Goal: Information Seeking & Learning: Learn about a topic

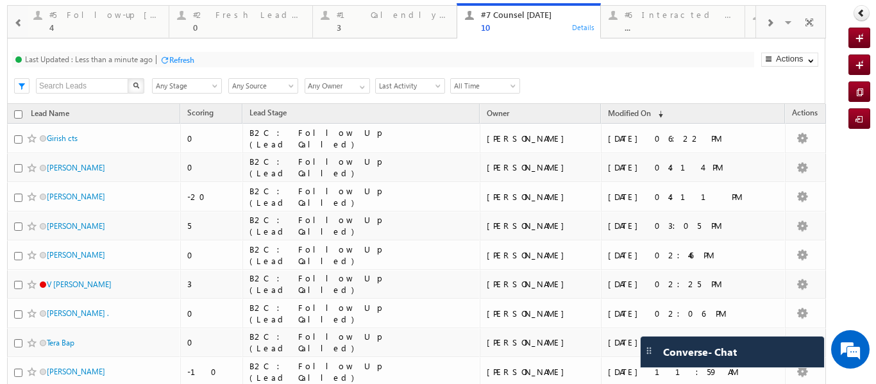
click at [767, 17] on div at bounding box center [769, 22] width 27 height 29
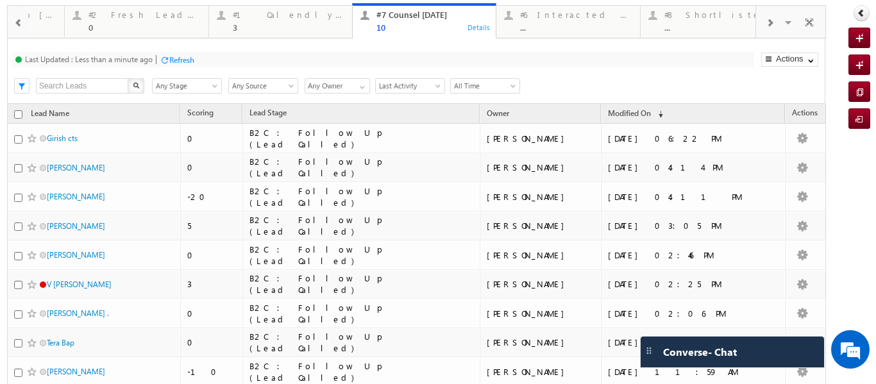
click at [767, 17] on div at bounding box center [769, 22] width 27 height 29
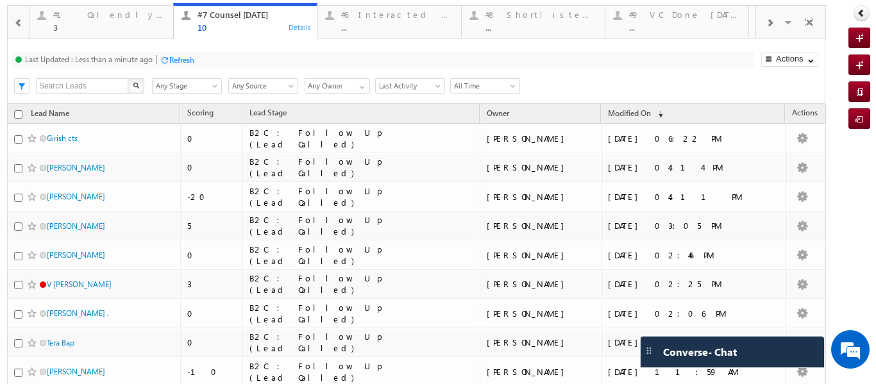
click at [767, 17] on div at bounding box center [769, 22] width 27 height 29
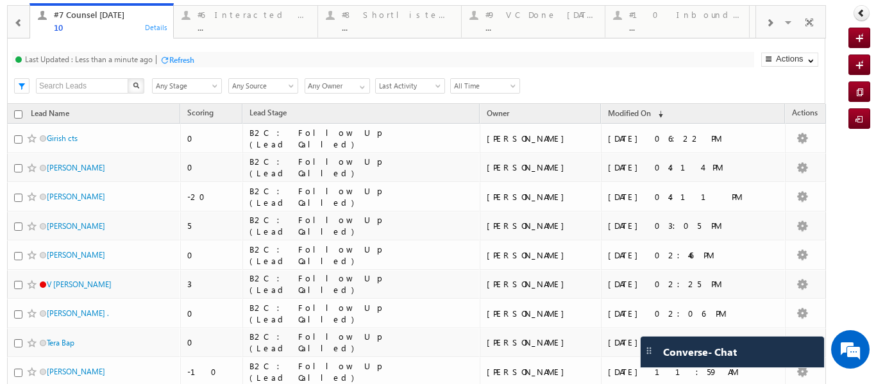
click at [767, 17] on div at bounding box center [769, 22] width 27 height 29
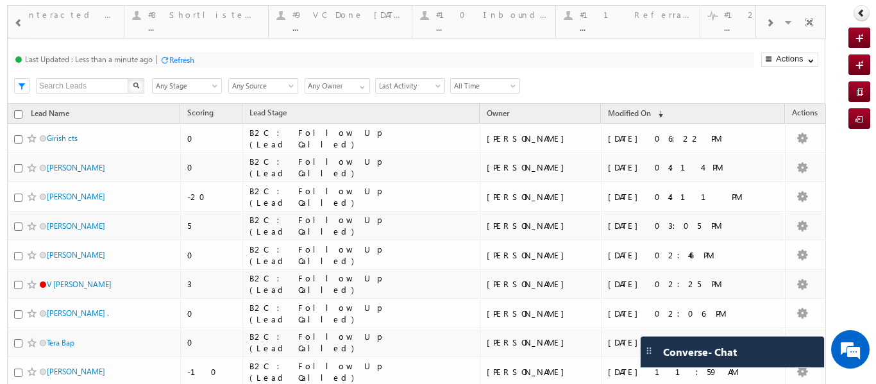
click at [767, 17] on div at bounding box center [769, 22] width 27 height 29
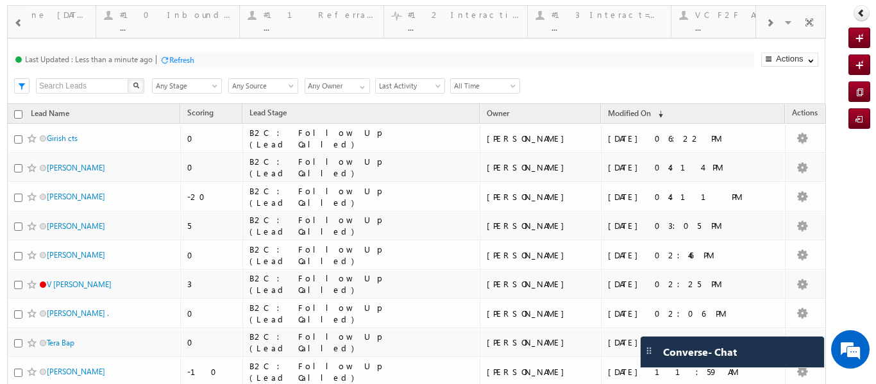
click at [767, 17] on div at bounding box center [769, 22] width 27 height 29
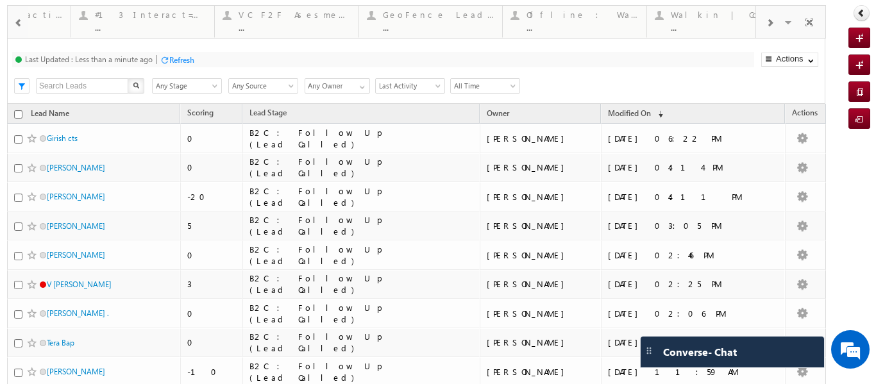
click at [767, 17] on div at bounding box center [769, 22] width 27 height 29
click at [767, 17] on div "Visible Tabs #3 Follow Up Leads-Interacted Default #4 Follow Up (total pending)…" at bounding box center [790, 21] width 69 height 31
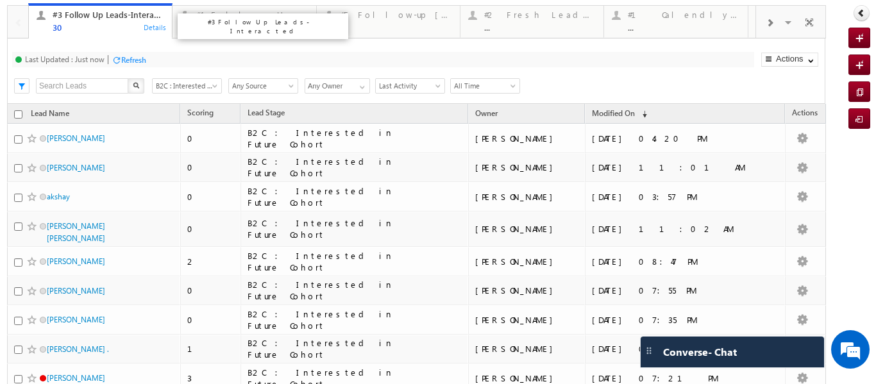
drag, startPoint x: 101, startPoint y: 29, endPoint x: 114, endPoint y: 29, distance: 13.5
click at [101, 29] on div "30" at bounding box center [109, 27] width 112 height 10
click at [765, 22] on span at bounding box center [769, 23] width 8 height 10
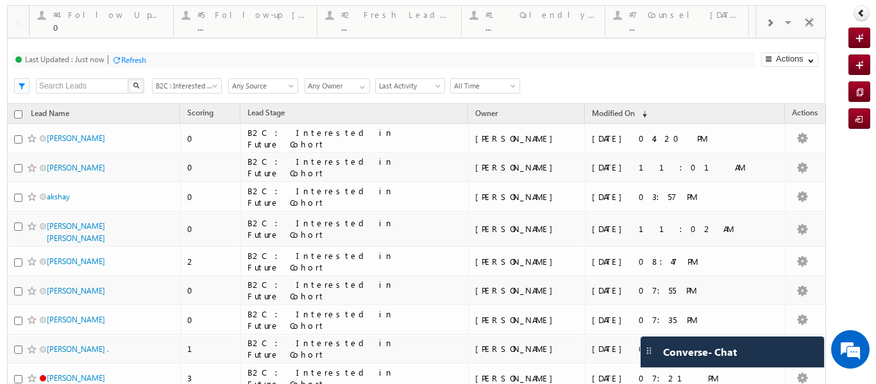
click at [765, 22] on span at bounding box center [769, 23] width 8 height 10
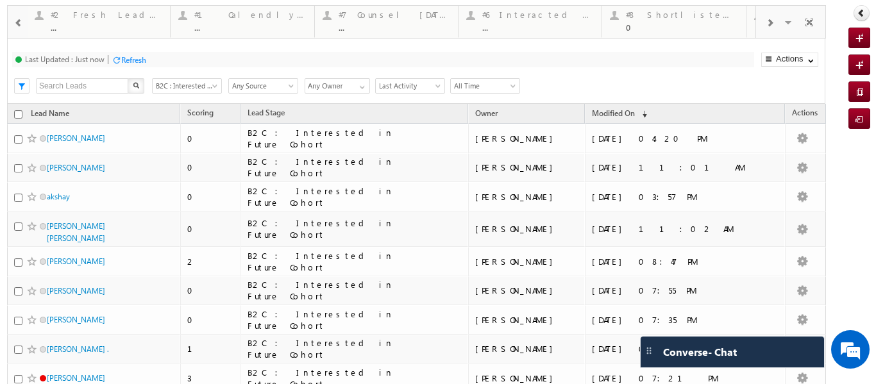
click at [765, 22] on span at bounding box center [769, 23] width 8 height 10
click at [520, 15] on div "#8 Shortlisted Leads Today" at bounding box center [541, 15] width 112 height 10
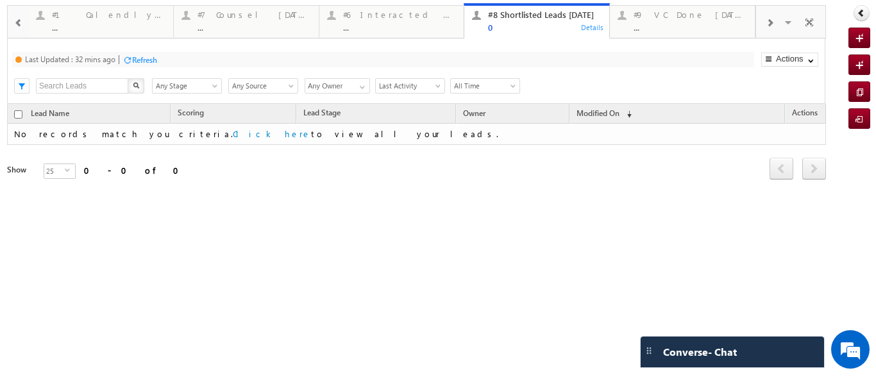
click at [506, 24] on div "0" at bounding box center [544, 27] width 113 height 10
click at [372, 21] on div "#6 Interacted Not Counseled ..." at bounding box center [399, 19] width 113 height 25
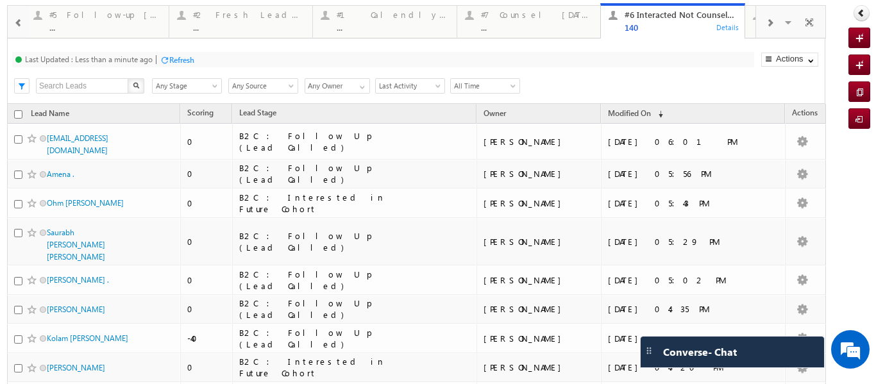
click at [22, 21] on span at bounding box center [18, 23] width 9 height 10
click at [21, 22] on span at bounding box center [18, 23] width 9 height 10
click at [20, 22] on span at bounding box center [18, 23] width 9 height 10
click at [20, 22] on div at bounding box center [18, 21] width 21 height 31
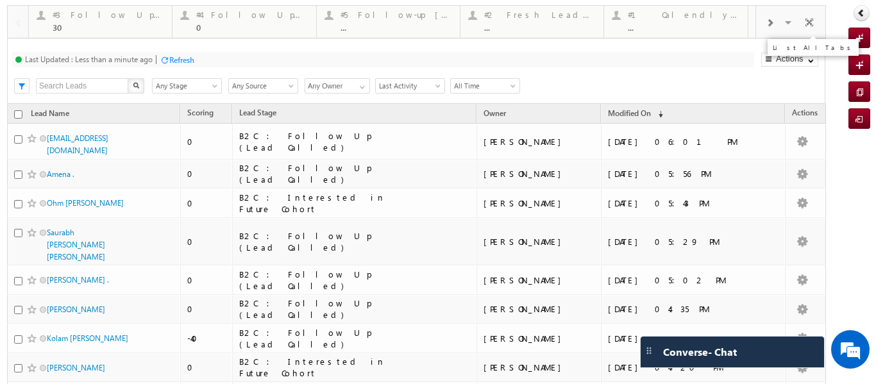
click at [783, 20] on span at bounding box center [789, 24] width 13 height 27
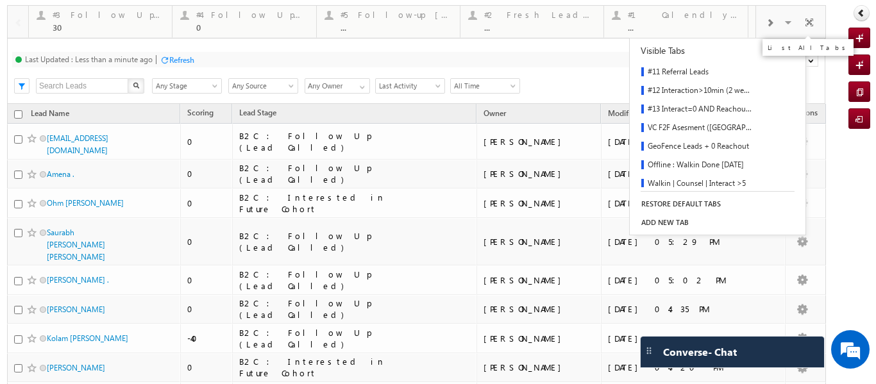
scroll to position [188, 0]
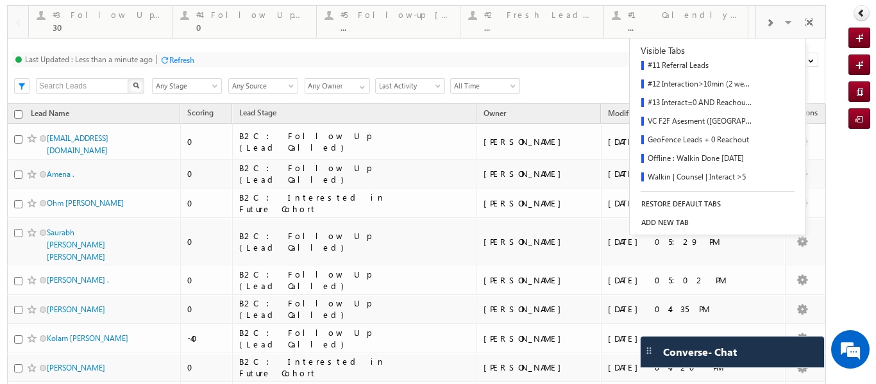
click at [280, 60] on div "Last Updated : Less than a minute ago Refresh Refreshing..." at bounding box center [383, 59] width 742 height 15
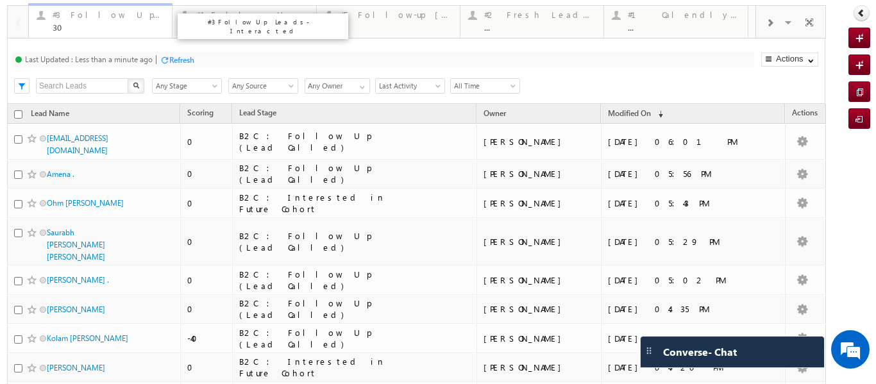
click at [81, 26] on div "30" at bounding box center [109, 27] width 112 height 10
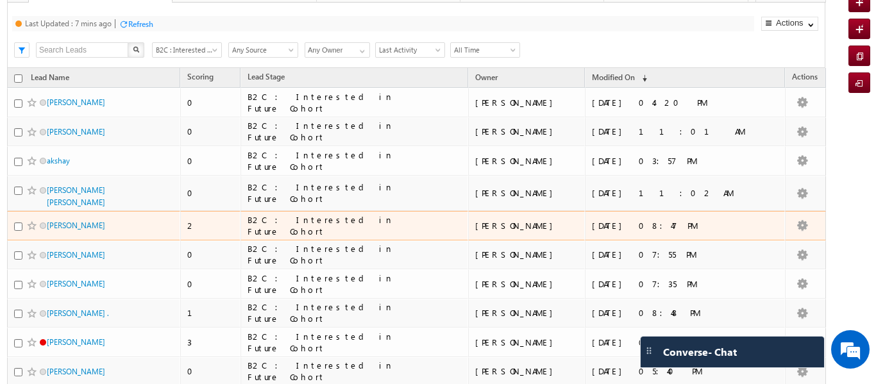
scroll to position [0, 0]
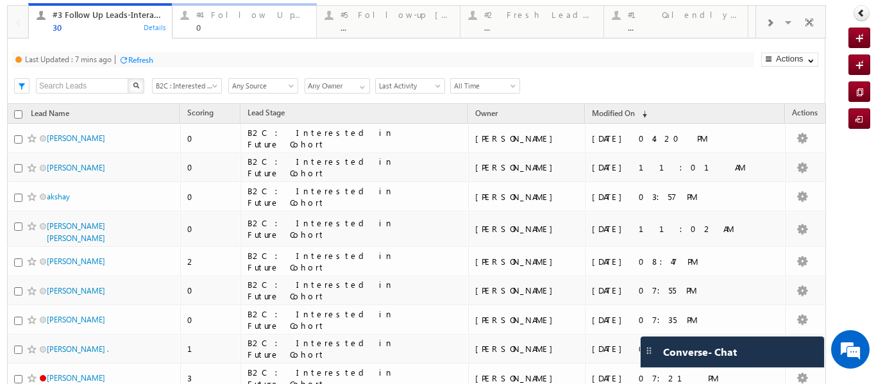
click at [237, 29] on div "0" at bounding box center [252, 27] width 112 height 10
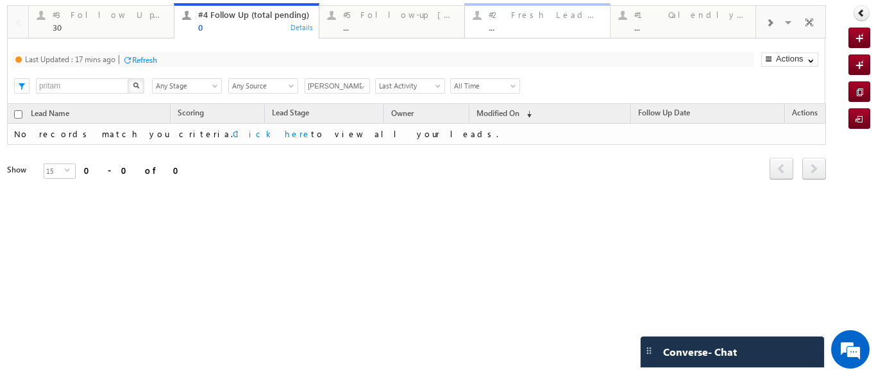
click at [531, 26] on div "..." at bounding box center [544, 27] width 113 height 10
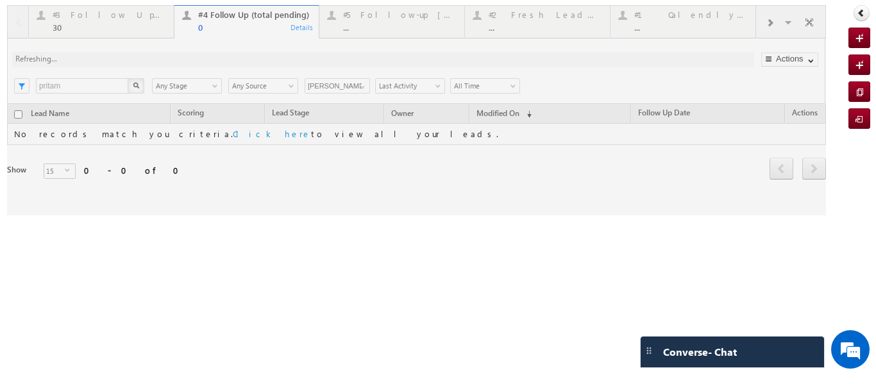
click at [646, 21] on div at bounding box center [416, 110] width 818 height 210
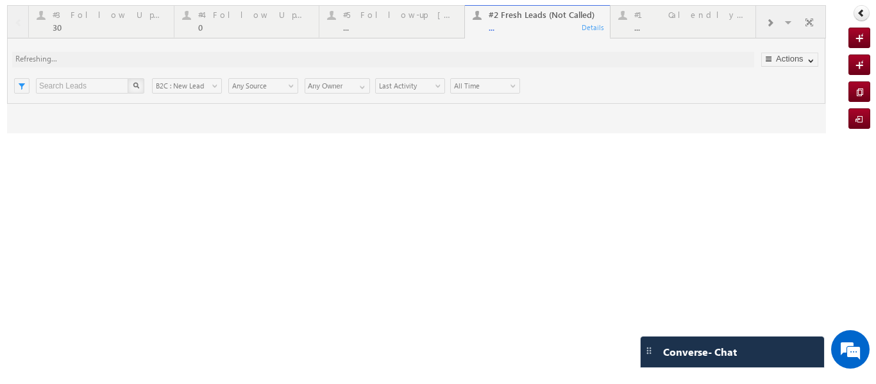
click at [652, 26] on div at bounding box center [416, 69] width 818 height 128
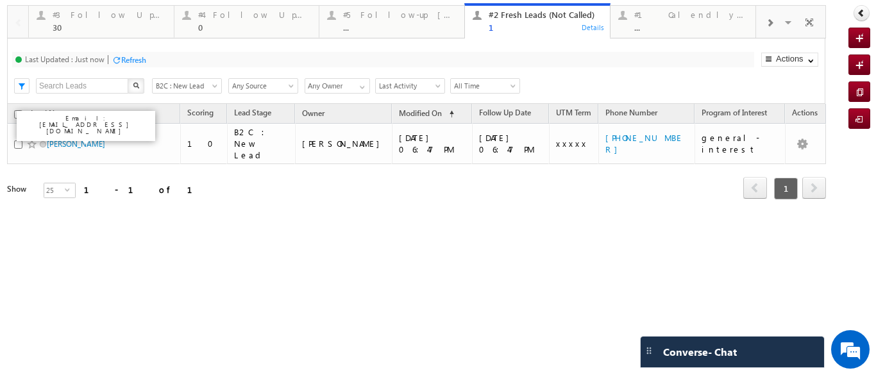
click at [763, 22] on div "#1 Calendly Bookings For Today" at bounding box center [816, 30] width 111 height 35
click at [768, 24] on span at bounding box center [769, 23] width 8 height 10
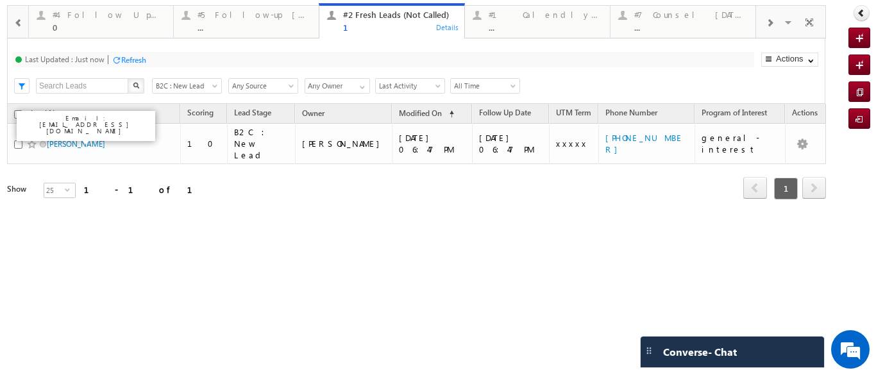
click at [768, 24] on span at bounding box center [769, 23] width 8 height 10
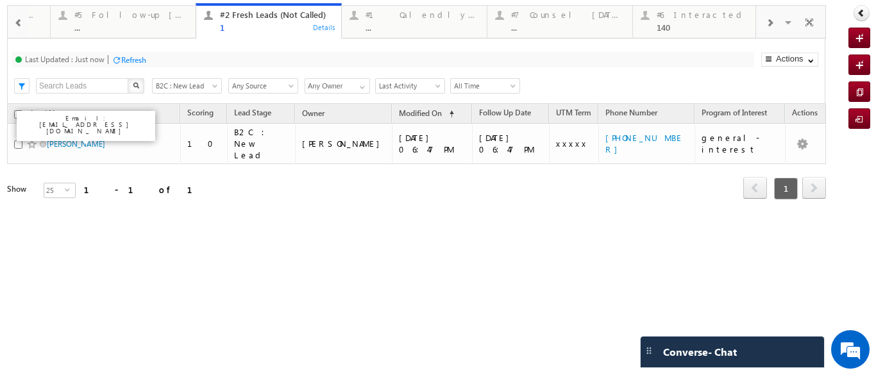
click at [768, 24] on span at bounding box center [769, 23] width 8 height 10
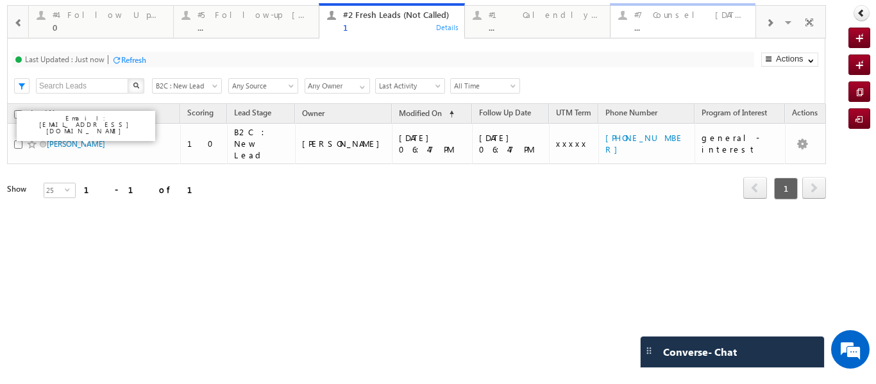
click at [693, 20] on div "#7 Counsel Today ..." at bounding box center [690, 19] width 113 height 25
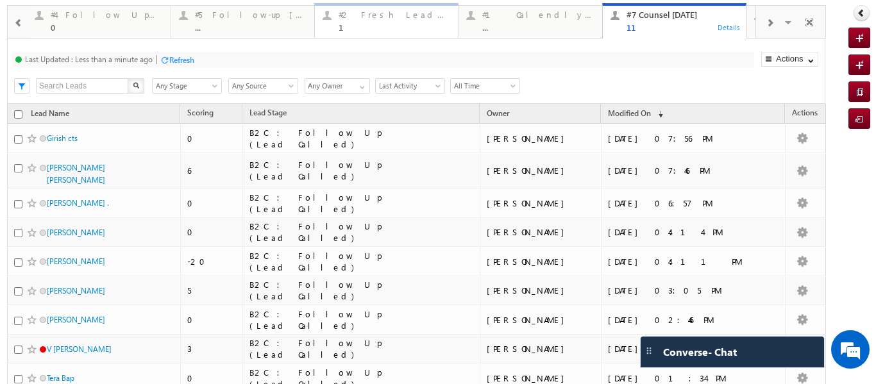
click at [362, 28] on div "1" at bounding box center [394, 27] width 112 height 10
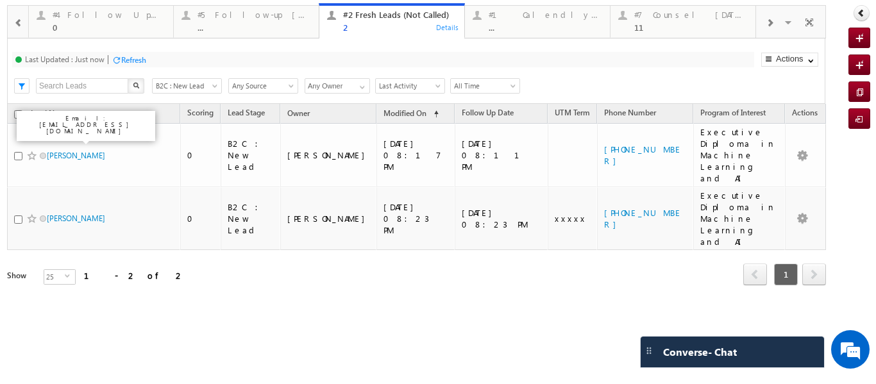
click at [138, 55] on div "Refresh" at bounding box center [133, 60] width 25 height 10
click at [276, 250] on div "Refresh first prev 1 next last 1 - 2 of 2" at bounding box center [416, 268] width 818 height 37
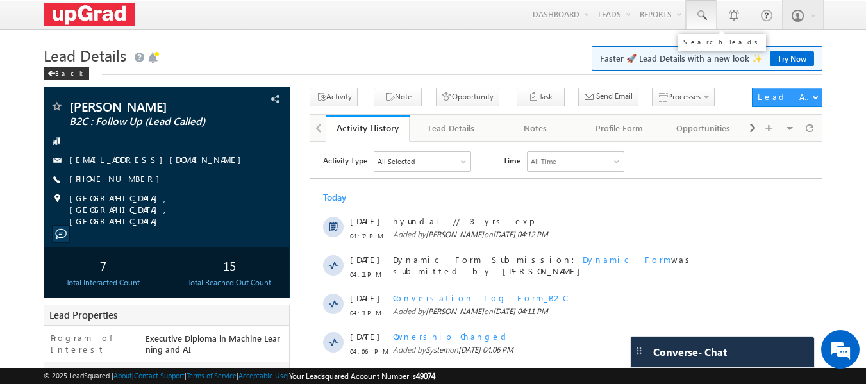
click at [701, 6] on link at bounding box center [701, 14] width 31 height 29
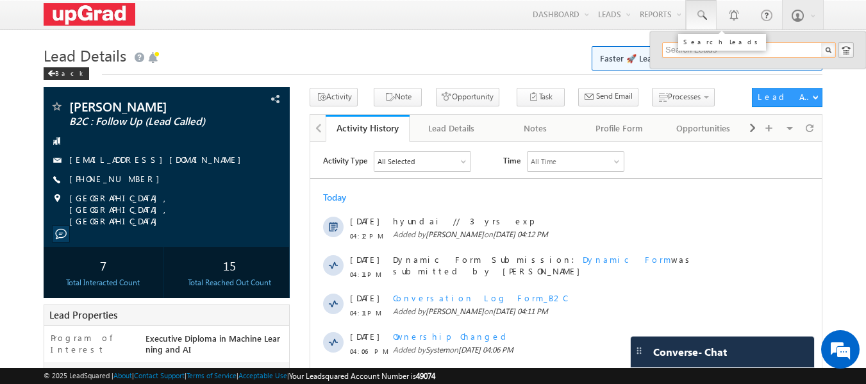
paste input "[EMAIL_ADDRESS][DOMAIN_NAME]"
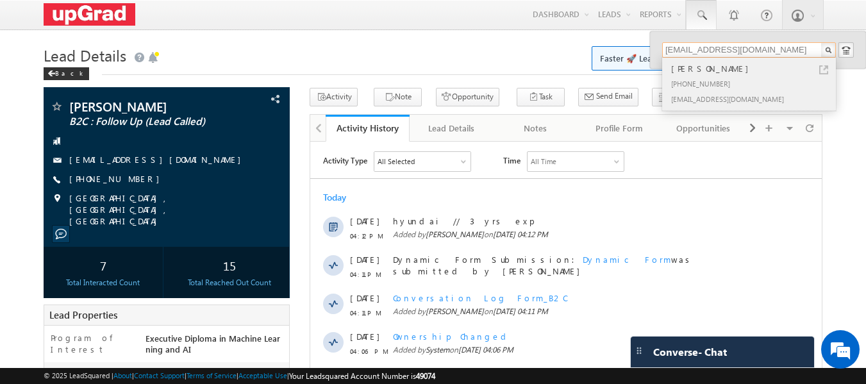
type input "[EMAIL_ADDRESS][DOMAIN_NAME]"
click at [699, 71] on div "[PERSON_NAME]" at bounding box center [754, 69] width 172 height 14
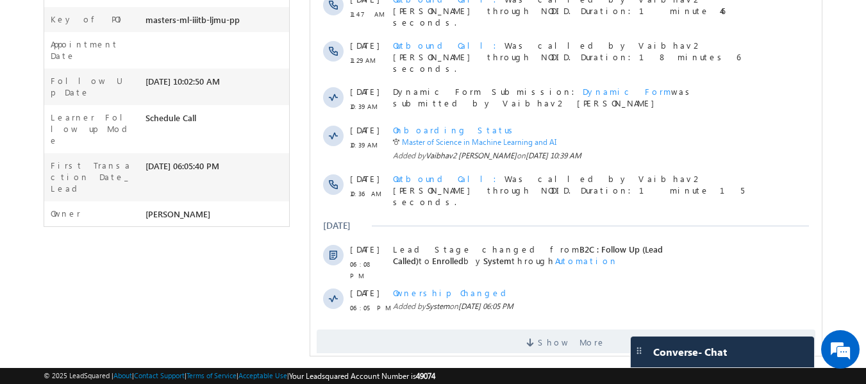
scroll to position [361, 0]
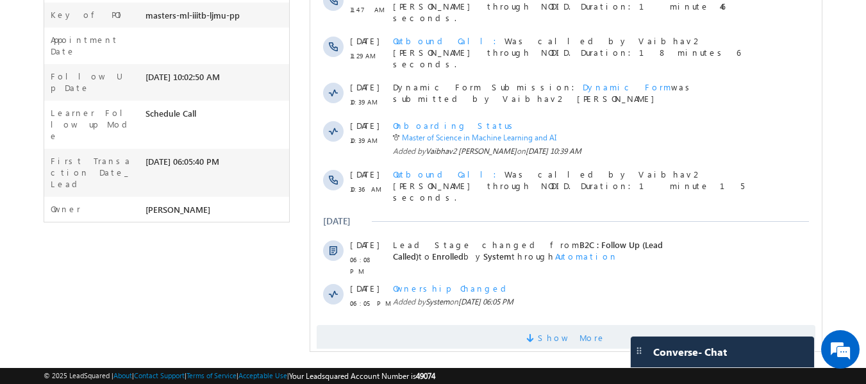
click at [538, 334] on span at bounding box center [532, 340] width 12 height 12
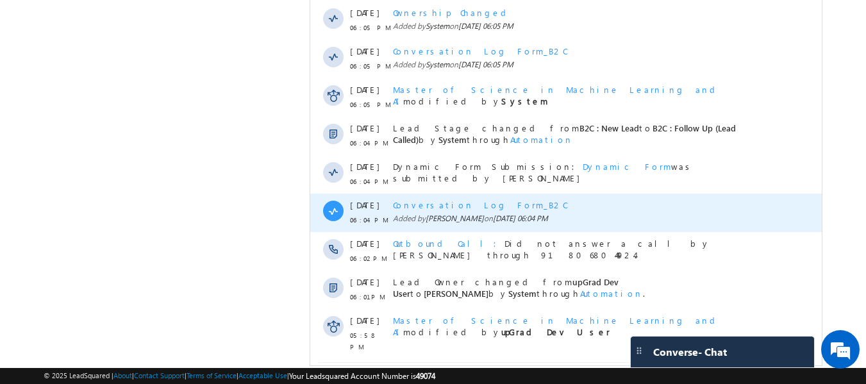
scroll to position [727, 0]
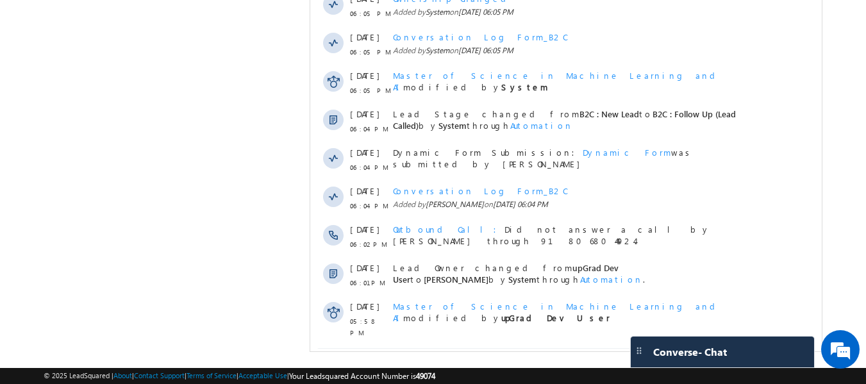
click at [576, 348] on span "Show More" at bounding box center [572, 361] width 68 height 26
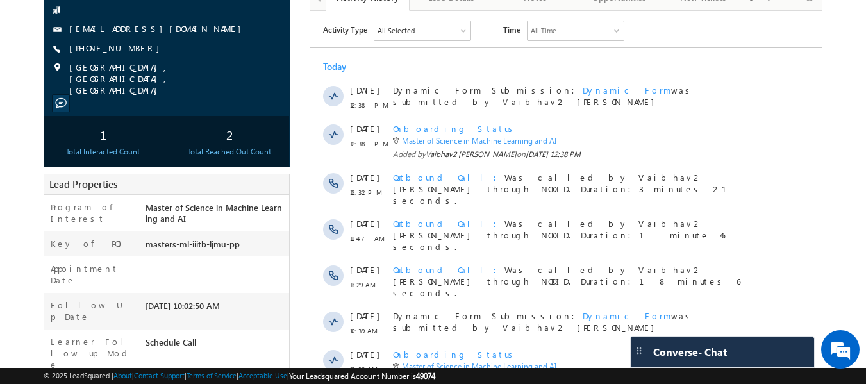
scroll to position [0, 0]
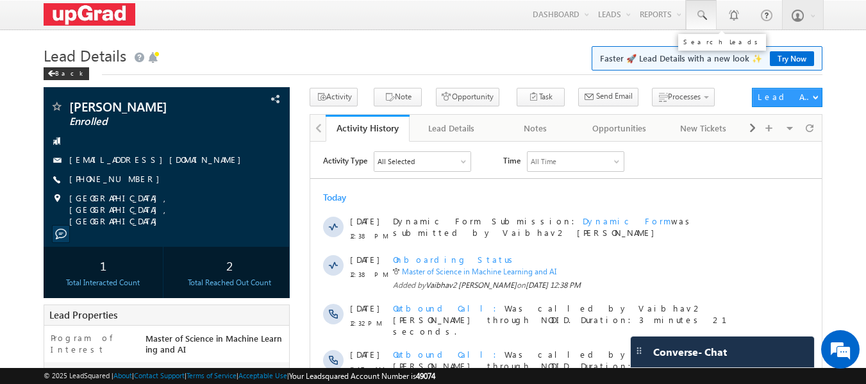
click at [698, 17] on span at bounding box center [701, 15] width 13 height 13
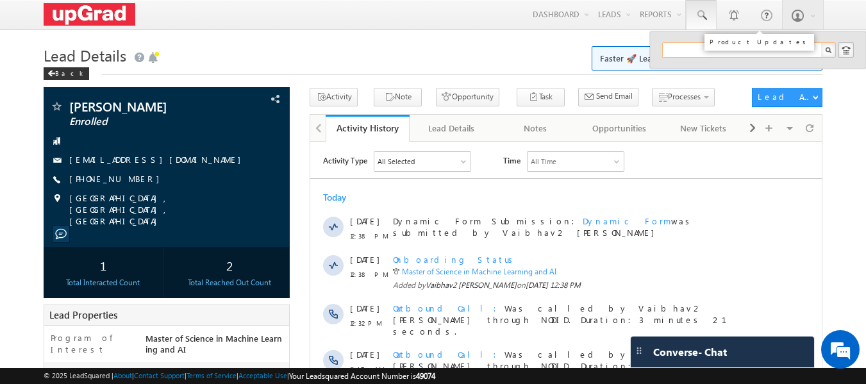
paste input "d.pritamm@gmail.com"
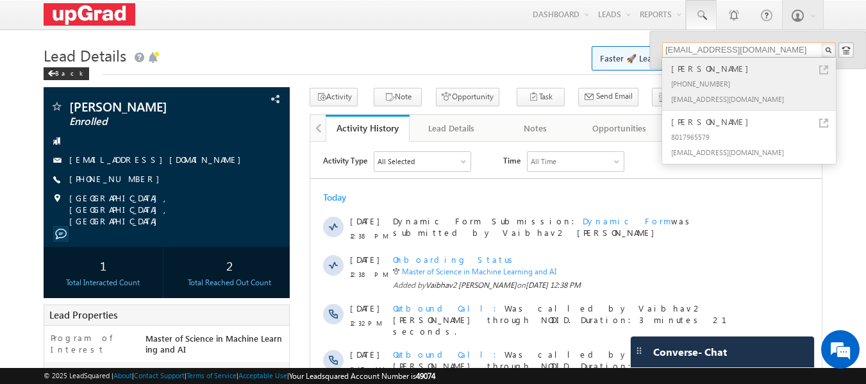
type input "d.pritamm@gmail.com"
click at [708, 77] on div "+91-9831812007" at bounding box center [754, 83] width 172 height 15
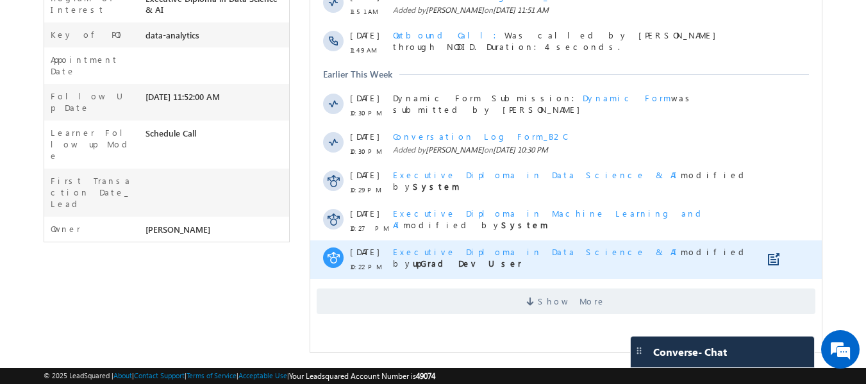
scroll to position [342, 0]
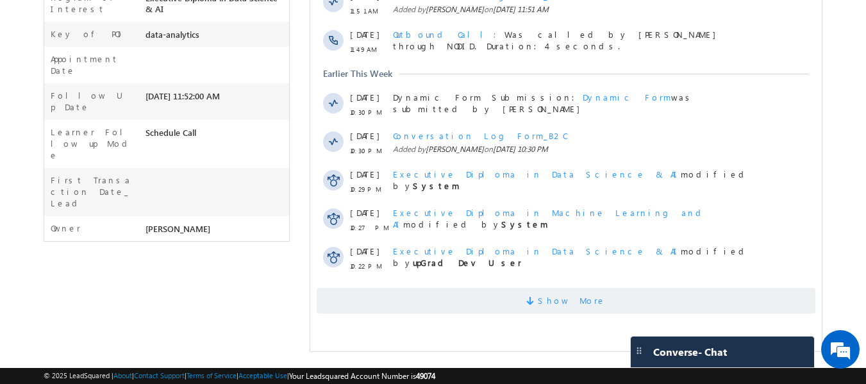
click at [581, 297] on span "Show More" at bounding box center [572, 301] width 68 height 26
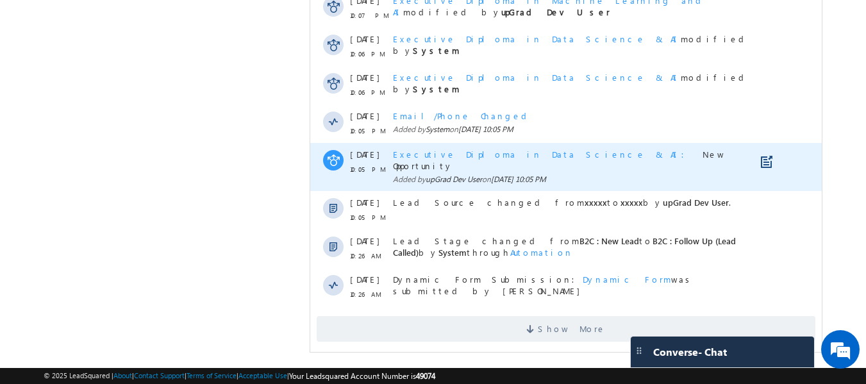
scroll to position [733, 0]
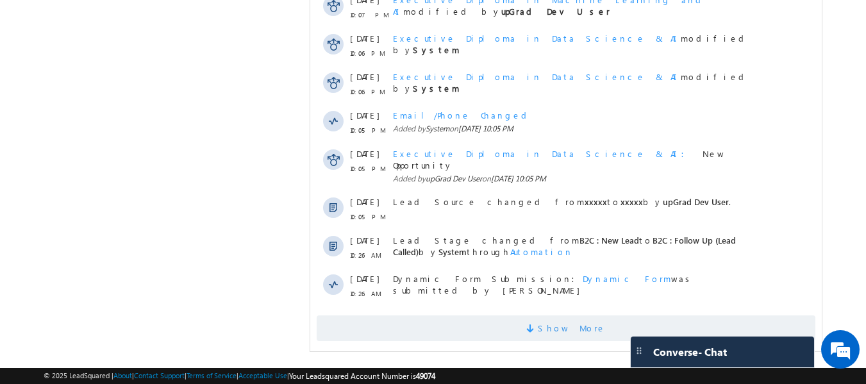
click at [562, 317] on span "Show More" at bounding box center [572, 328] width 68 height 26
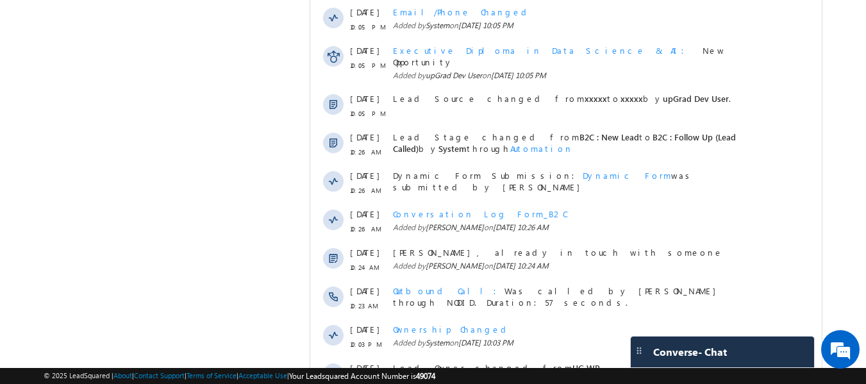
scroll to position [1117, 0]
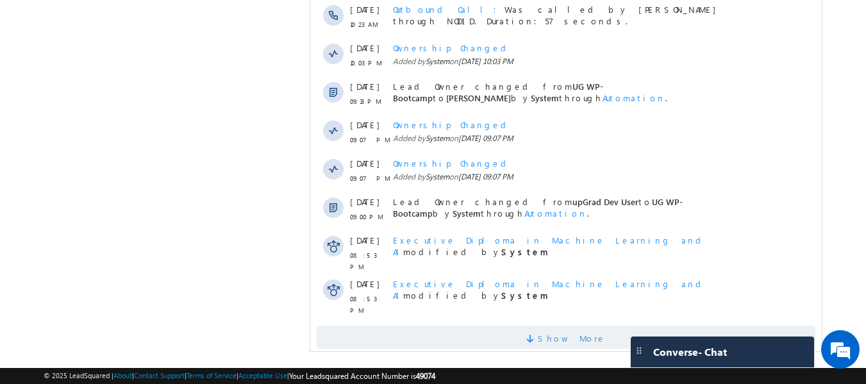
click at [554, 326] on span "Show More" at bounding box center [572, 339] width 68 height 26
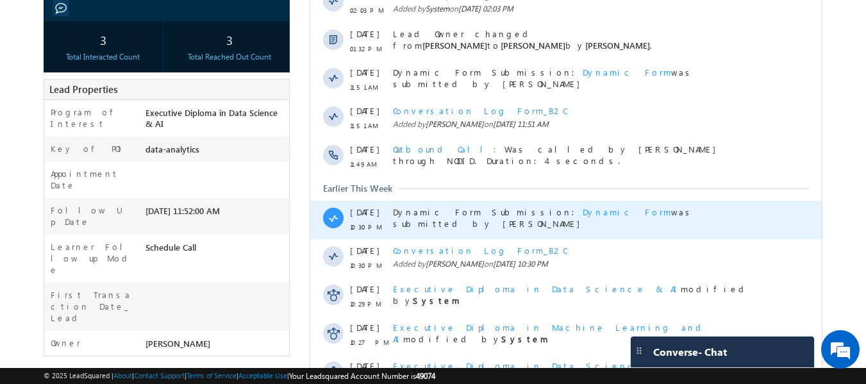
scroll to position [0, 0]
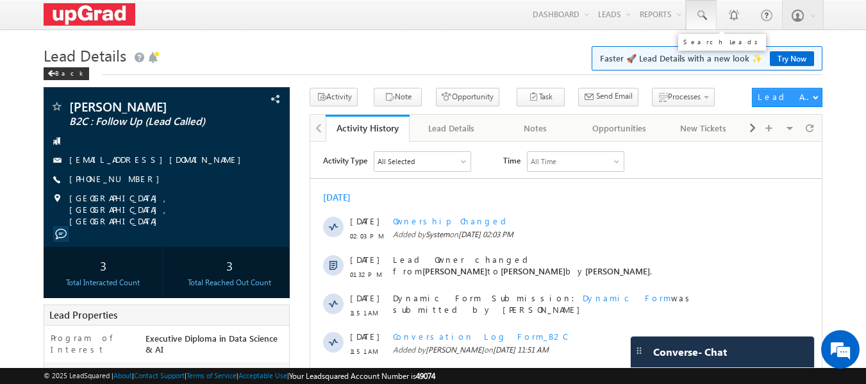
click at [695, 12] on span at bounding box center [701, 15] width 13 height 13
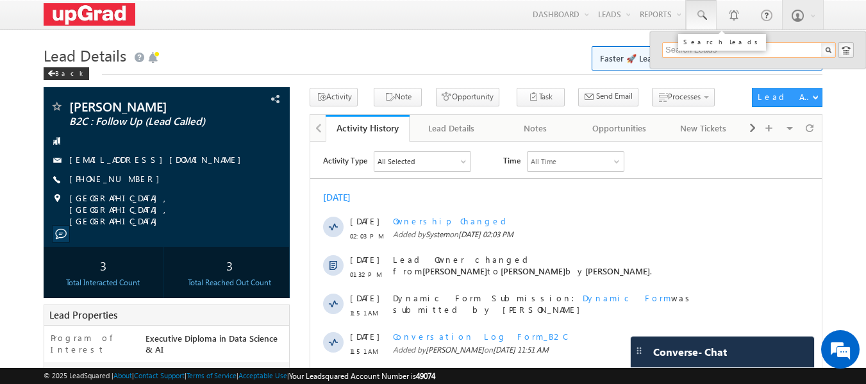
paste input "d.pritamm@gmail.com"
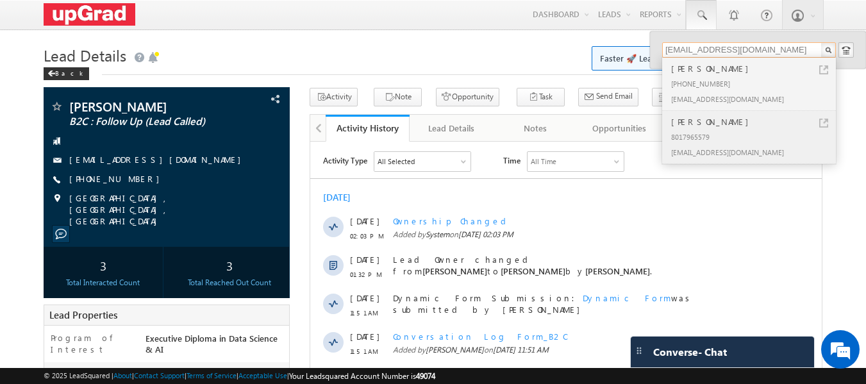
type input "d.pritamm@gmail.com"
click at [697, 124] on div "pritam Das" at bounding box center [754, 122] width 172 height 14
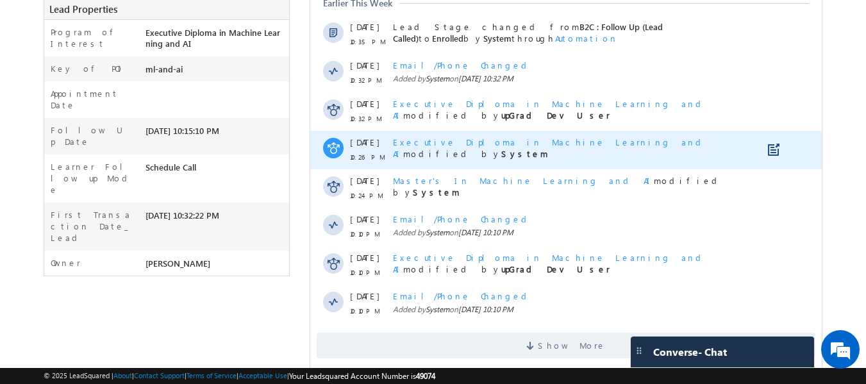
scroll to position [351, 0]
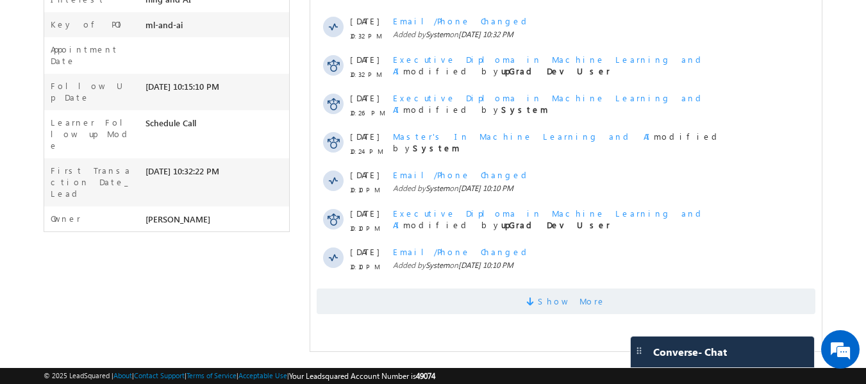
click at [601, 294] on span "Show More" at bounding box center [566, 301] width 499 height 26
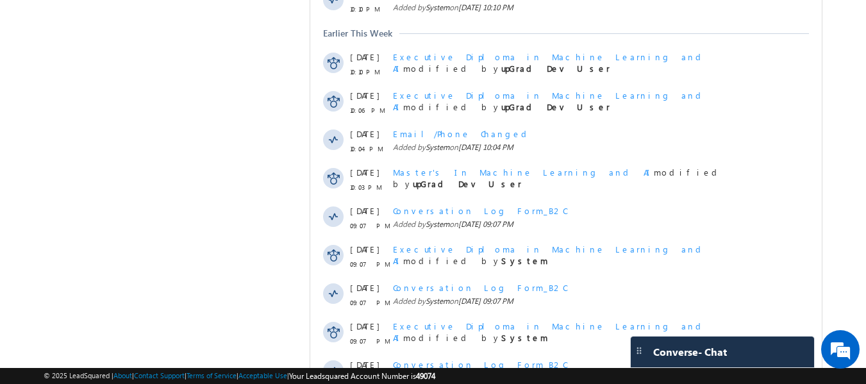
scroll to position [742, 0]
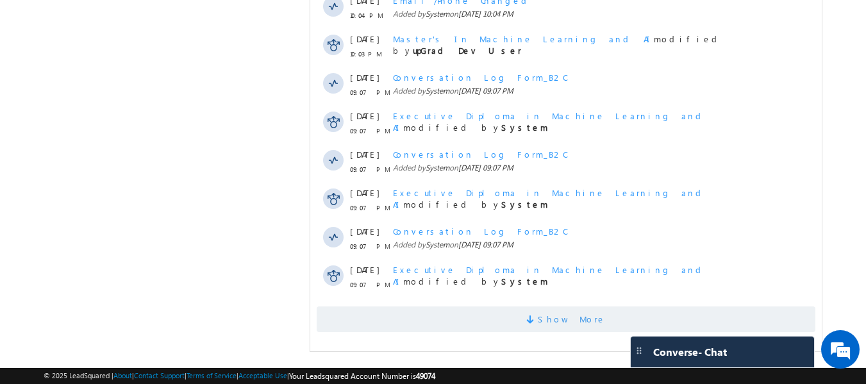
click at [538, 322] on span at bounding box center [532, 321] width 12 height 12
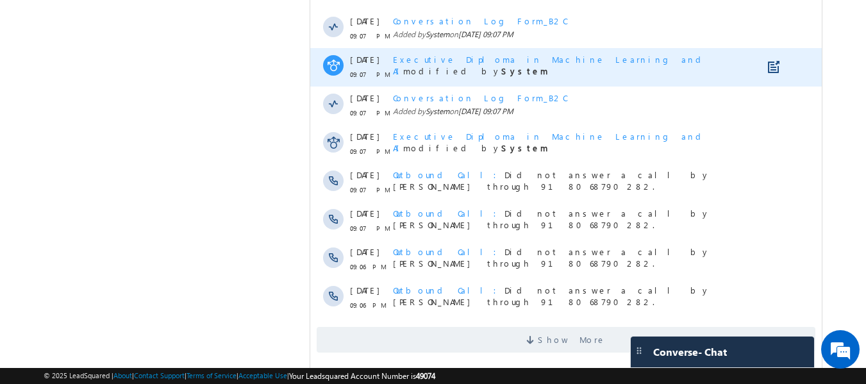
scroll to position [1127, 0]
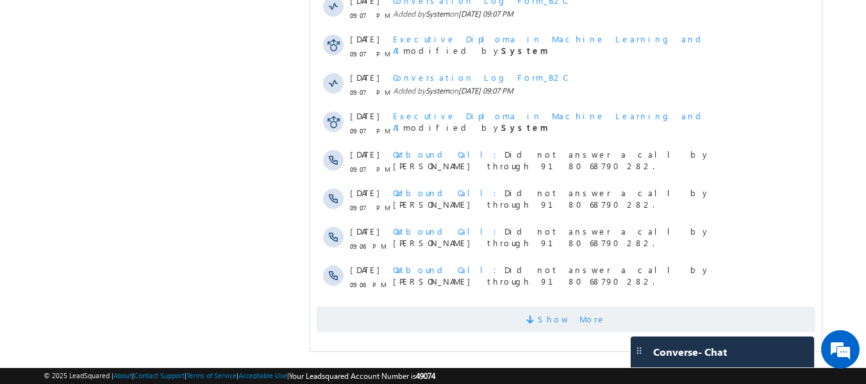
click at [561, 324] on span "Show More" at bounding box center [572, 319] width 68 height 26
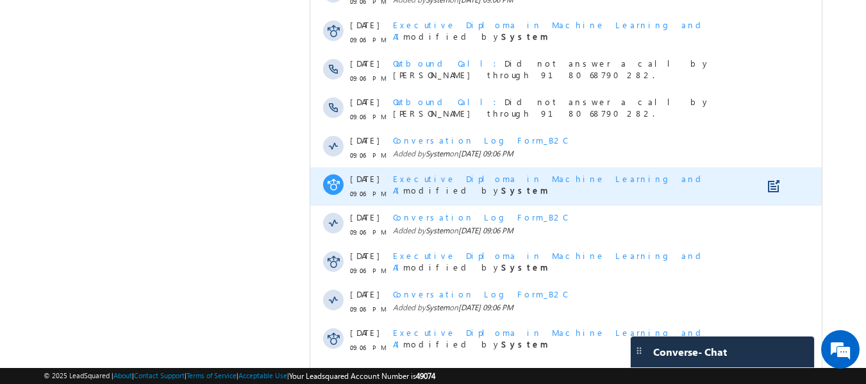
scroll to position [1511, 0]
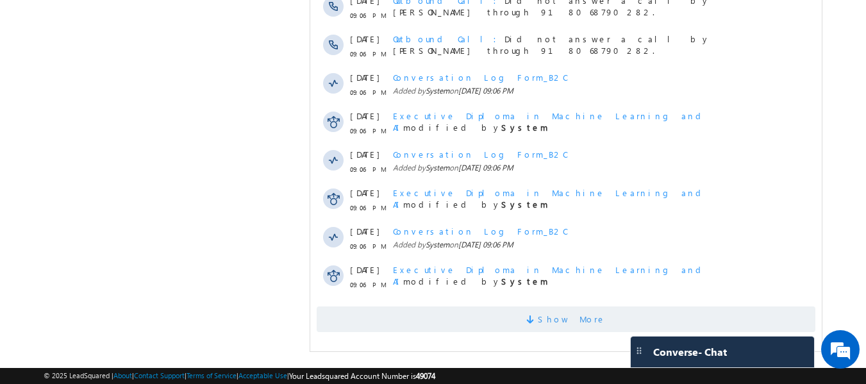
click at [568, 328] on span "Show More" at bounding box center [572, 319] width 68 height 26
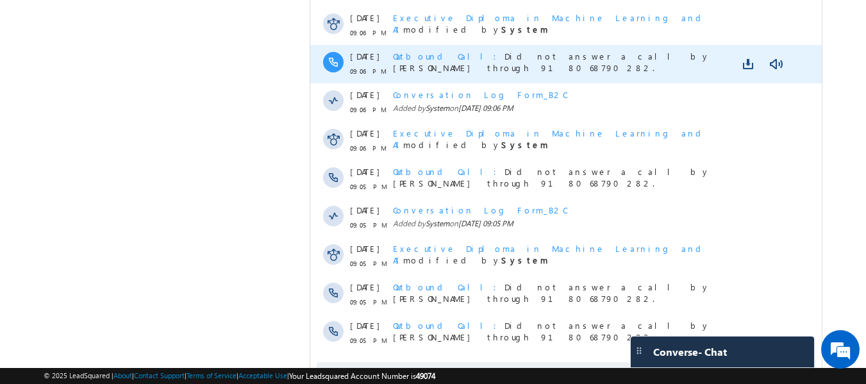
scroll to position [1896, 0]
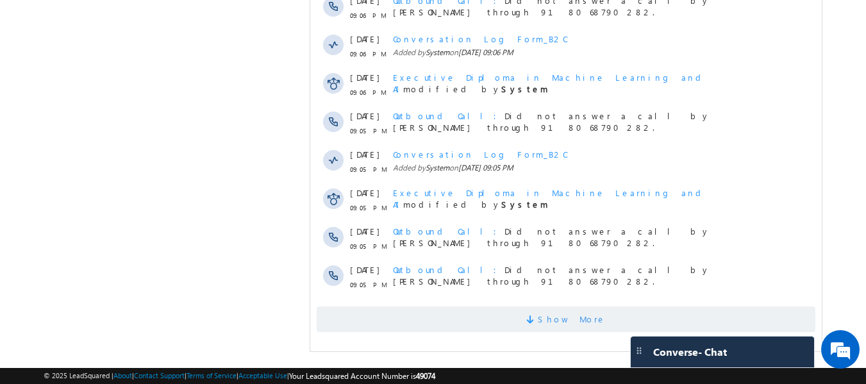
drag, startPoint x: 583, startPoint y: 328, endPoint x: 551, endPoint y: 316, distance: 34.1
click at [582, 328] on span "Show More" at bounding box center [572, 319] width 68 height 26
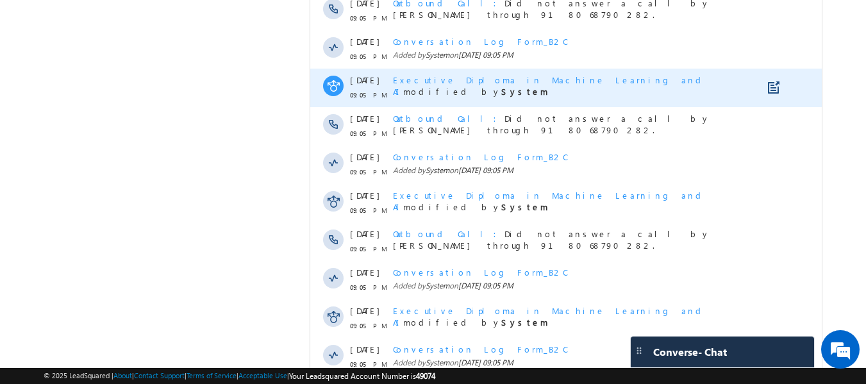
scroll to position [2280, 0]
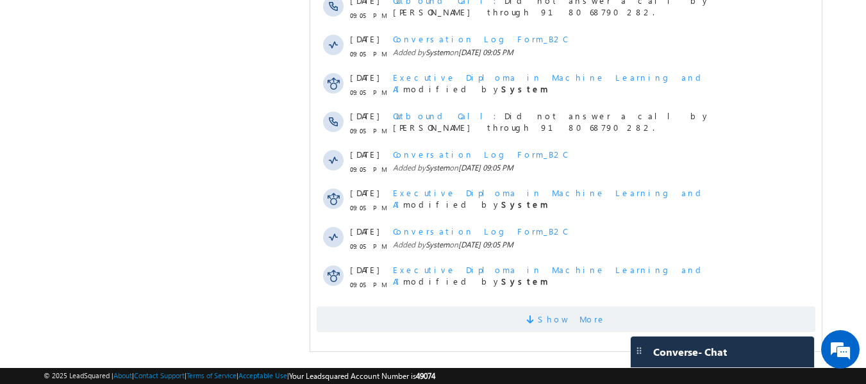
click at [561, 324] on span "Show More" at bounding box center [572, 319] width 68 height 26
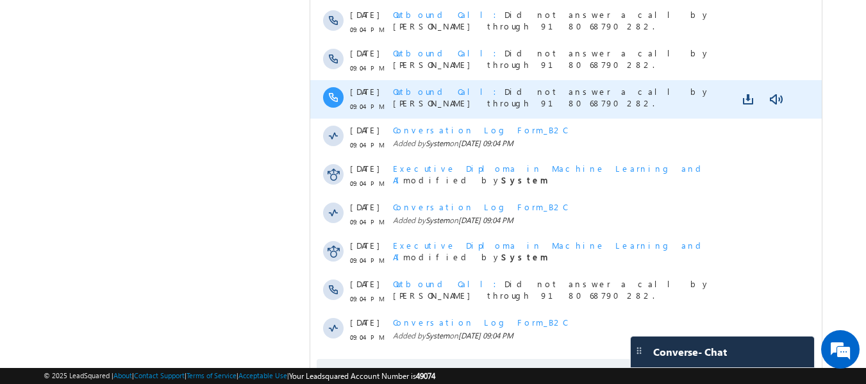
scroll to position [2665, 0]
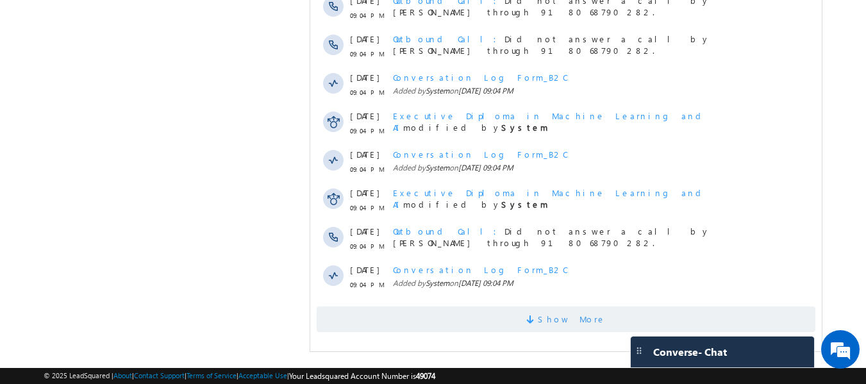
click at [545, 311] on span "Show More" at bounding box center [566, 319] width 499 height 26
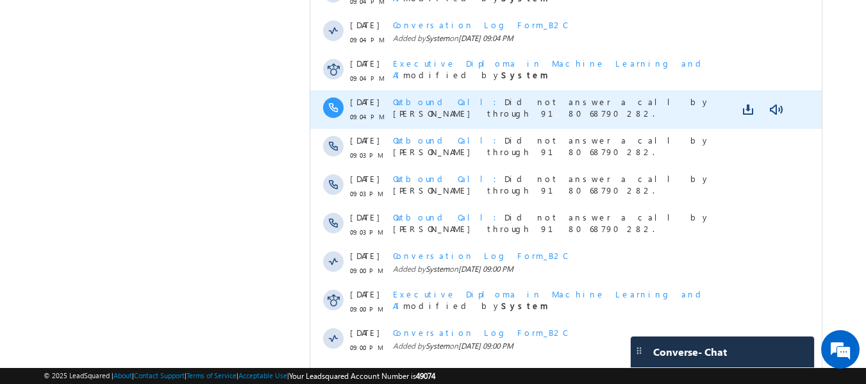
scroll to position [3050, 0]
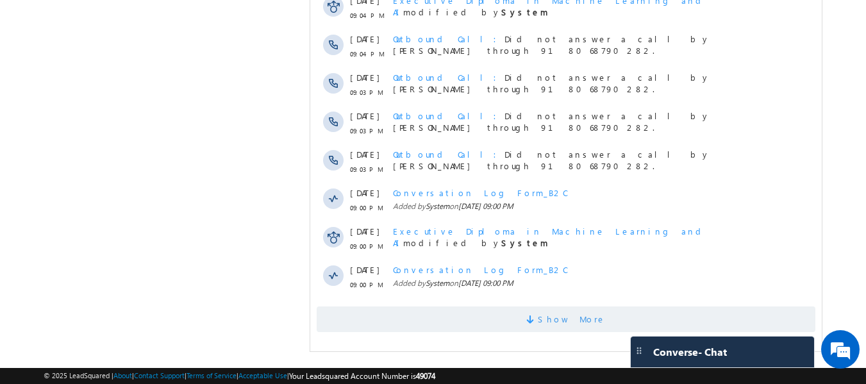
click at [538, 323] on span at bounding box center [532, 321] width 12 height 12
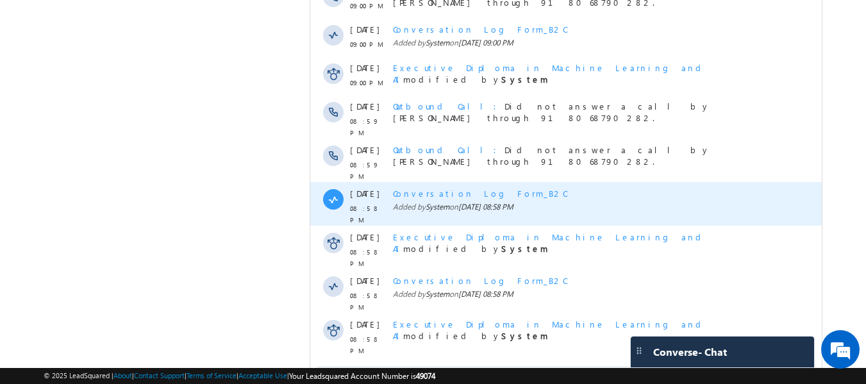
scroll to position [3434, 0]
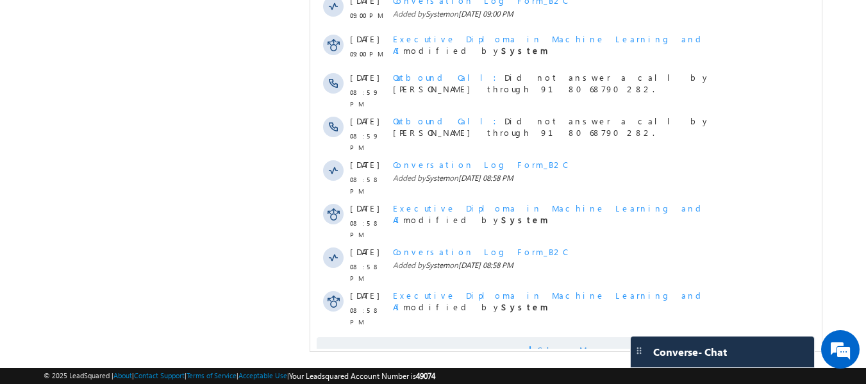
click at [541, 337] on span "Show More" at bounding box center [566, 350] width 499 height 26
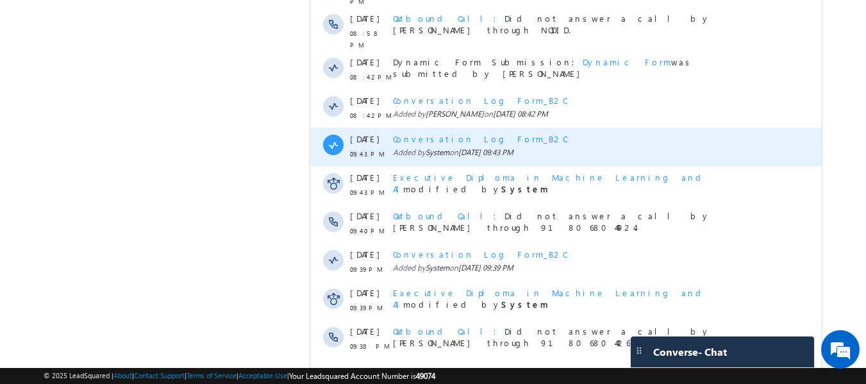
scroll to position [3819, 0]
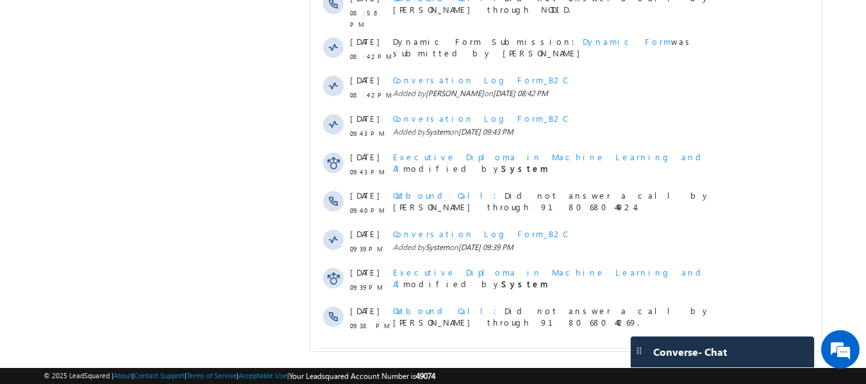
click at [566, 347] on span "Show More" at bounding box center [572, 360] width 68 height 26
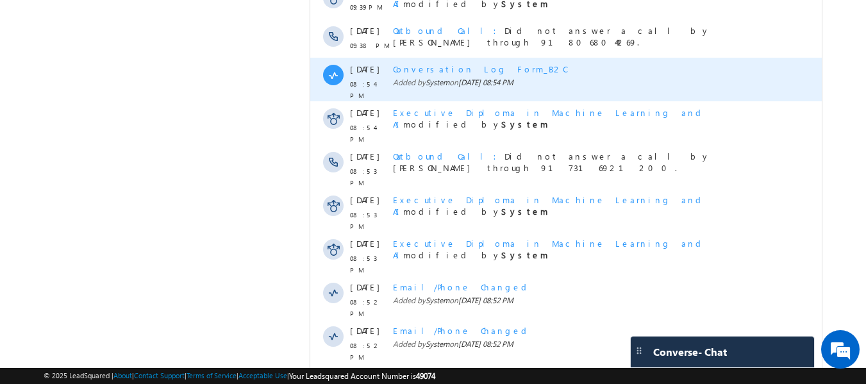
scroll to position [4075, 0]
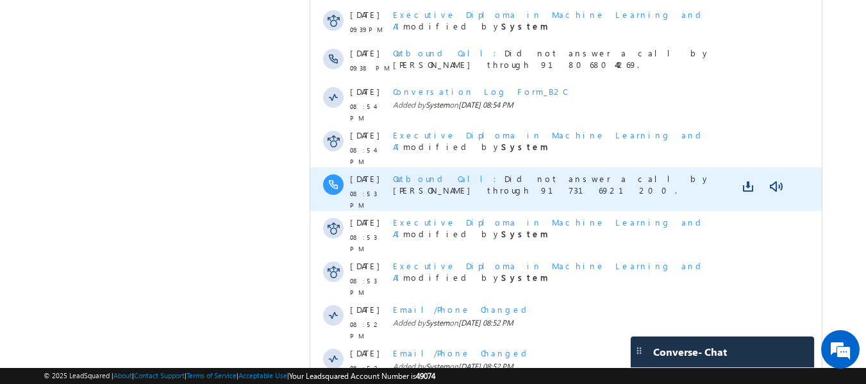
copy span "Abhishek Gupta"
drag, startPoint x: 541, startPoint y: 126, endPoint x: 598, endPoint y: 136, distance: 58.0
click at [598, 167] on div "Outbound Call Did not answer a call by Abhishek Gupta through 917316921200." at bounding box center [580, 189] width 374 height 44
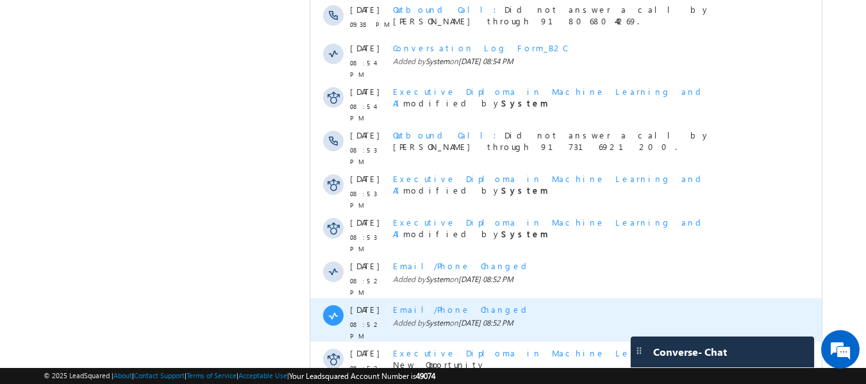
scroll to position [4203, 0]
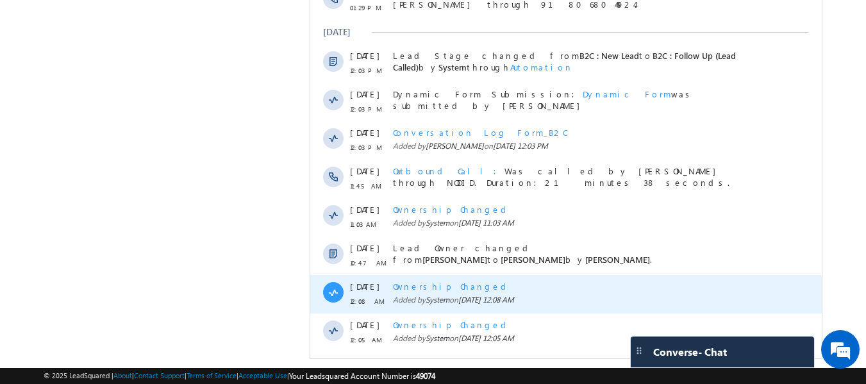
scroll to position [4612, 0]
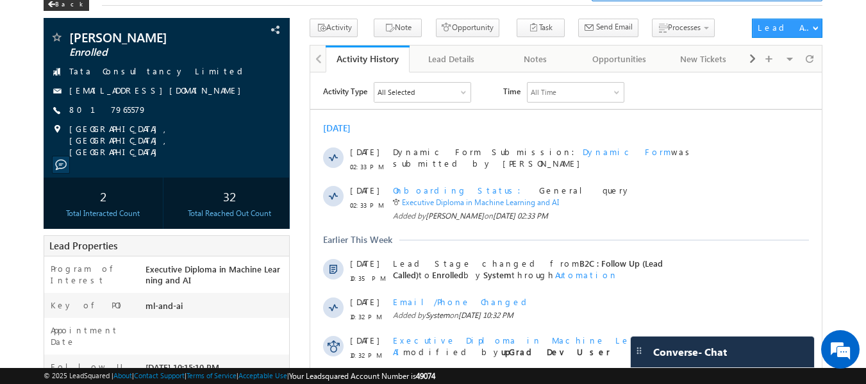
scroll to position [0, 0]
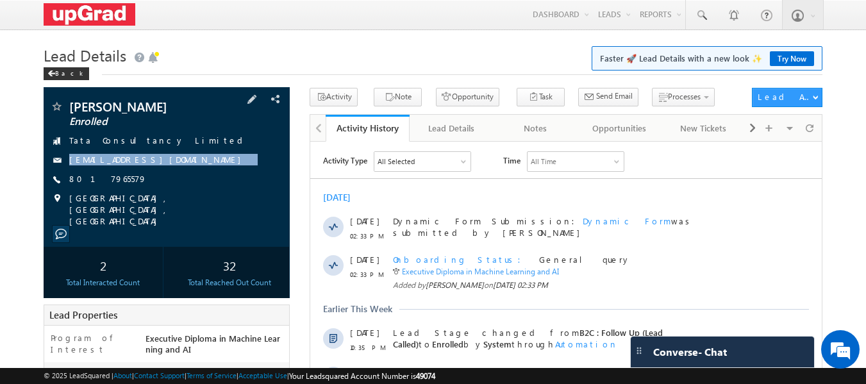
drag, startPoint x: 179, startPoint y: 158, endPoint x: 163, endPoint y: 170, distance: 20.1
click at [163, 170] on div "pritam Das Enrolled Tata Consultancy Limited d.pritamm@gmail.com 8017965579" at bounding box center [167, 163] width 234 height 127
copy div "[EMAIL_ADDRESS][DOMAIN_NAME]"
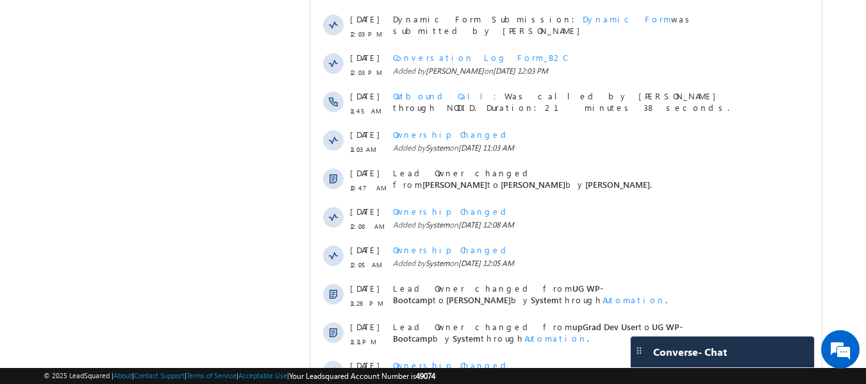
scroll to position [4611, 0]
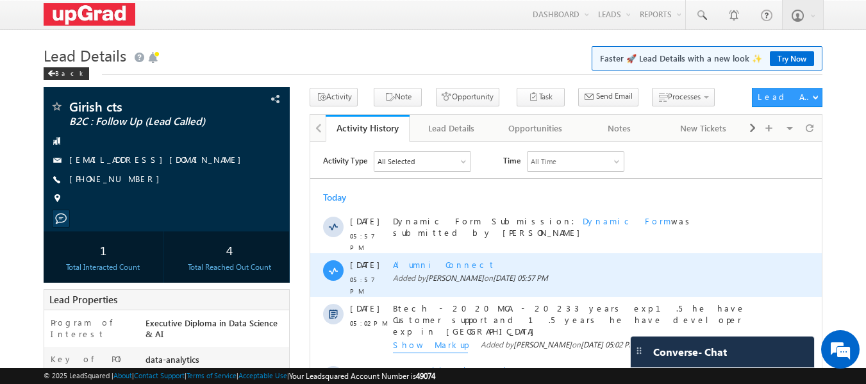
click at [414, 259] on span "Alumni Connect" at bounding box center [444, 263] width 103 height 11
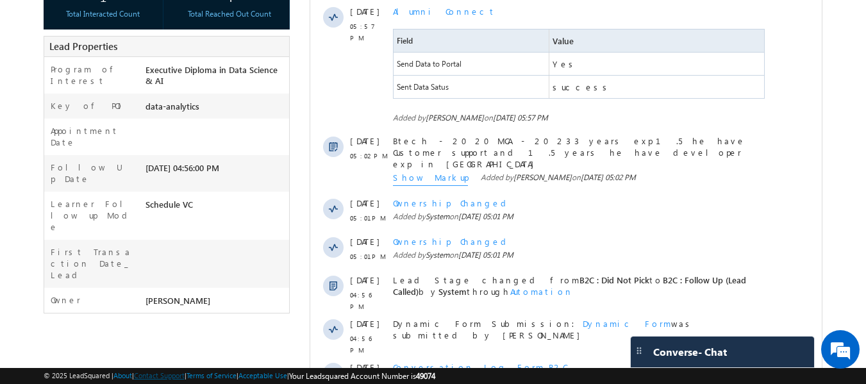
scroll to position [82, 0]
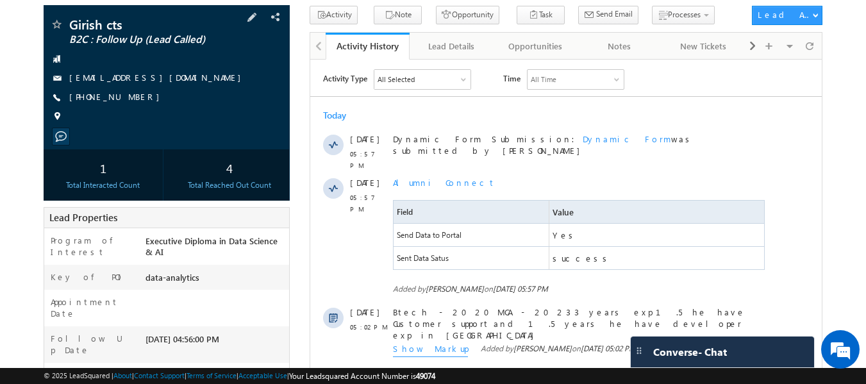
click at [178, 92] on div "[PHONE_NUMBER]" at bounding box center [167, 97] width 234 height 13
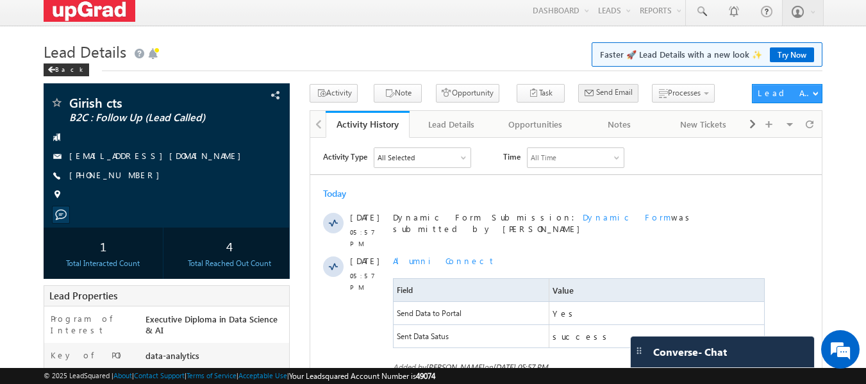
scroll to position [0, 0]
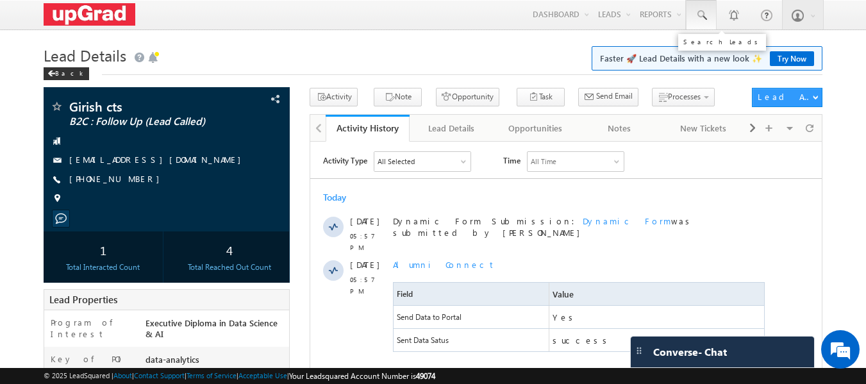
click at [705, 19] on span at bounding box center [701, 15] width 13 height 13
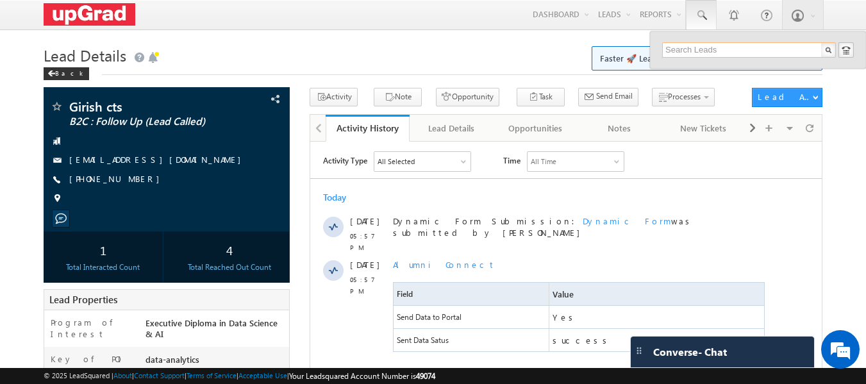
paste input "97300 33646"
click at [693, 49] on input "97300 33646" at bounding box center [749, 49] width 174 height 15
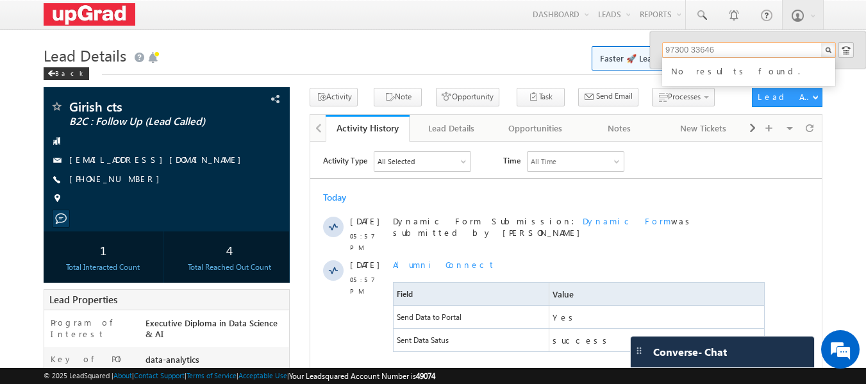
click at [692, 49] on input "97300 33646" at bounding box center [749, 49] width 174 height 15
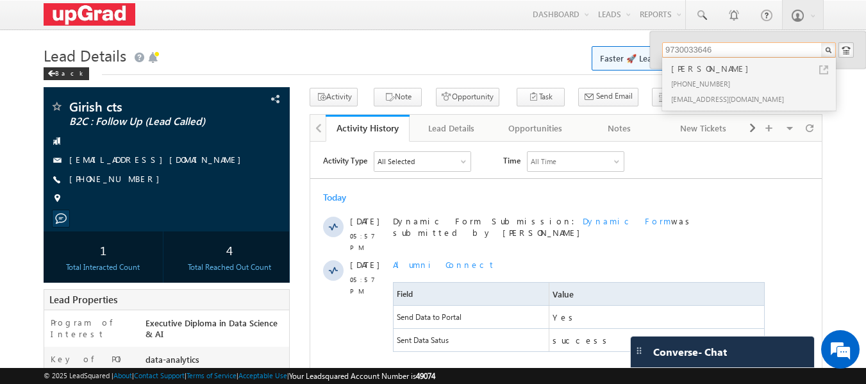
type input "9730033646"
drag, startPoint x: 745, startPoint y: 50, endPoint x: 594, endPoint y: 61, distance: 152.3
click at [594, 61] on body "Menu Ritu Raj ritu. raj@u pgrad .com" at bounding box center [433, 376] width 866 height 753
paste input "[EMAIL_ADDRESS][DOMAIN_NAME]"
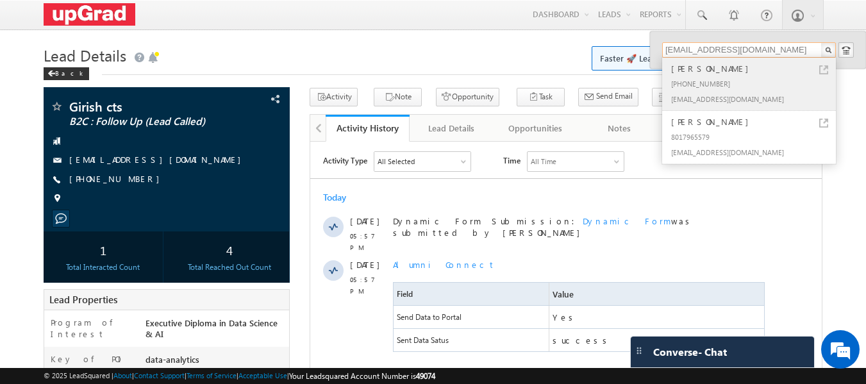
type input "[EMAIL_ADDRESS][DOMAIN_NAME]"
click at [695, 77] on div "+91-9831812007" at bounding box center [754, 83] width 172 height 15
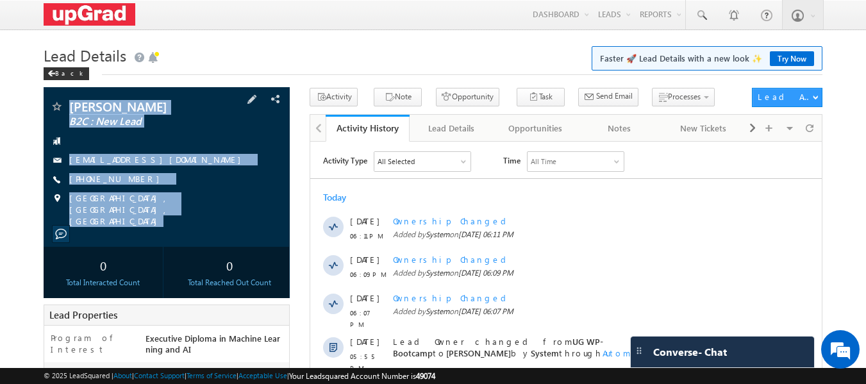
drag, startPoint x: 0, startPoint y: 0, endPoint x: 243, endPoint y: 223, distance: 329.8
click at [243, 224] on div "[PERSON_NAME] B2C : New Lead [EMAIL_ADDRESS][DOMAIN_NAME]" at bounding box center [167, 167] width 247 height 160
copy div "[PERSON_NAME] B2C : New Lead [EMAIL_ADDRESS][DOMAIN_NAME] [PHONE_NUMBER] [GEOGR…"
click at [692, 10] on link at bounding box center [701, 14] width 31 height 29
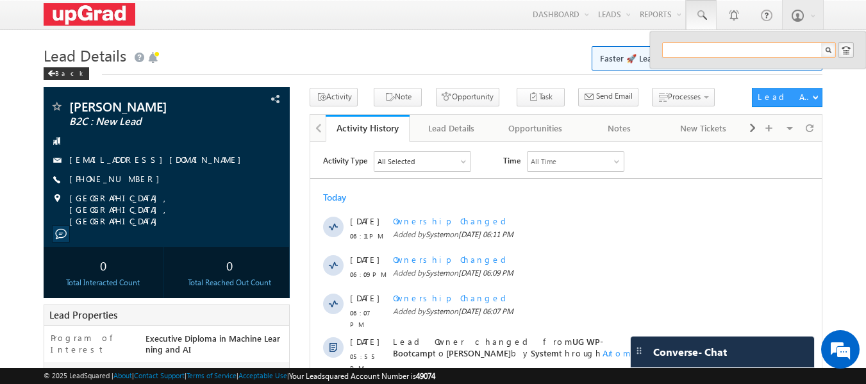
paste input "[EMAIL_ADDRESS][DOMAIN_NAME]"
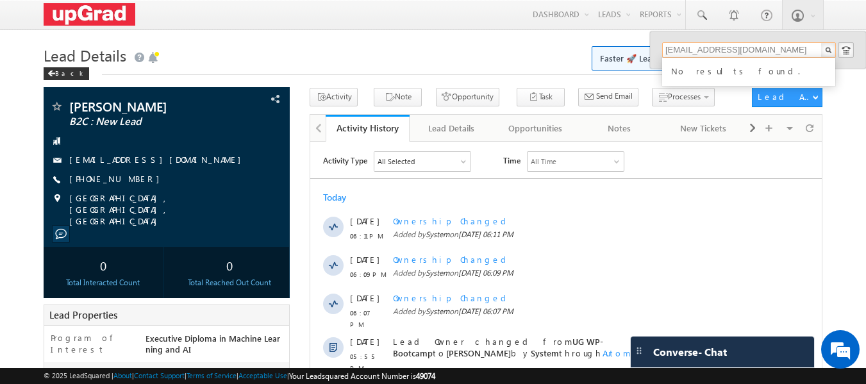
type input "[EMAIL_ADDRESS][DOMAIN_NAME]"
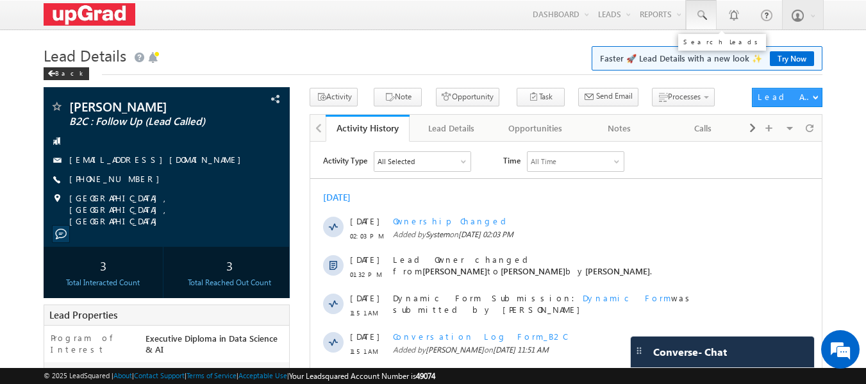
click at [696, 14] on span at bounding box center [701, 15] width 13 height 13
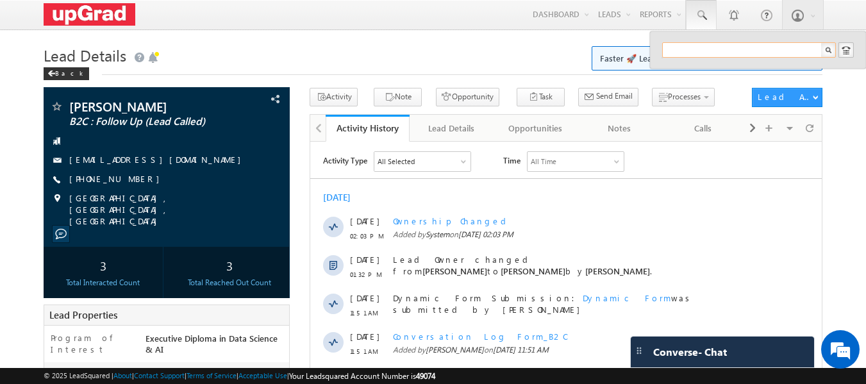
paste input "[EMAIL_ADDRESS][DOMAIN_NAME]"
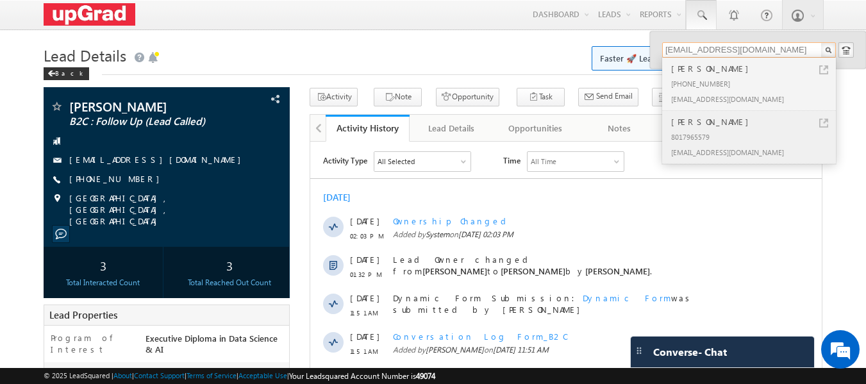
type input "[EMAIL_ADDRESS][DOMAIN_NAME]"
click at [693, 126] on div "[PERSON_NAME]" at bounding box center [754, 122] width 172 height 14
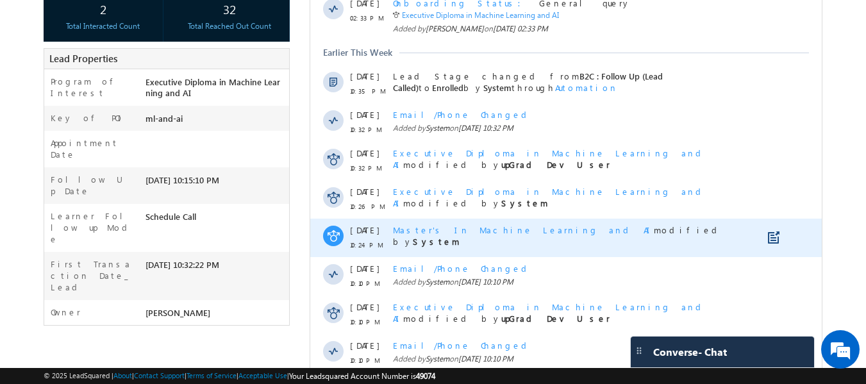
scroll to position [351, 0]
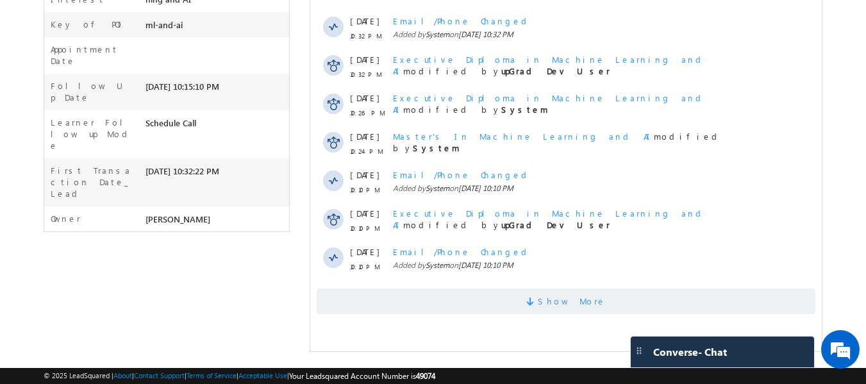
drag, startPoint x: 531, startPoint y: 299, endPoint x: 520, endPoint y: 297, distance: 11.7
click at [531, 299] on span "Show More" at bounding box center [566, 301] width 499 height 26
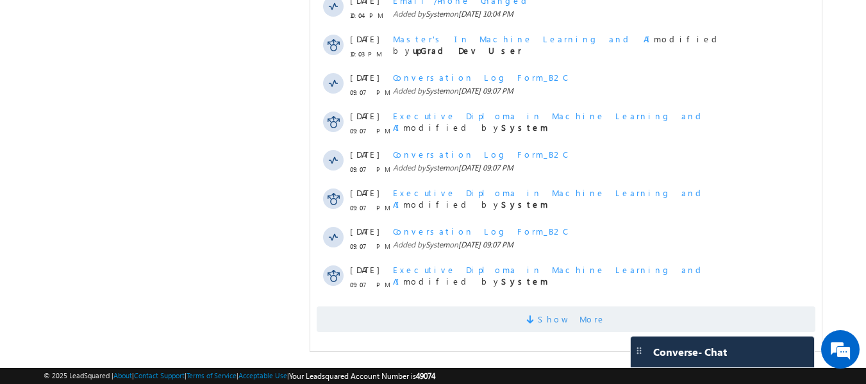
scroll to position [0, 0]
click at [602, 320] on span "Show More" at bounding box center [566, 319] width 499 height 26
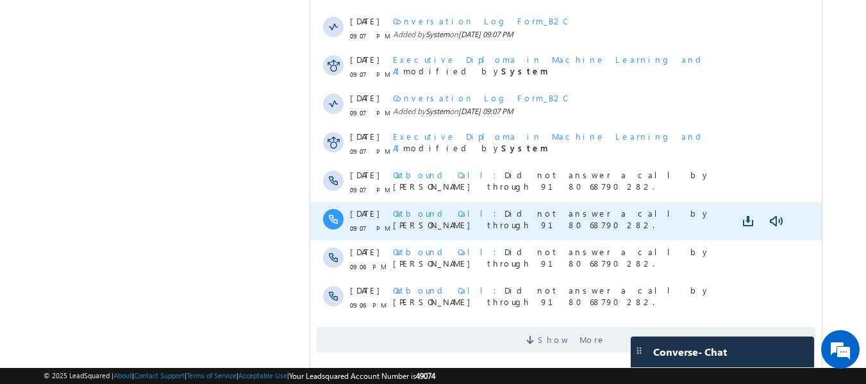
scroll to position [1127, 0]
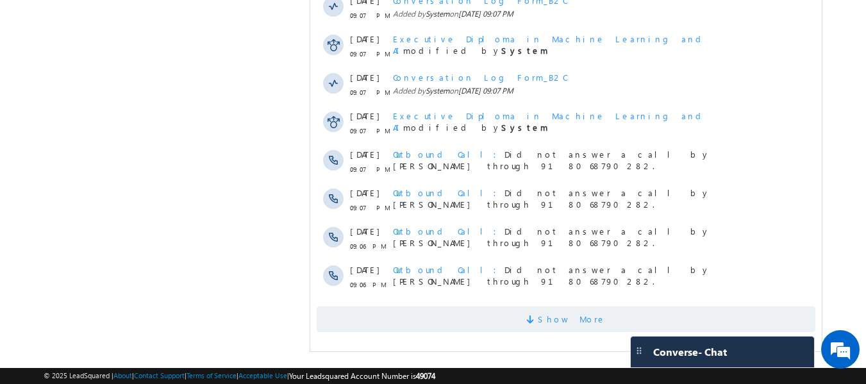
click at [553, 315] on span "Show More" at bounding box center [572, 319] width 68 height 26
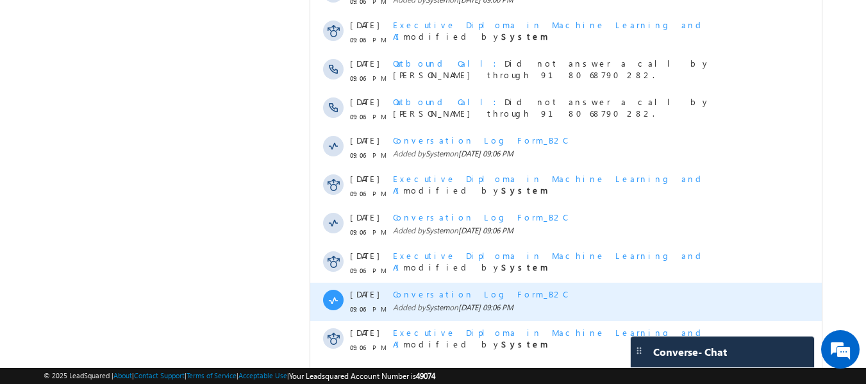
scroll to position [1511, 0]
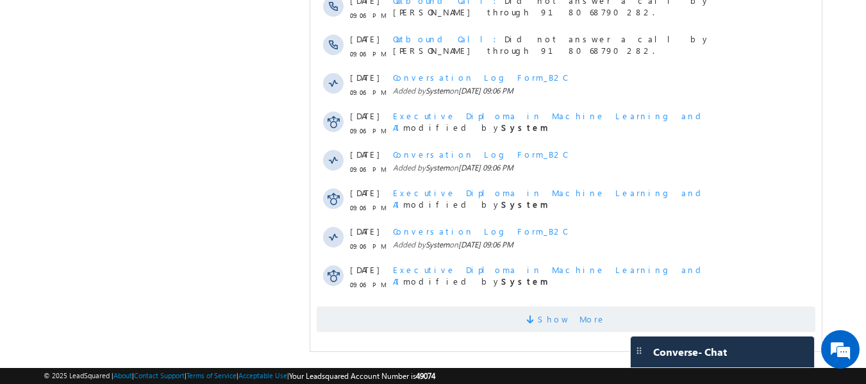
click at [563, 319] on span "Show More" at bounding box center [572, 319] width 68 height 26
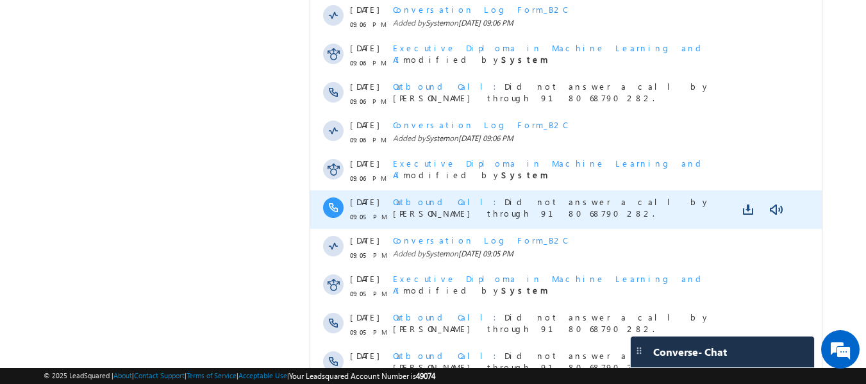
scroll to position [1896, 0]
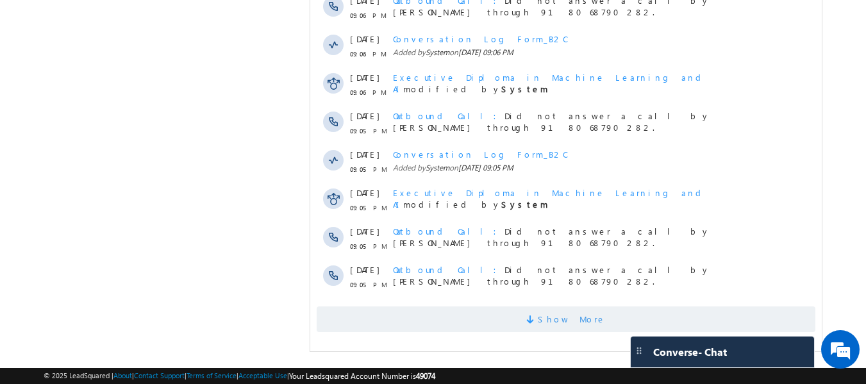
click at [538, 317] on span at bounding box center [532, 321] width 12 height 12
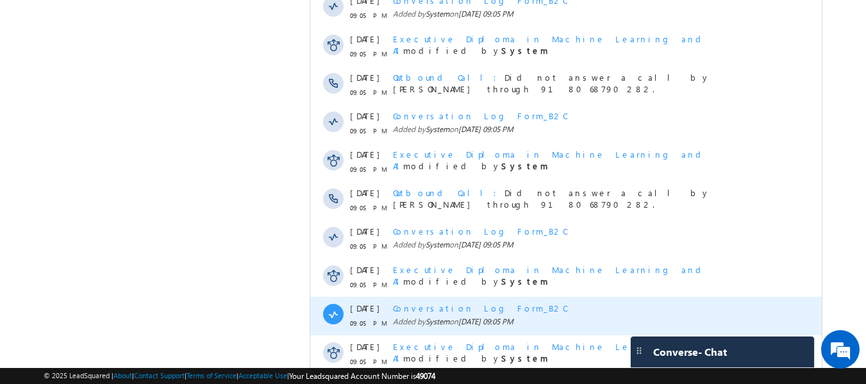
scroll to position [2280, 0]
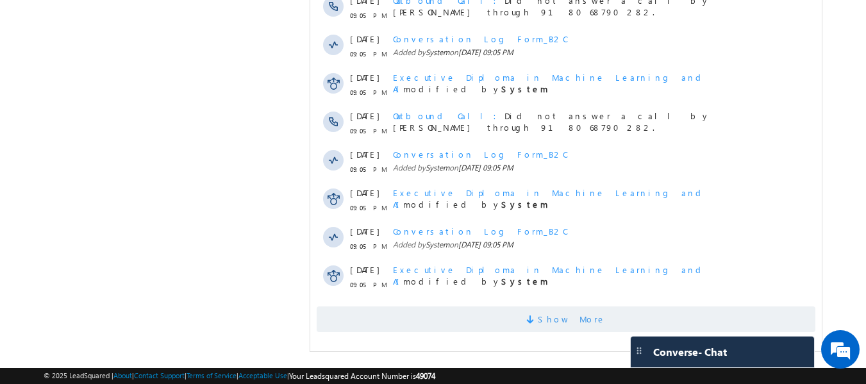
click at [570, 317] on span "Show More" at bounding box center [572, 319] width 68 height 26
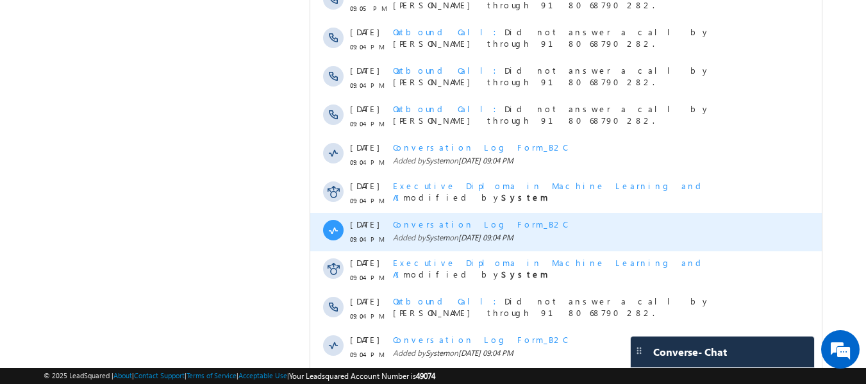
scroll to position [2665, 0]
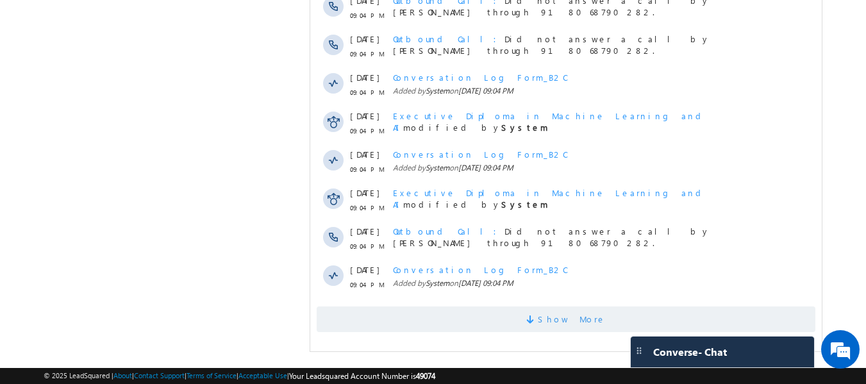
click at [561, 322] on span "Show More" at bounding box center [572, 319] width 68 height 26
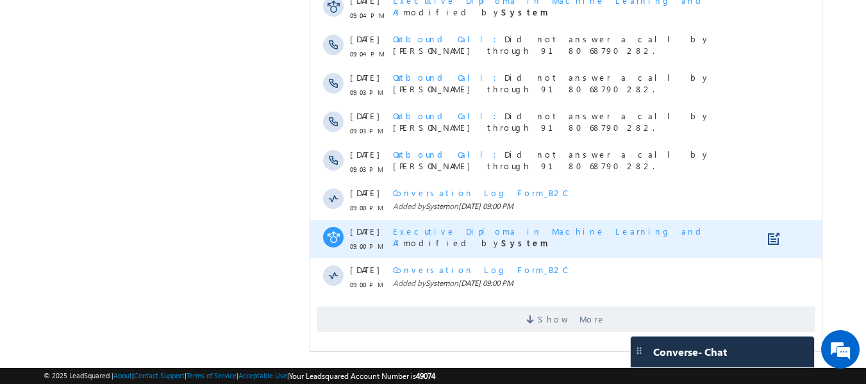
scroll to position [3050, 0]
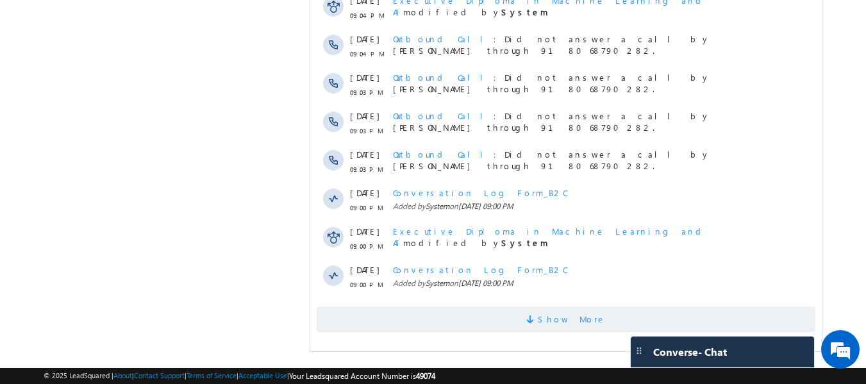
click at [563, 324] on span "Show More" at bounding box center [572, 319] width 68 height 26
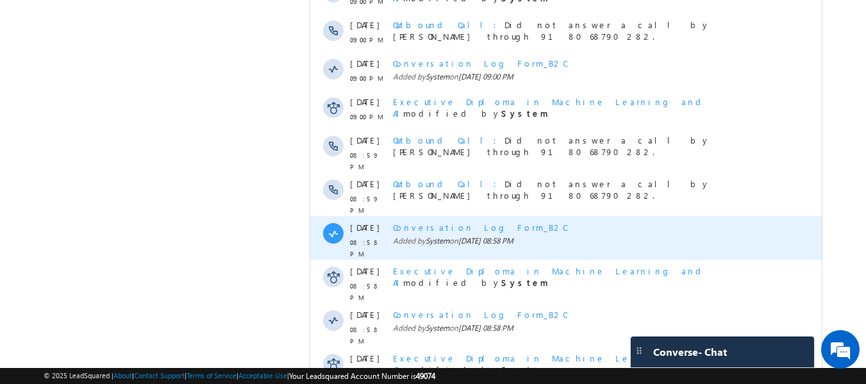
scroll to position [3434, 0]
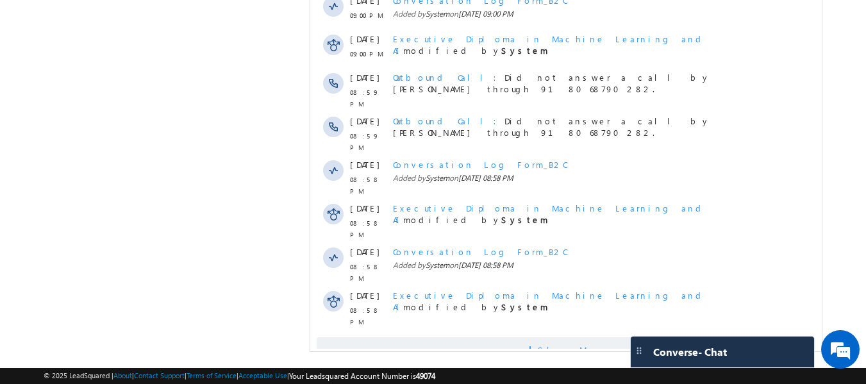
click at [517, 337] on span "Show More" at bounding box center [566, 350] width 499 height 26
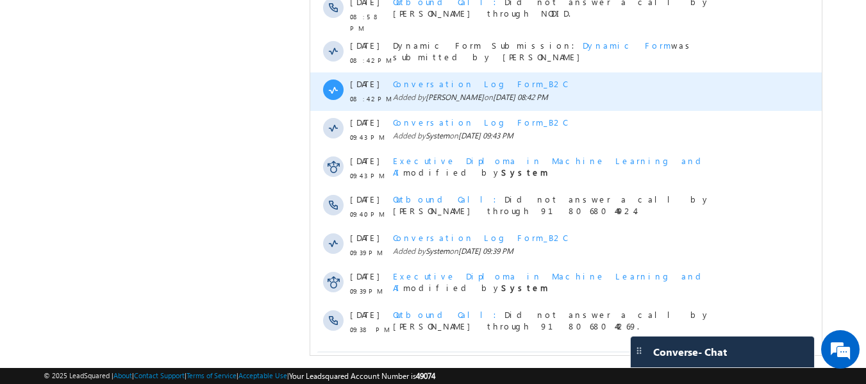
scroll to position [3819, 0]
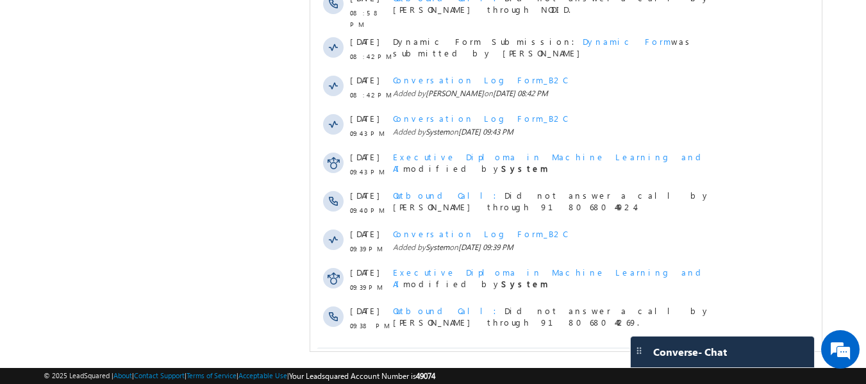
click at [565, 347] on span "Show More" at bounding box center [572, 360] width 68 height 26
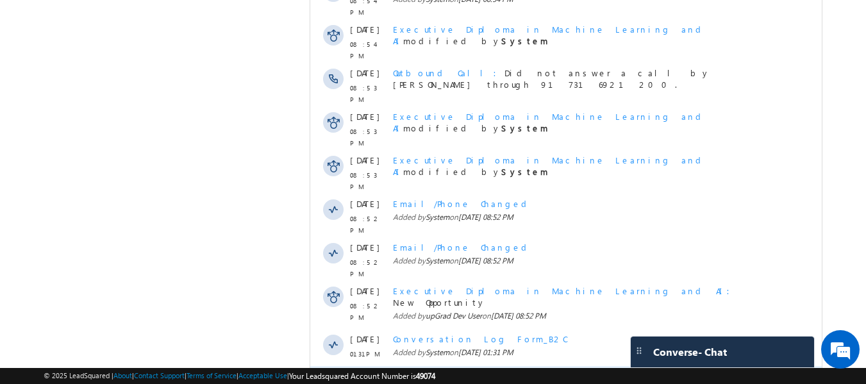
scroll to position [4203, 0]
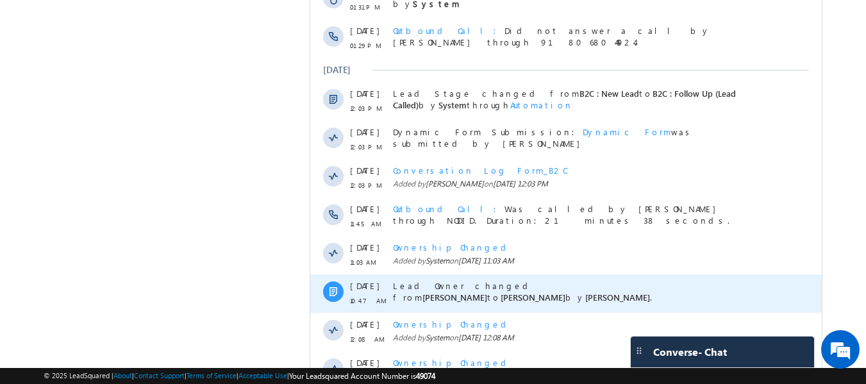
scroll to position [4588, 0]
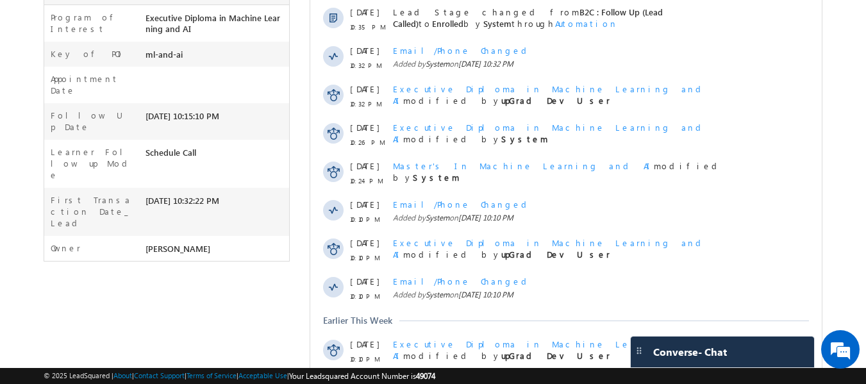
scroll to position [11, 0]
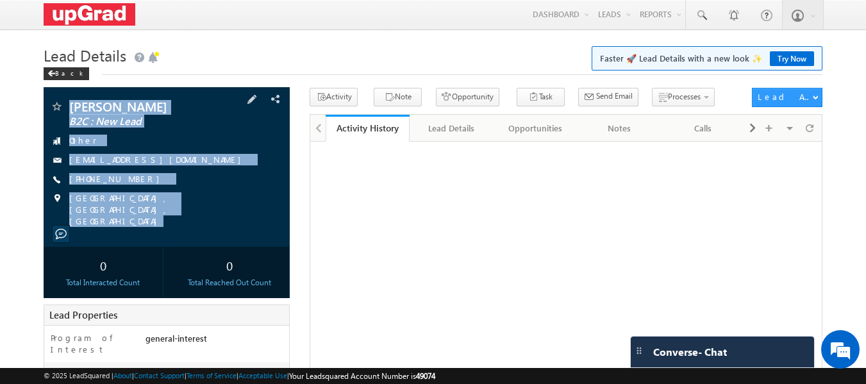
drag, startPoint x: 67, startPoint y: 94, endPoint x: 201, endPoint y: 219, distance: 182.3
click at [201, 219] on div "[PERSON_NAME] B2C : New Lead Other [EMAIL_ADDRESS][DOMAIN_NAME]" at bounding box center [167, 167] width 247 height 160
copy div "[PERSON_NAME] B2C : New Lead Other [EMAIL_ADDRESS][DOMAIN_NAME] [PHONE_NUMBER] …"
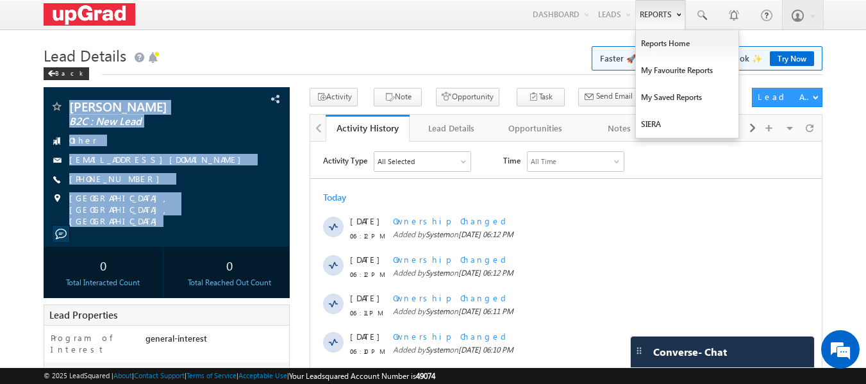
click at [648, 15] on link "Reports" at bounding box center [660, 14] width 50 height 29
click at [660, 44] on link "Reports Home" at bounding box center [687, 43] width 103 height 27
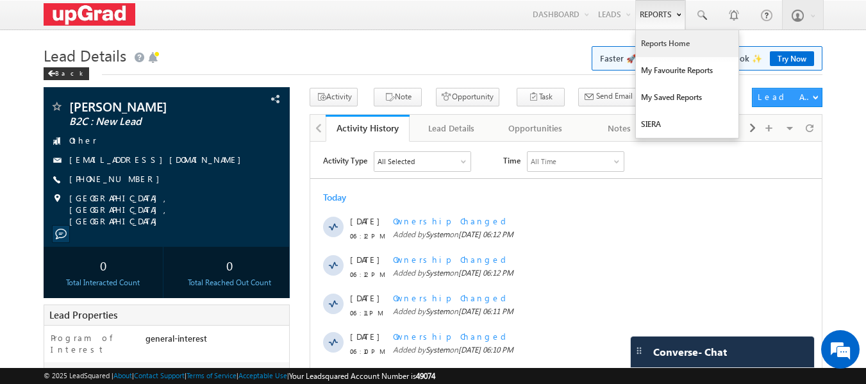
click at [665, 42] on link "Reports Home" at bounding box center [687, 43] width 103 height 27
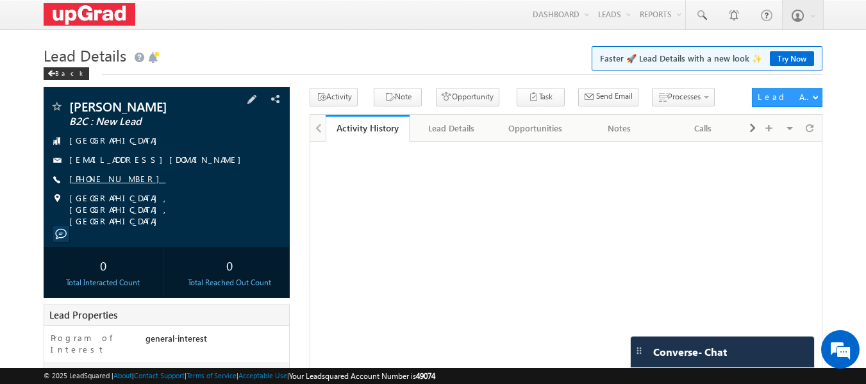
click at [94, 175] on link "[PHONE_NUMBER]" at bounding box center [117, 178] width 97 height 11
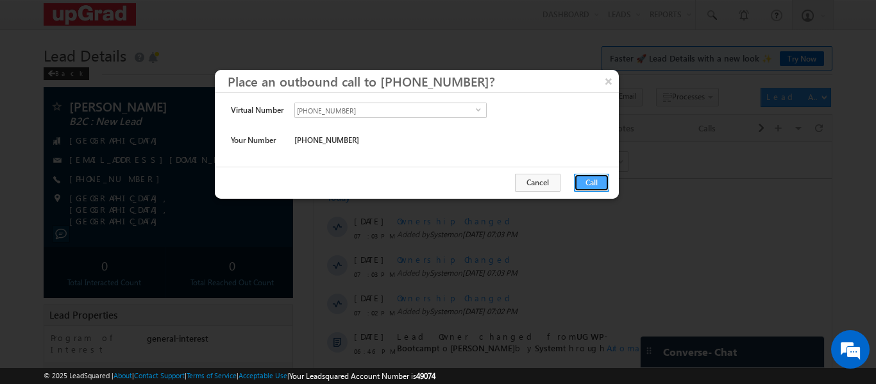
click at [574, 182] on button "Call" at bounding box center [591, 183] width 35 height 18
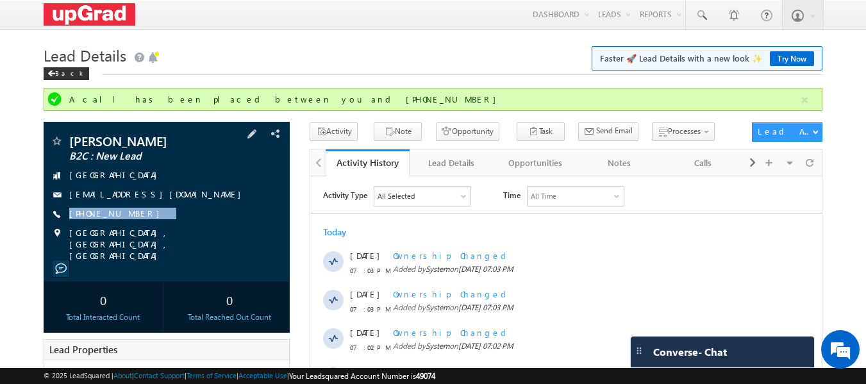
drag, startPoint x: 172, startPoint y: 219, endPoint x: 159, endPoint y: 226, distance: 15.2
click at [159, 226] on div "[PERSON_NAME] B2C : New Lead [GEOGRAPHIC_DATA] [EMAIL_ADDRESS][DOMAIN_NAME] [PH…" at bounding box center [167, 198] width 234 height 127
copy div "[PHONE_NUMBER]"
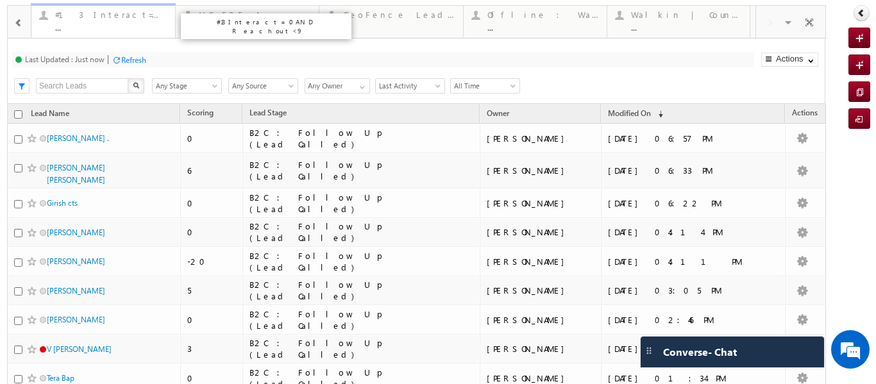
click at [90, 22] on div "..." at bounding box center [111, 27] width 112 height 10
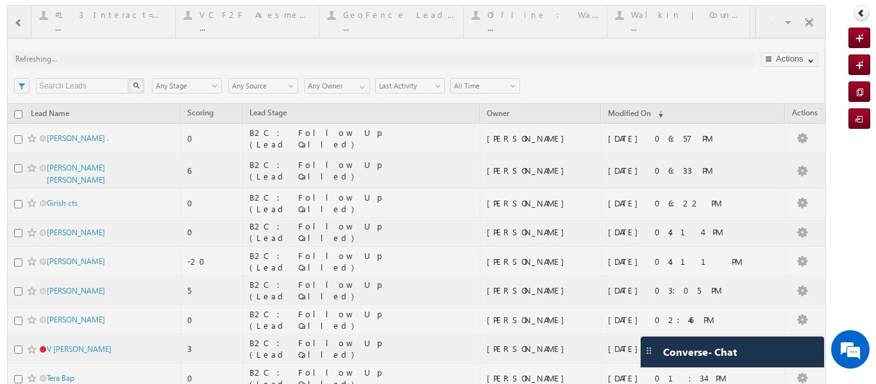
click at [510, 14] on div at bounding box center [416, 263] width 818 height 517
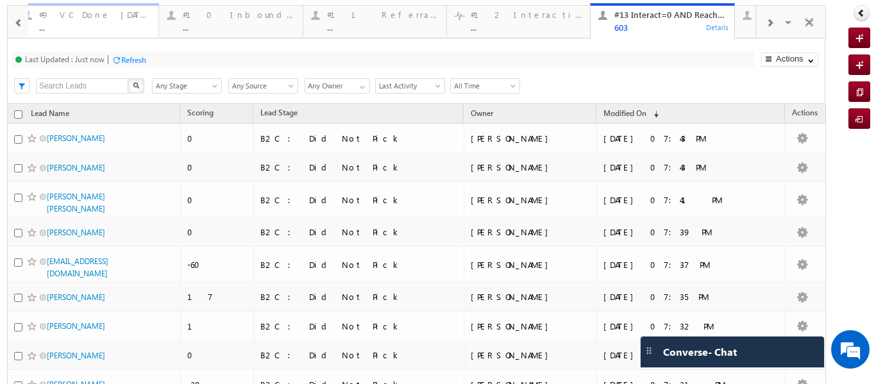
click at [72, 17] on div "#9 VC Done Today" at bounding box center [95, 15] width 112 height 10
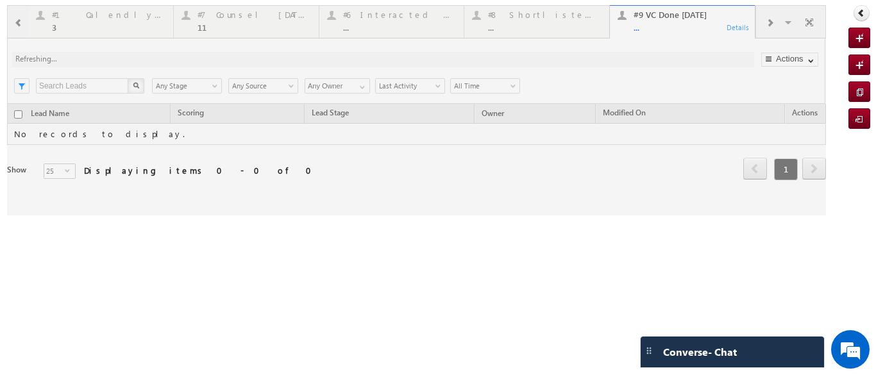
click at [21, 17] on div at bounding box center [416, 110] width 818 height 210
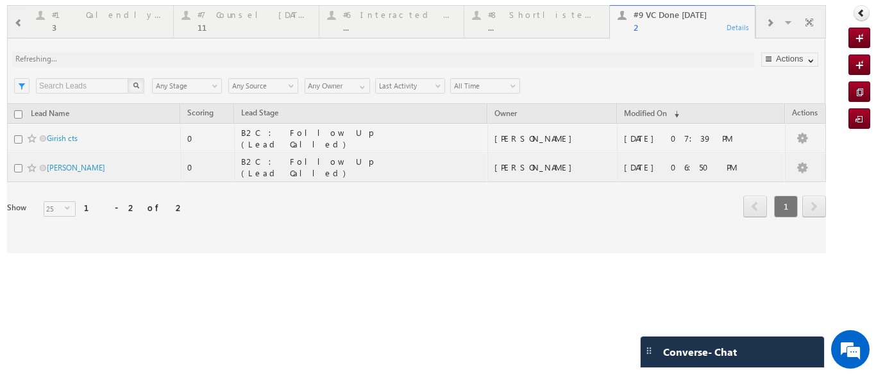
click at [97, 25] on div at bounding box center [416, 129] width 818 height 248
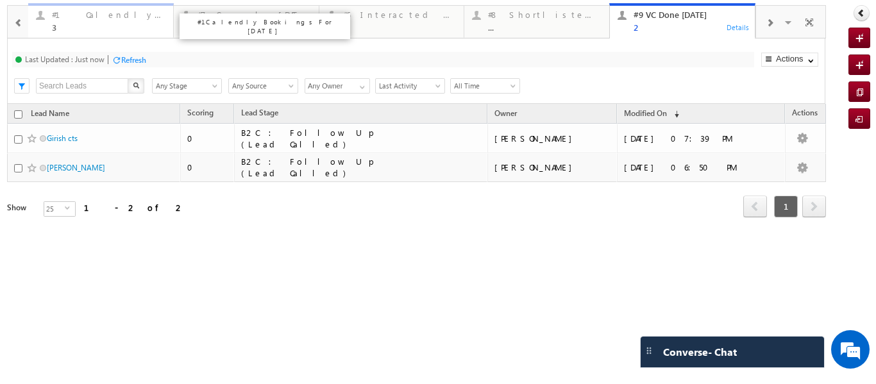
click at [75, 27] on div "3" at bounding box center [108, 27] width 113 height 10
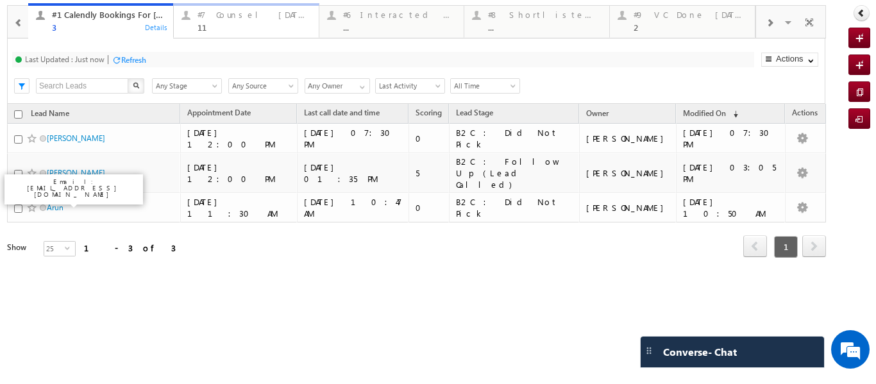
click at [218, 16] on div "#7 Counsel Today" at bounding box center [253, 15] width 113 height 10
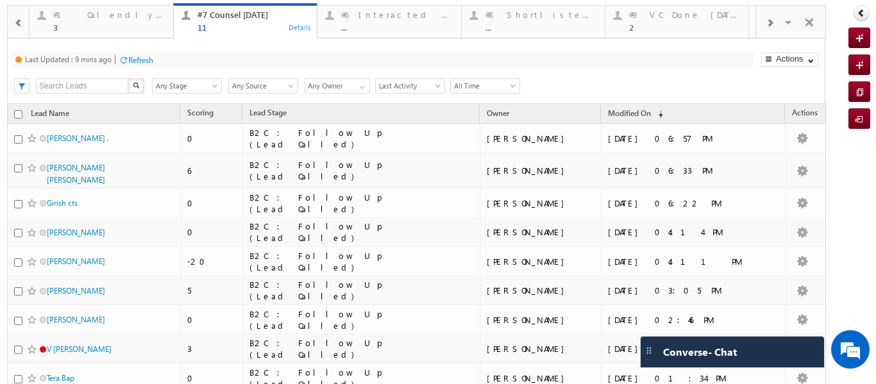
click at [765, 23] on div at bounding box center [769, 22] width 27 height 29
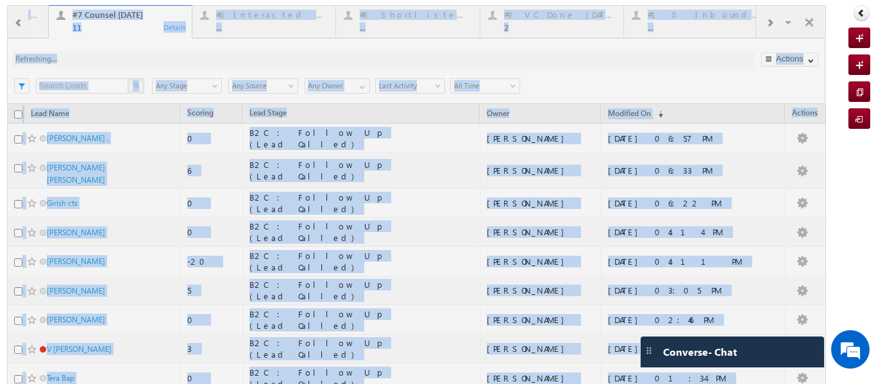
click at [765, 23] on div at bounding box center [416, 263] width 818 height 517
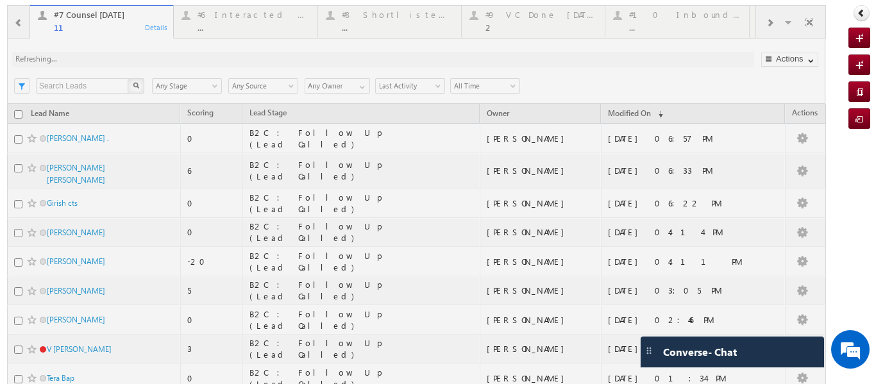
click at [765, 23] on div at bounding box center [416, 263] width 818 height 517
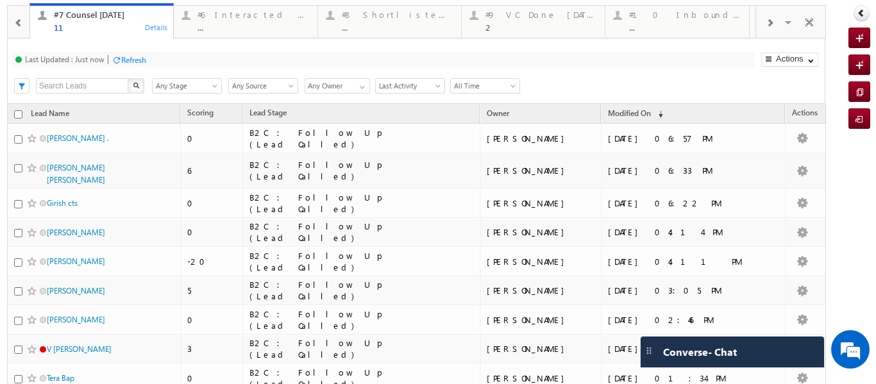
click at [765, 21] on span at bounding box center [769, 23] width 8 height 10
click at [765, 20] on span at bounding box center [769, 23] width 8 height 10
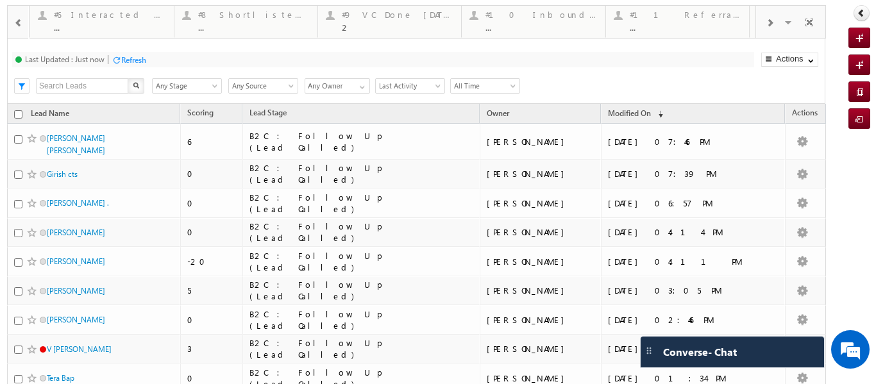
click at [765, 19] on span at bounding box center [769, 23] width 8 height 10
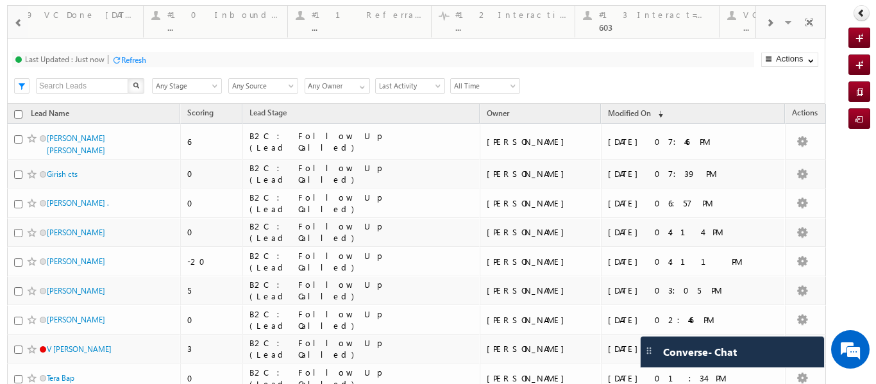
click at [765, 19] on span at bounding box center [769, 23] width 8 height 10
click at [756, 26] on div at bounding box center [769, 22] width 27 height 29
click at [765, 24] on span at bounding box center [769, 23] width 8 height 10
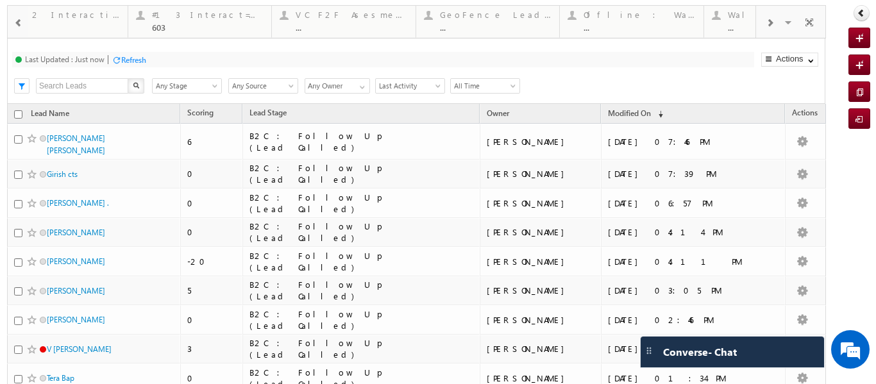
click at [765, 24] on span at bounding box center [769, 23] width 8 height 10
click at [758, 24] on div "Visible Tabs #3 Follow Up Leads-Interacted Default #4 Follow Up (total pending)…" at bounding box center [790, 21] width 69 height 31
click at [15, 21] on span at bounding box center [18, 23] width 9 height 10
click at [18, 23] on span at bounding box center [18, 23] width 9 height 10
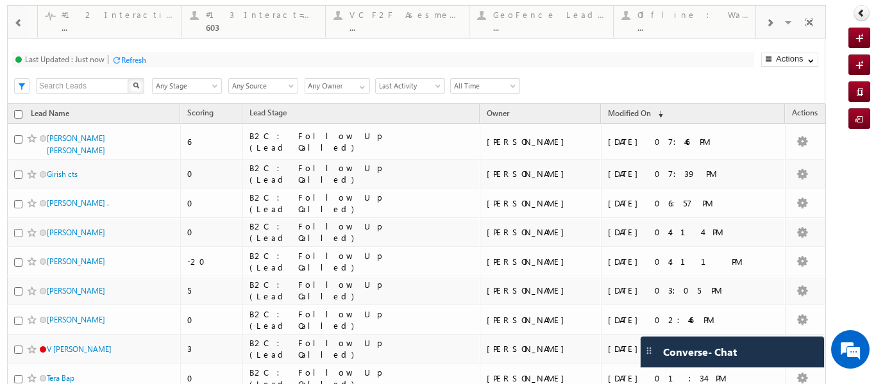
click at [18, 23] on span at bounding box center [18, 23] width 9 height 10
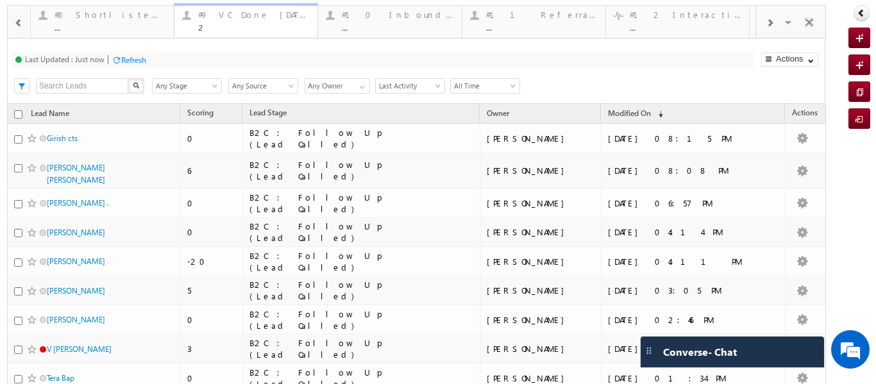
click at [228, 22] on div "2" at bounding box center [254, 27] width 112 height 10
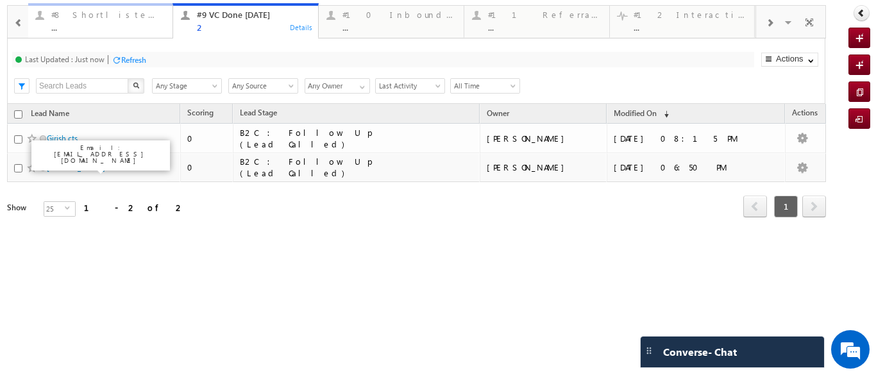
click at [108, 17] on div "#8 Shortlisted Leads Today" at bounding box center [107, 15] width 113 height 10
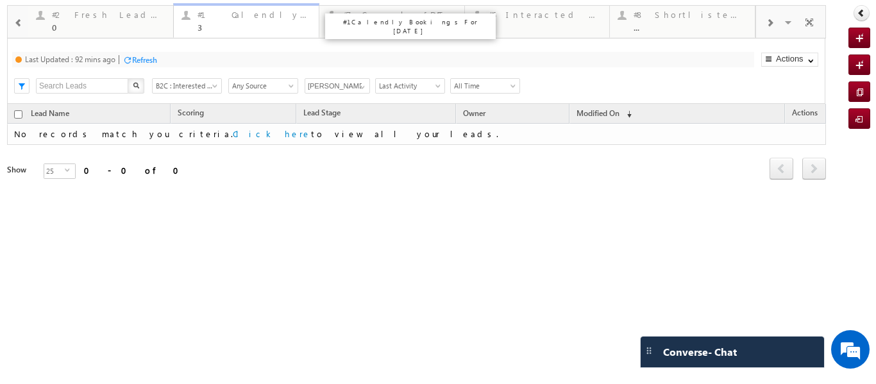
drag, startPoint x: 242, startPoint y: 15, endPoint x: 247, endPoint y: 27, distance: 12.6
click at [242, 15] on div "#1 Calendly Bookings For Today" at bounding box center [253, 15] width 113 height 10
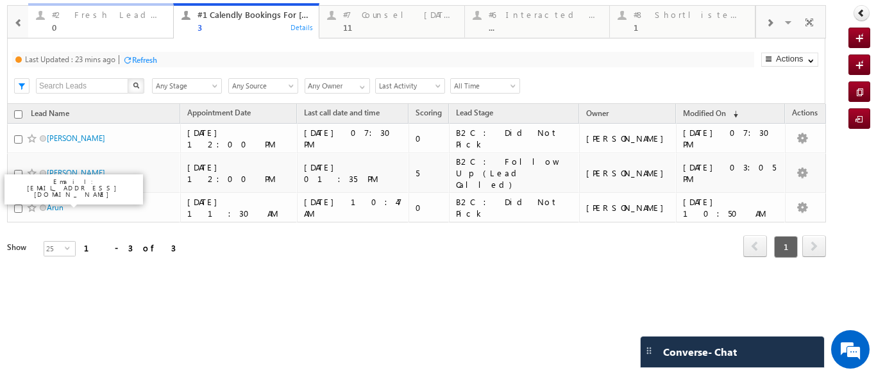
click at [117, 9] on div "#2 Fresh Leads (Not Called) 0" at bounding box center [108, 19] width 113 height 25
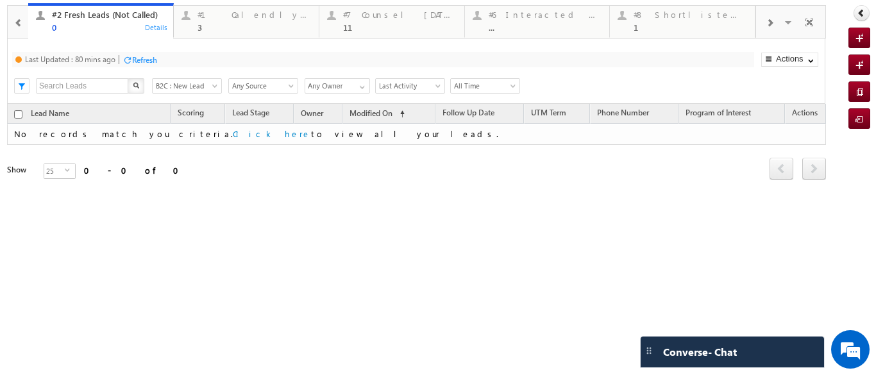
click at [397, 19] on p "#1 Calendly Bookings For Today" at bounding box center [410, 26] width 160 height 18
click at [390, 15] on div "#7 Counsel Today" at bounding box center [399, 15] width 113 height 10
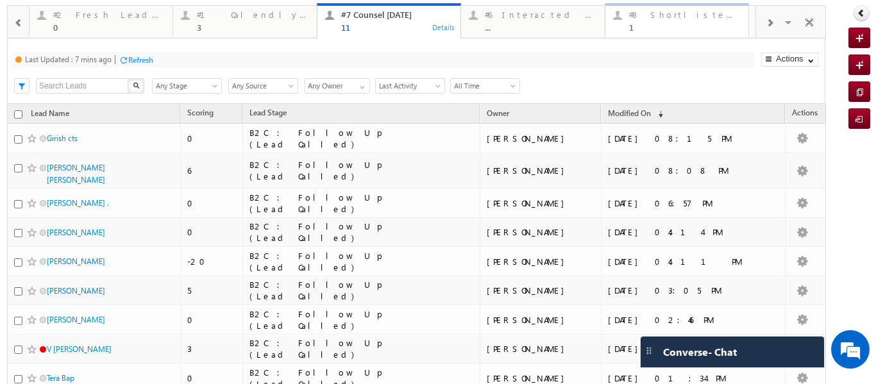
click at [636, 12] on div "#8 Shortlisted Leads Today" at bounding box center [685, 15] width 112 height 10
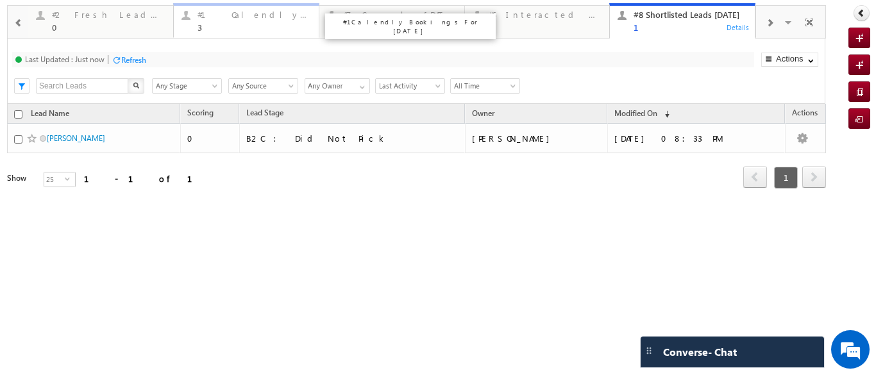
click at [231, 26] on div "3" at bounding box center [253, 27] width 113 height 10
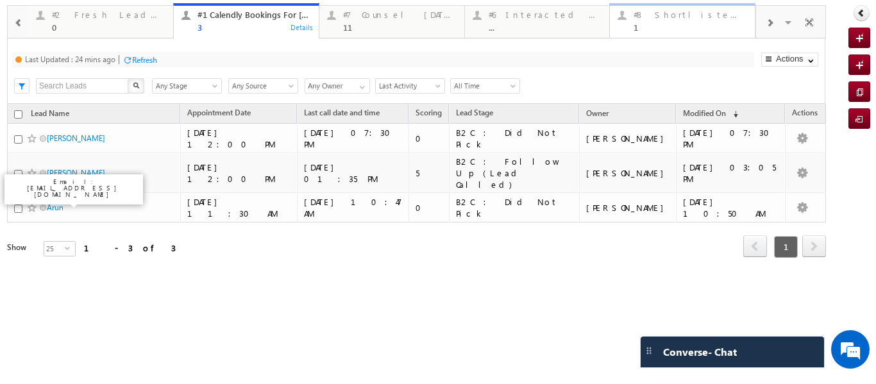
click at [651, 20] on div "#8 Shortlisted Leads Today 1" at bounding box center [689, 19] width 113 height 25
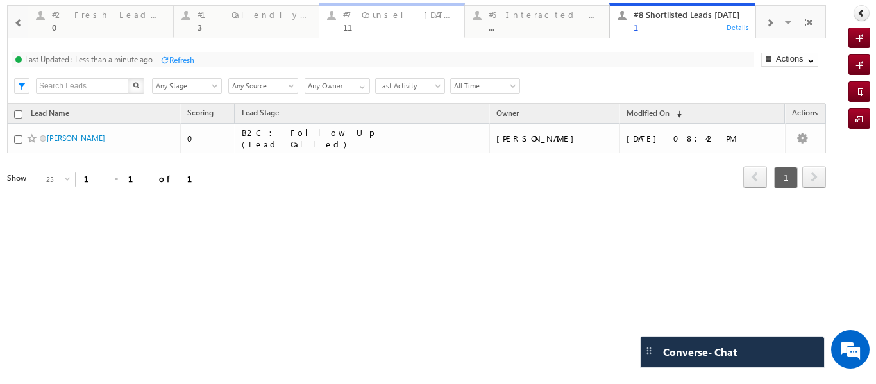
click at [370, 19] on div "#7 Counsel Today" at bounding box center [399, 15] width 113 height 10
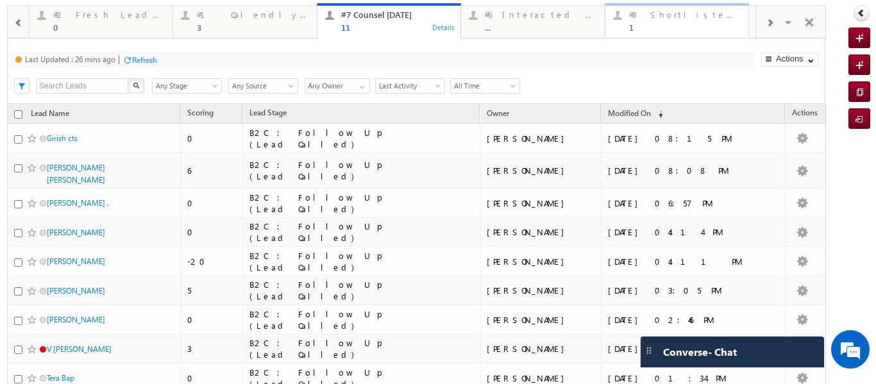
click at [649, 18] on div "#8 Shortlisted Leads Today" at bounding box center [685, 15] width 112 height 10
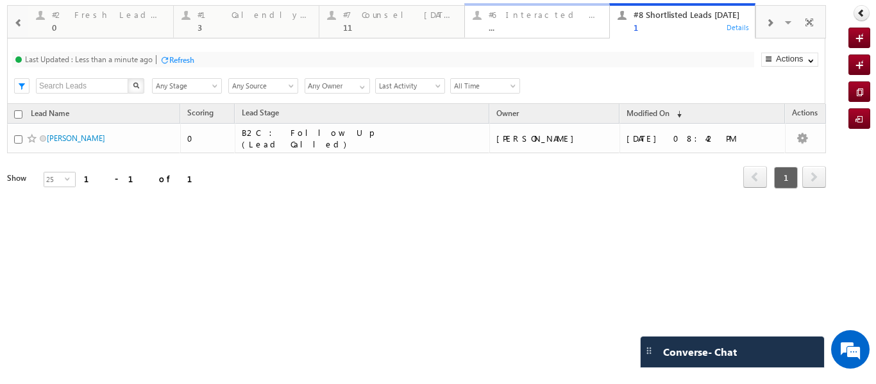
click at [506, 10] on div "#6 Interacted Not Counseled" at bounding box center [544, 15] width 113 height 10
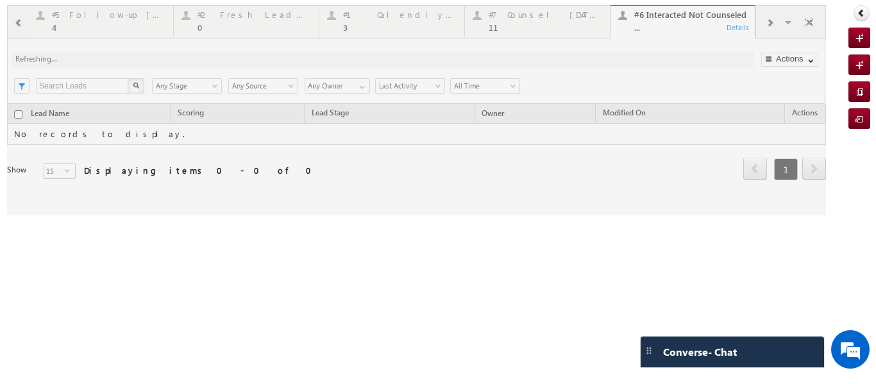
click at [651, 30] on div at bounding box center [416, 110] width 818 height 210
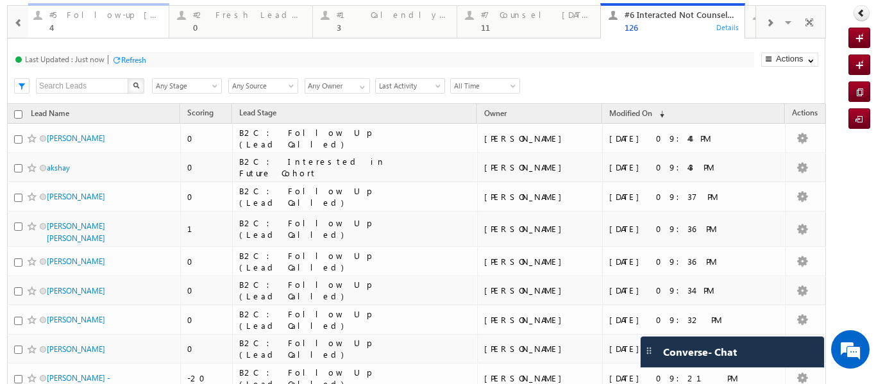
click at [58, 22] on div "#5 Follow-up [ 0 Interacted ] 4" at bounding box center [105, 19] width 112 height 25
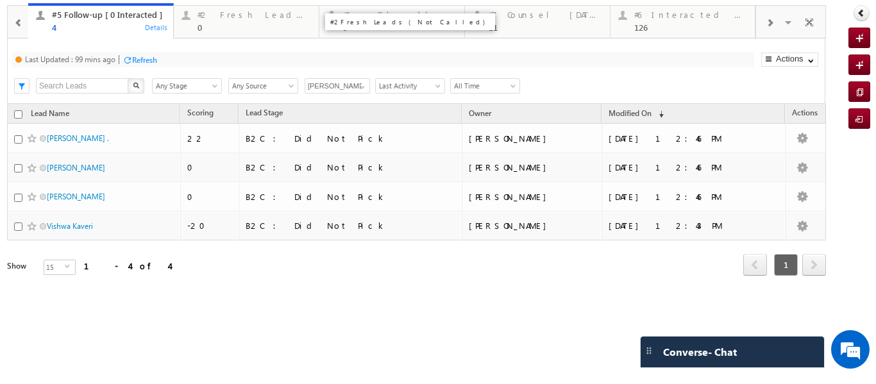
click at [241, 22] on div "#2 Fresh Leads (Not Called) 0" at bounding box center [253, 19] width 113 height 25
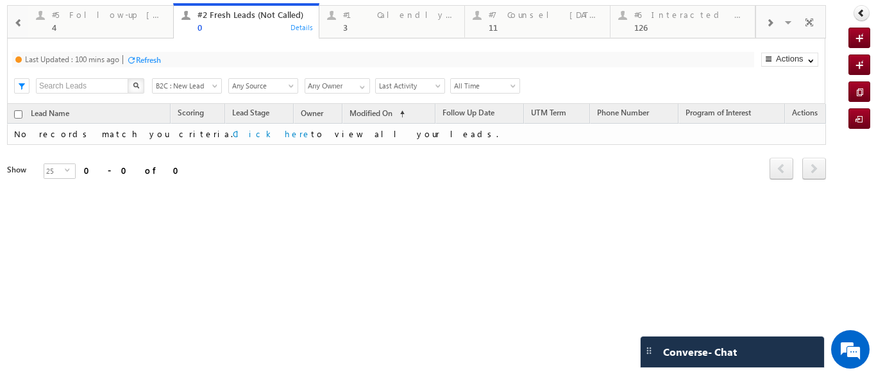
click at [157, 55] on div "Refresh" at bounding box center [148, 60] width 25 height 10
click at [224, 30] on div "0" at bounding box center [253, 27] width 113 height 10
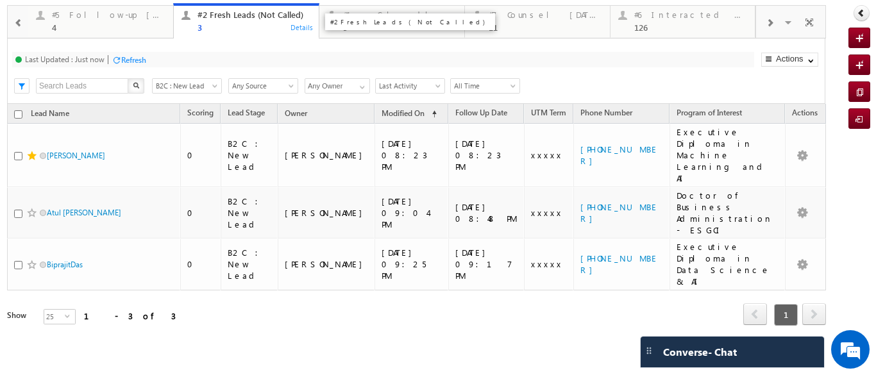
click at [231, 37] on link "#2 Fresh Leads (Not Called) 3 Details" at bounding box center [246, 21] width 146 height 36
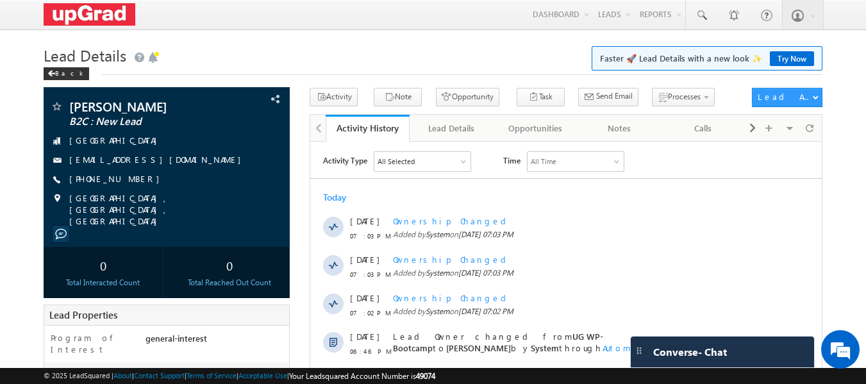
click at [204, 69] on div "Back" at bounding box center [433, 71] width 779 height 8
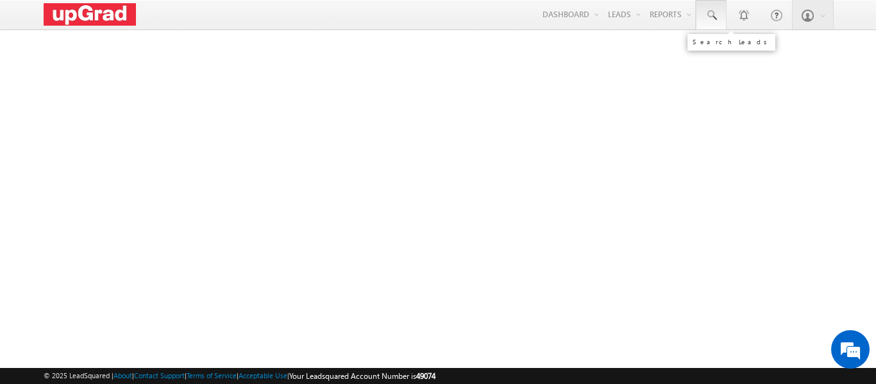
click at [708, 16] on span at bounding box center [710, 15] width 13 height 13
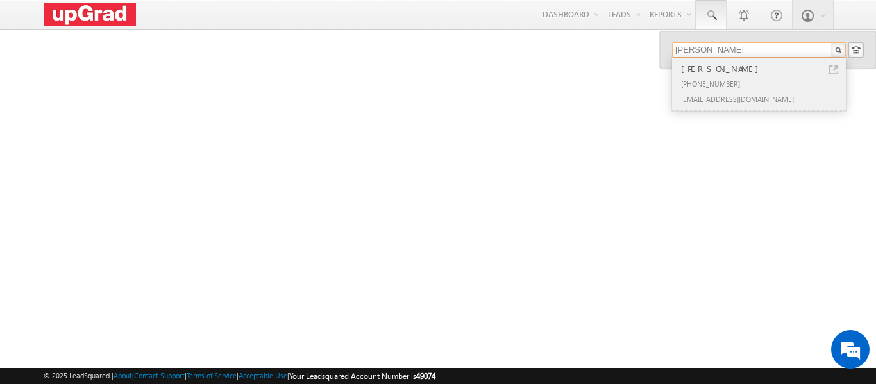
type input "[PERSON_NAME]"
click at [708, 74] on div "[PERSON_NAME]" at bounding box center [764, 69] width 172 height 14
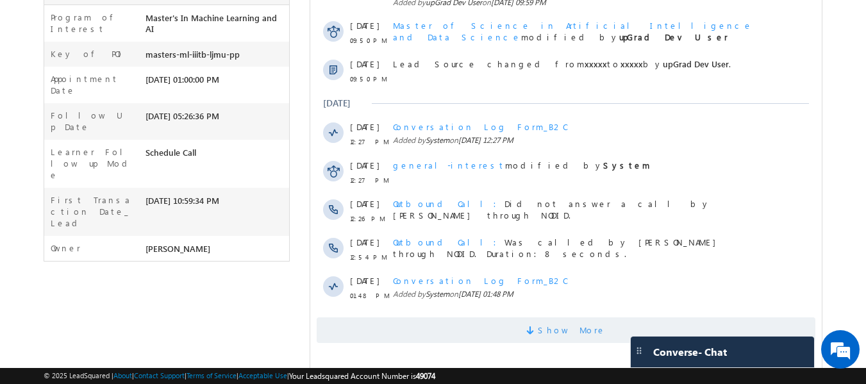
click at [538, 326] on span at bounding box center [532, 332] width 12 height 12
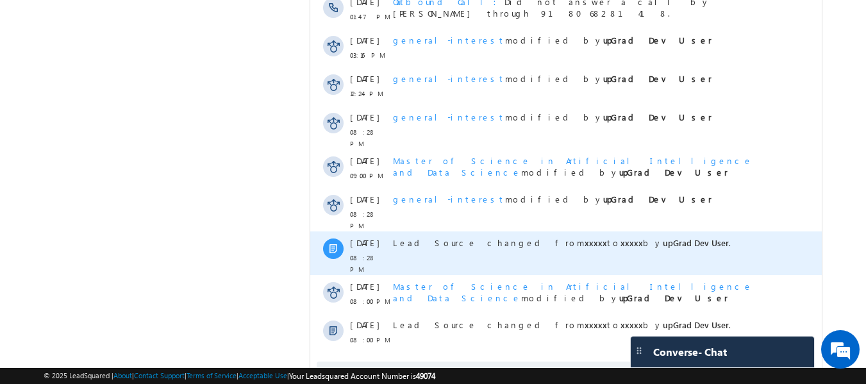
scroll to position [708, 0]
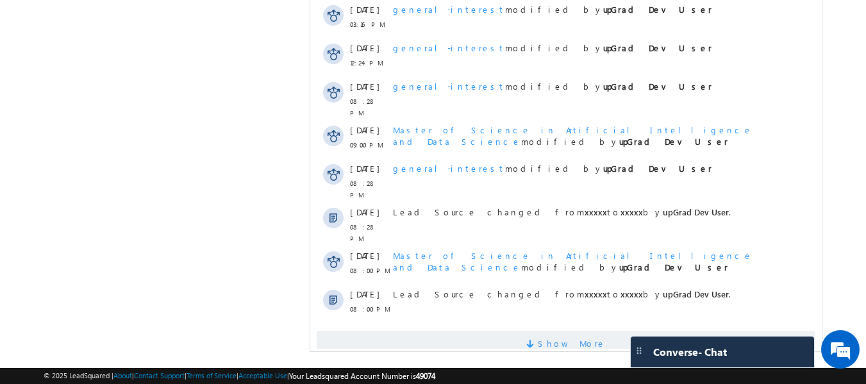
click at [564, 331] on span "Show More" at bounding box center [572, 344] width 68 height 26
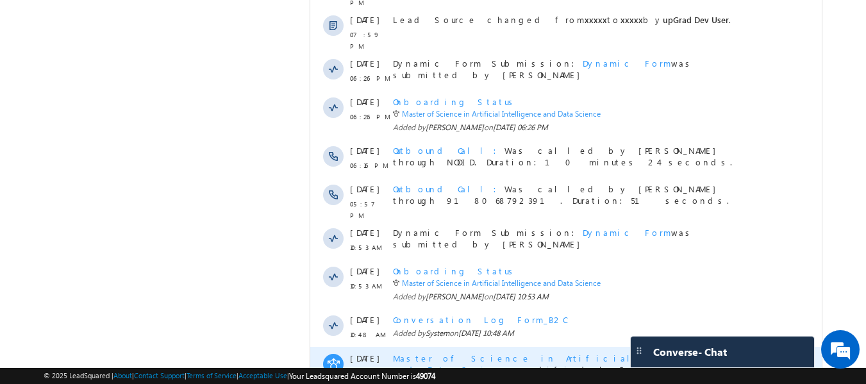
scroll to position [1112, 0]
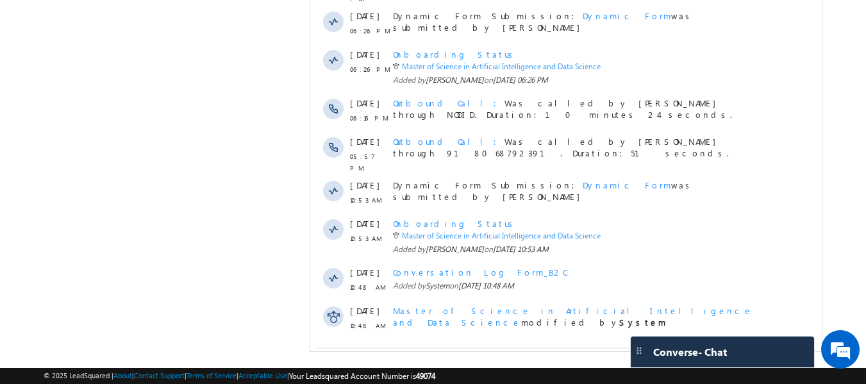
click at [552, 347] on span "Show More" at bounding box center [572, 360] width 68 height 26
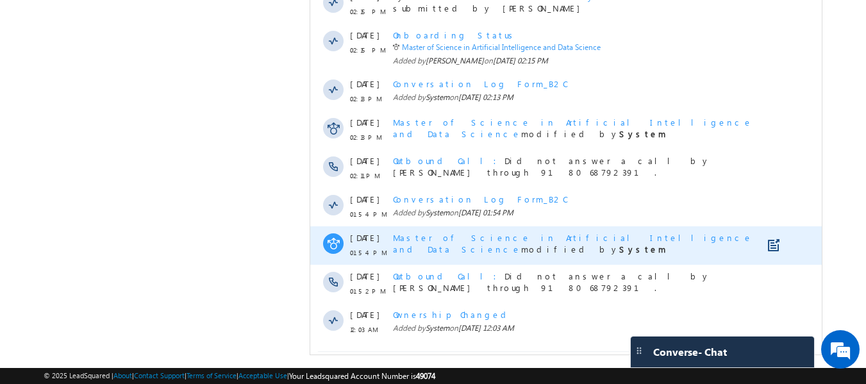
scroll to position [1506, 0]
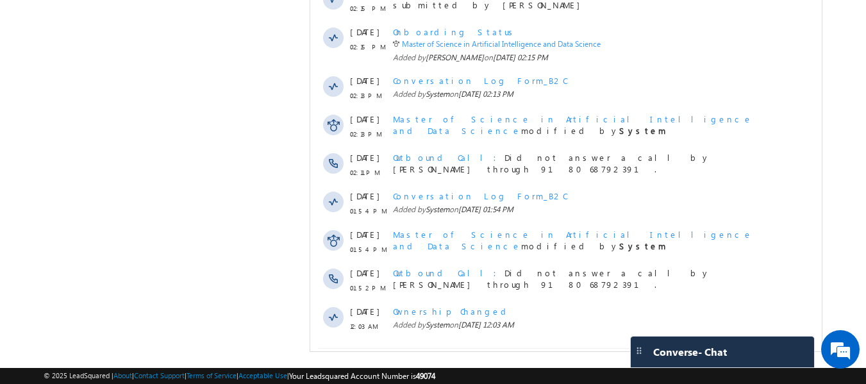
click at [538, 357] on span at bounding box center [532, 363] width 12 height 12
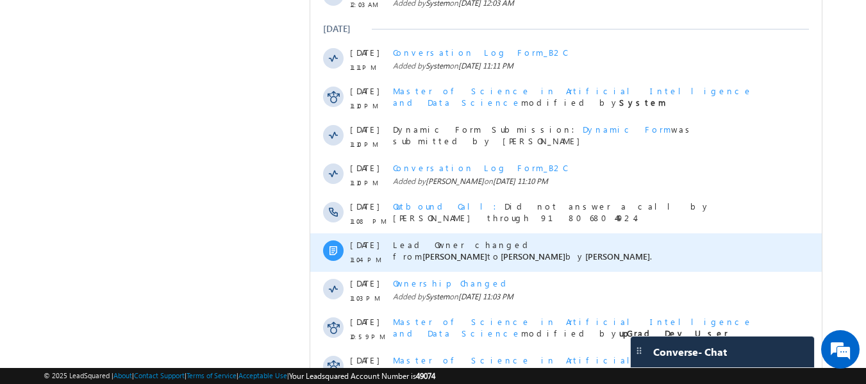
scroll to position [1891, 0]
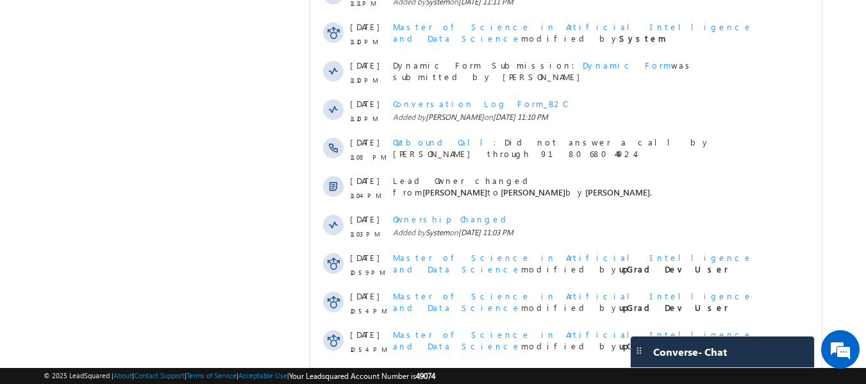
click at [585, 371] on span "Show More" at bounding box center [572, 384] width 68 height 26
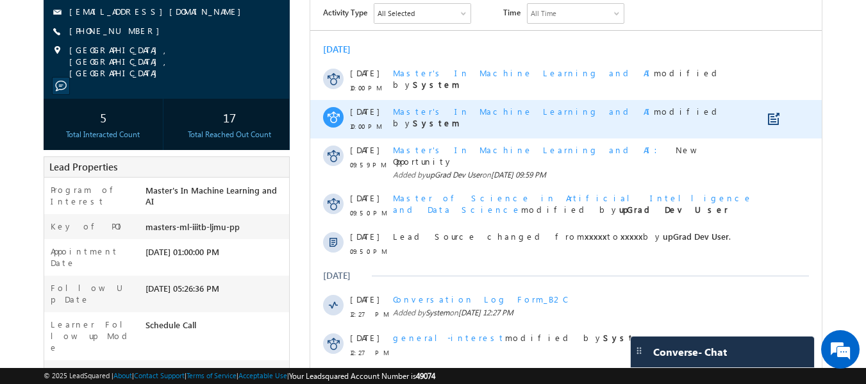
scroll to position [0, 0]
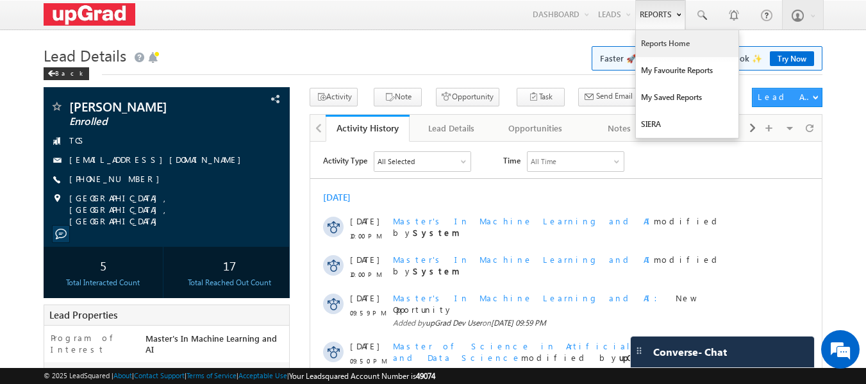
click at [665, 47] on link "Reports Home" at bounding box center [687, 43] width 103 height 27
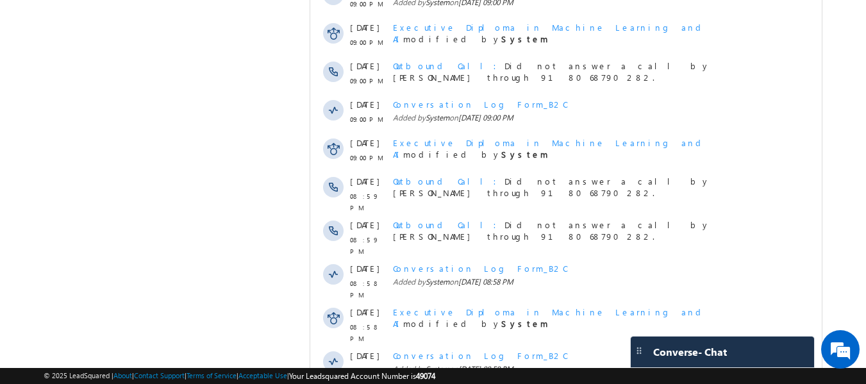
scroll to position [3073, 0]
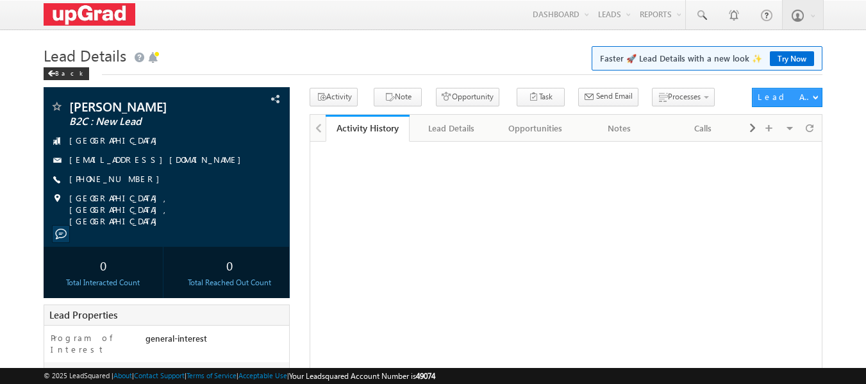
click at [122, 177] on link "[PHONE_NUMBER]" at bounding box center [117, 178] width 97 height 11
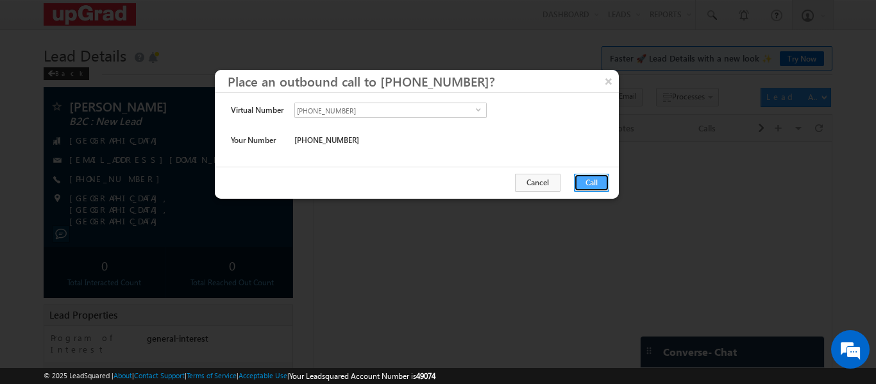
click at [592, 184] on button "Call" at bounding box center [591, 183] width 35 height 18
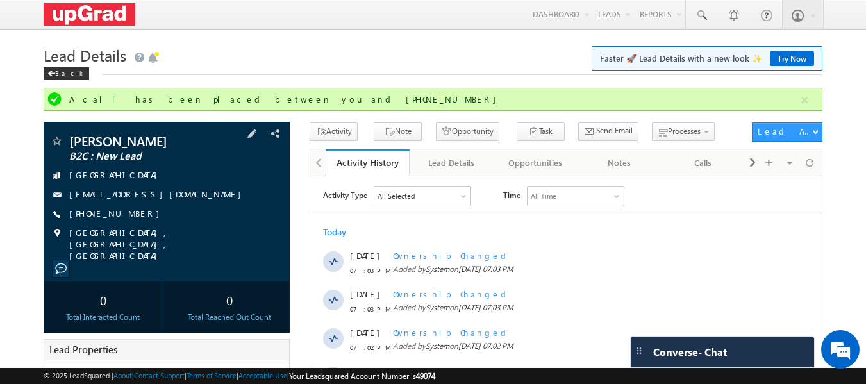
drag, startPoint x: 146, startPoint y: 213, endPoint x: 134, endPoint y: 220, distance: 14.1
click at [134, 220] on div "[PERSON_NAME] B2C : New Lead [GEOGRAPHIC_DATA] [EMAIL_ADDRESS][DOMAIN_NAME] [PH…" at bounding box center [167, 198] width 234 height 127
drag, startPoint x: 149, startPoint y: 211, endPoint x: 133, endPoint y: 222, distance: 19.4
click at [133, 222] on div "[PERSON_NAME] B2C : New Lead [GEOGRAPHIC_DATA] [EMAIL_ADDRESS][DOMAIN_NAME] [PH…" at bounding box center [167, 198] width 234 height 127
click at [189, 206] on div "[PERSON_NAME] B2C : New Lead [GEOGRAPHIC_DATA] [EMAIL_ADDRESS][DOMAIN_NAME] [PH…" at bounding box center [167, 198] width 234 height 127
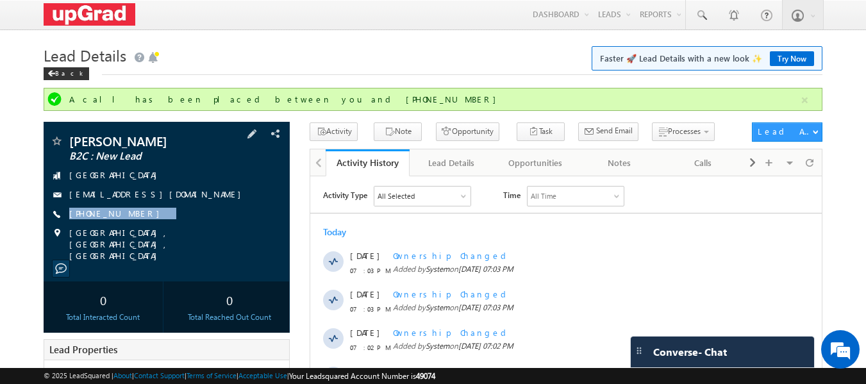
drag, startPoint x: 162, startPoint y: 212, endPoint x: 130, endPoint y: 223, distance: 33.8
click at [130, 223] on div "[PERSON_NAME] B2C : New Lead [GEOGRAPHIC_DATA] [EMAIL_ADDRESS][DOMAIN_NAME] [PH…" at bounding box center [167, 198] width 234 height 127
copy div "[PHONE_NUMBER]"
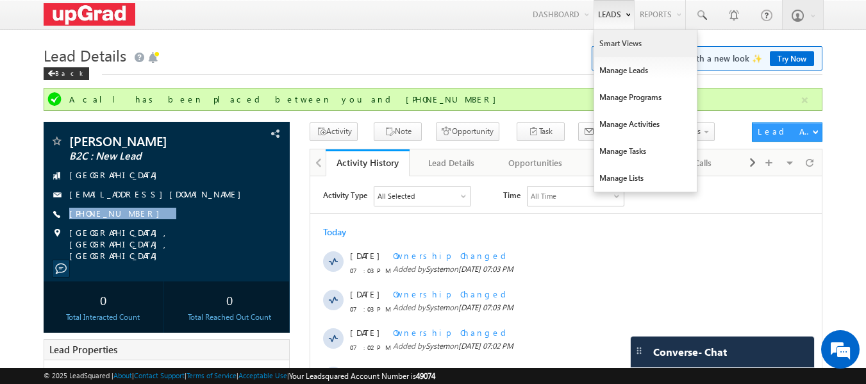
click at [628, 41] on link "Smart Views" at bounding box center [645, 43] width 103 height 27
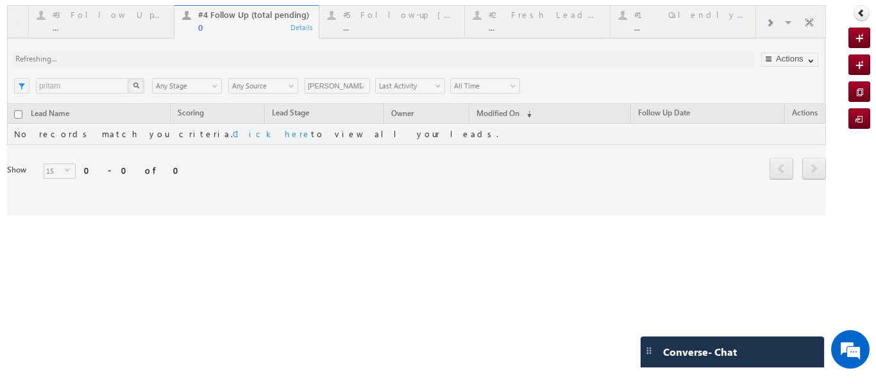
click at [771, 21] on div at bounding box center [416, 110] width 818 height 210
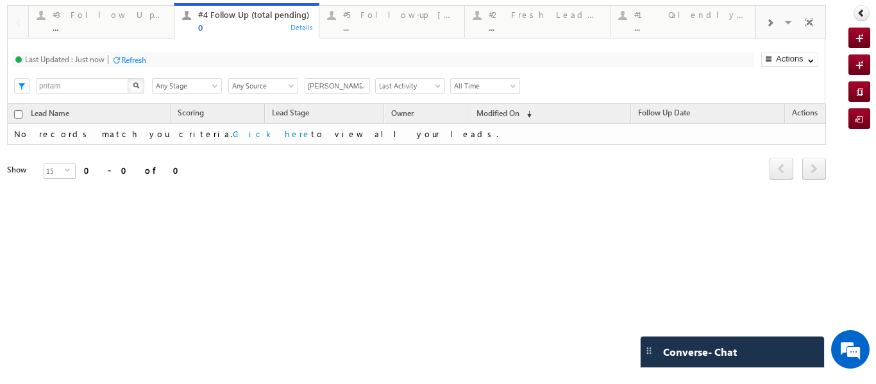
click at [768, 22] on span at bounding box center [769, 23] width 8 height 10
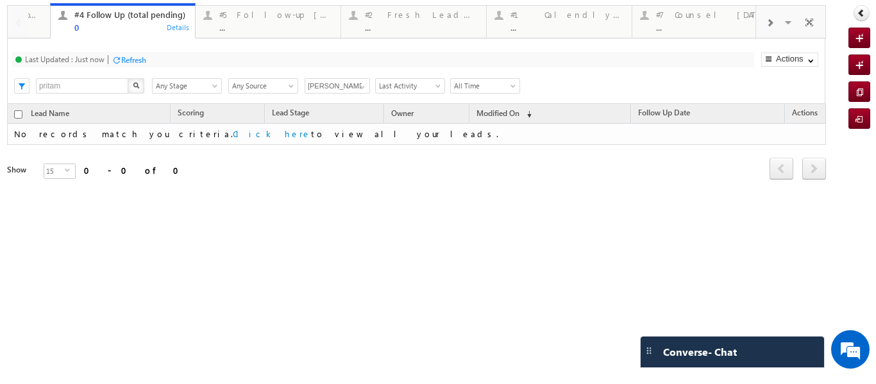
click at [768, 21] on span at bounding box center [769, 23] width 8 height 10
click at [768, 20] on span at bounding box center [769, 23] width 8 height 10
click at [767, 19] on span at bounding box center [769, 23] width 8 height 10
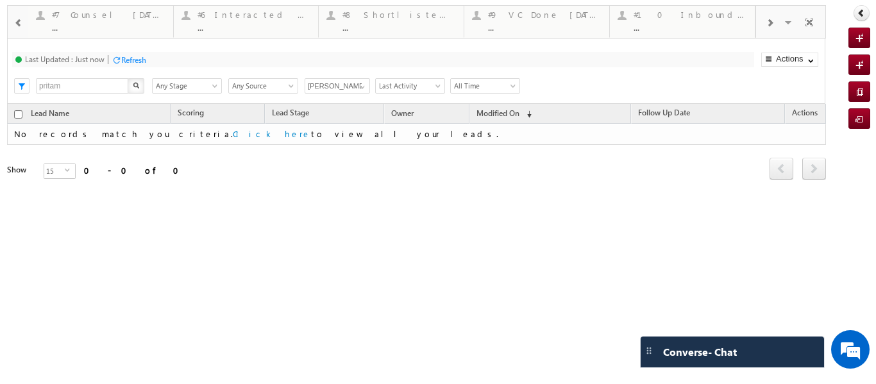
click at [767, 19] on span at bounding box center [769, 23] width 8 height 10
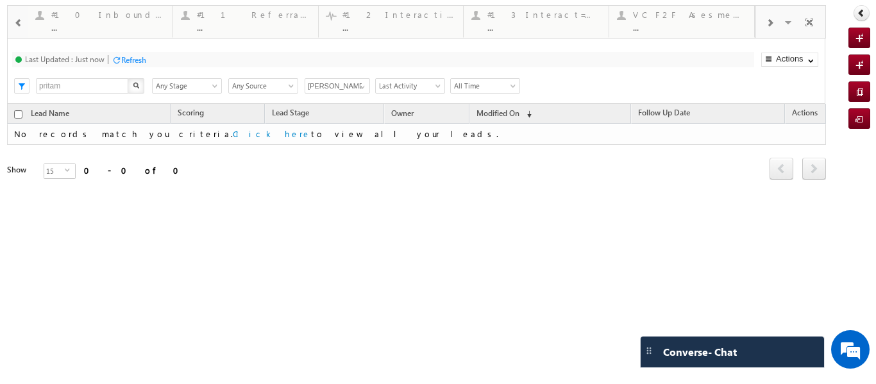
click at [767, 19] on span at bounding box center [769, 23] width 8 height 10
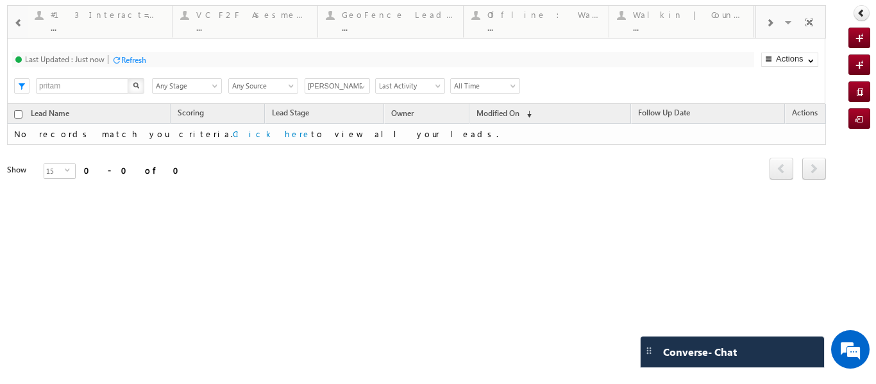
click at [767, 19] on span at bounding box center [769, 23] width 8 height 10
click at [767, 19] on div "Visible Tabs #3 Follow Up Leads-Interacted Default #4 Follow Up (total pending)…" at bounding box center [790, 21] width 69 height 31
click at [21, 19] on span at bounding box center [18, 23] width 9 height 10
click at [19, 19] on span at bounding box center [18, 23] width 9 height 10
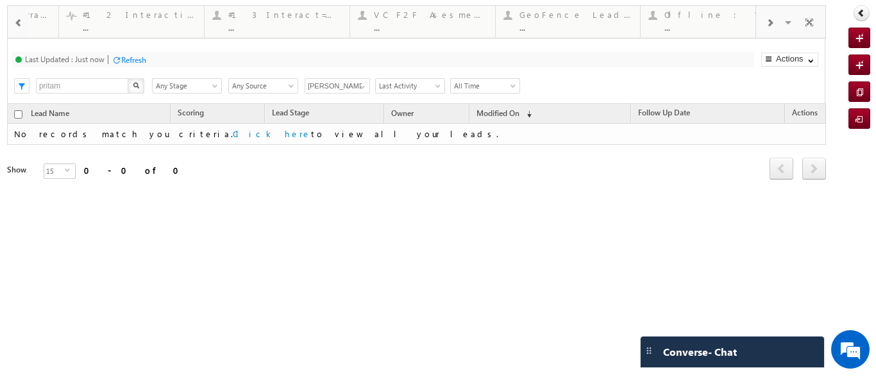
click at [19, 19] on span at bounding box center [18, 23] width 9 height 10
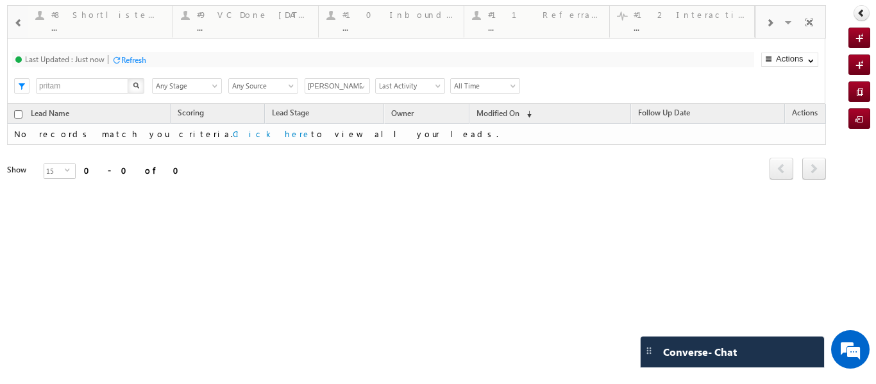
click at [19, 19] on span at bounding box center [18, 23] width 9 height 10
click at [256, 28] on div "..." at bounding box center [253, 27] width 113 height 10
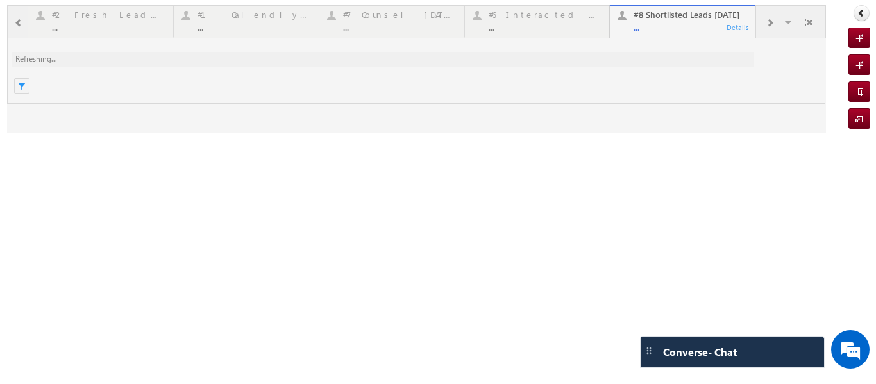
click at [245, 28] on div at bounding box center [416, 69] width 818 height 128
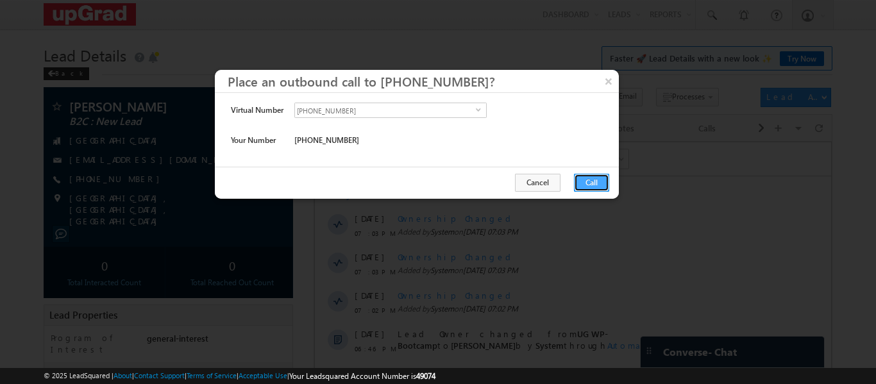
click at [597, 180] on button "Call" at bounding box center [591, 183] width 35 height 18
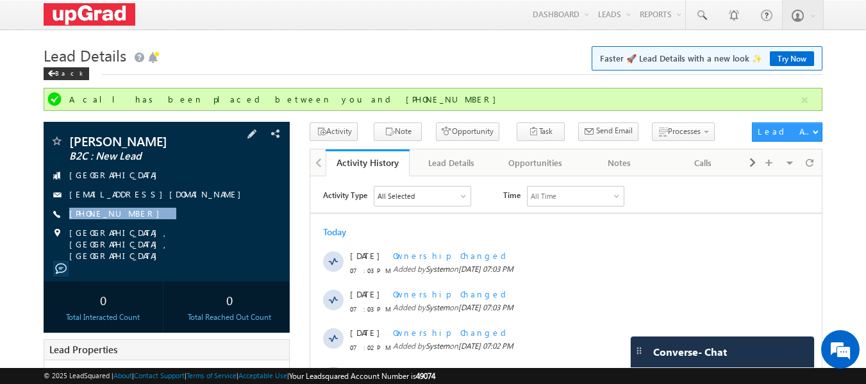
drag, startPoint x: 156, startPoint y: 215, endPoint x: 137, endPoint y: 222, distance: 20.7
click at [137, 222] on div "[PERSON_NAME] B2C : New Lead [GEOGRAPHIC_DATA] [EMAIL_ADDRESS][DOMAIN_NAME] [PH…" at bounding box center [167, 198] width 234 height 127
copy div "[PHONE_NUMBER]"
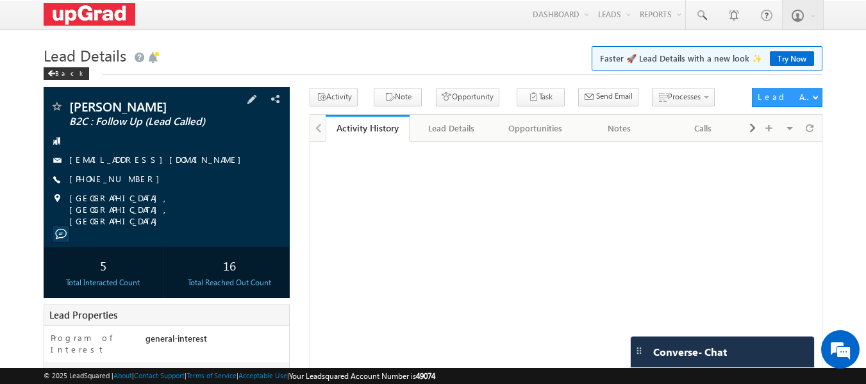
drag, startPoint x: 0, startPoint y: 0, endPoint x: 242, endPoint y: 209, distance: 319.4
click at [245, 233] on div "[PERSON_NAME] B2C : Follow Up (Lead Called) [EMAIL_ADDRESS][DOMAIN_NAME]" at bounding box center [167, 192] width 247 height 211
copy div "[PERSON_NAME] B2C : Follow Up (Lead Called) [EMAIL_ADDRESS][DOMAIN_NAME] [PHONE…"
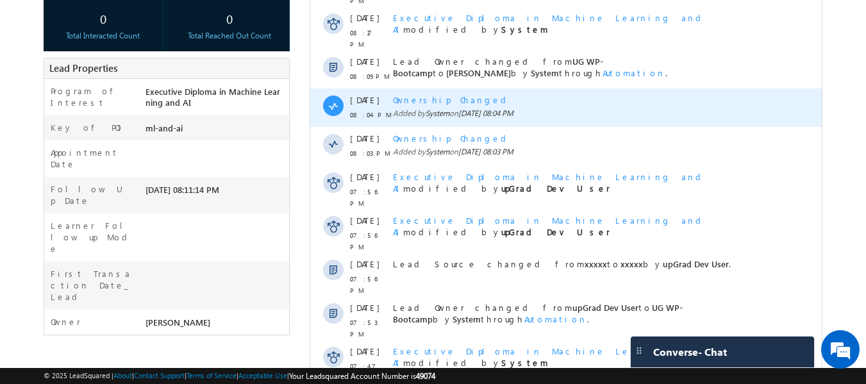
scroll to position [317, 0]
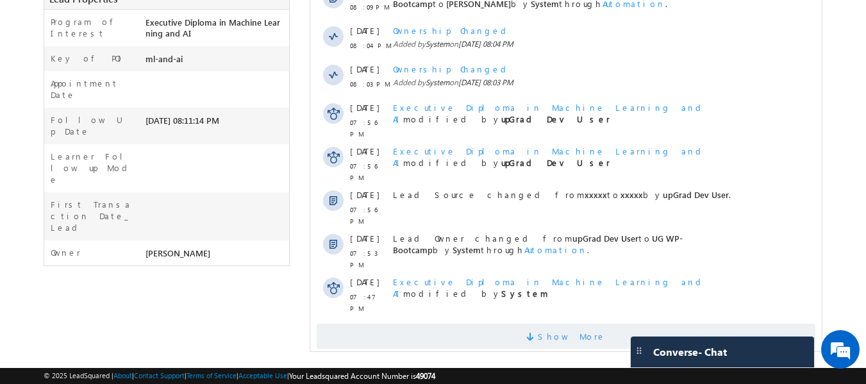
click at [551, 324] on span "Show More" at bounding box center [572, 337] width 68 height 26
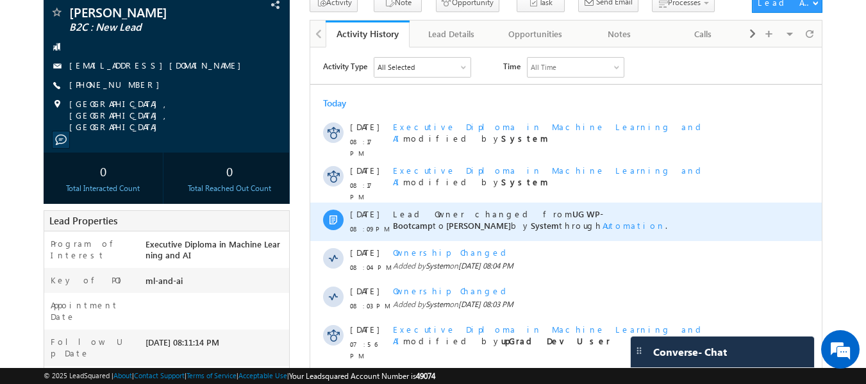
scroll to position [0, 0]
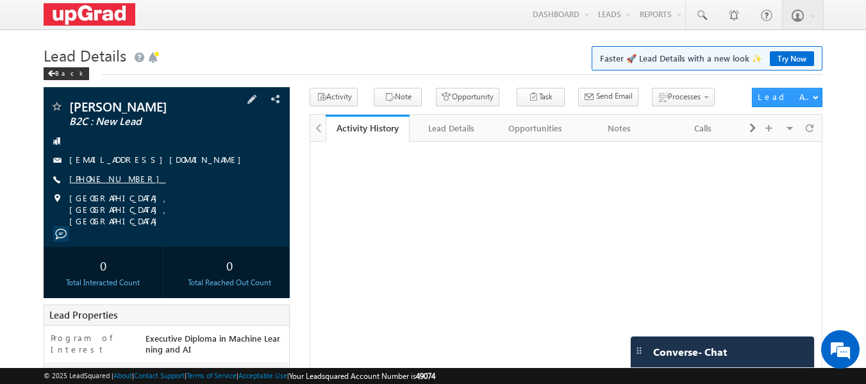
click at [97, 175] on link "[PHONE_NUMBER]" at bounding box center [117, 178] width 97 height 11
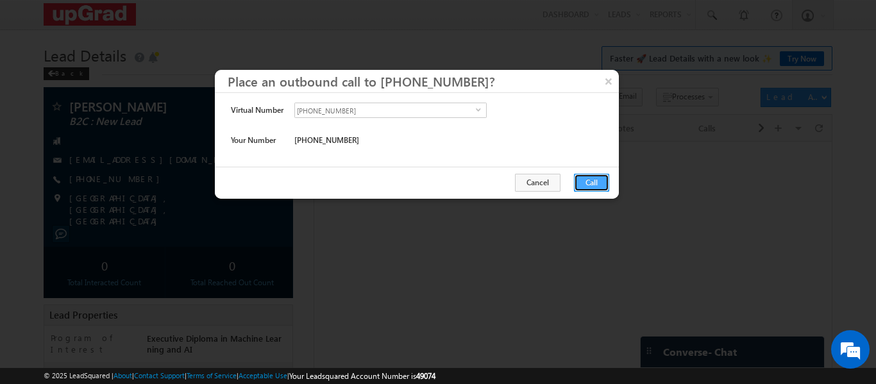
click at [591, 184] on button "Call" at bounding box center [591, 183] width 35 height 18
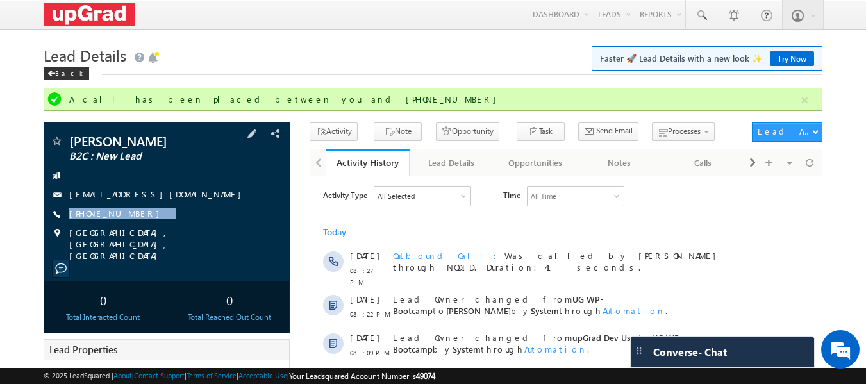
drag, startPoint x: 184, startPoint y: 212, endPoint x: 150, endPoint y: 224, distance: 36.1
click at [150, 224] on div "[PERSON_NAME] B2C : New Lead [EMAIL_ADDRESS][DOMAIN_NAME] [PHONE_NUMBER]" at bounding box center [167, 198] width 234 height 127
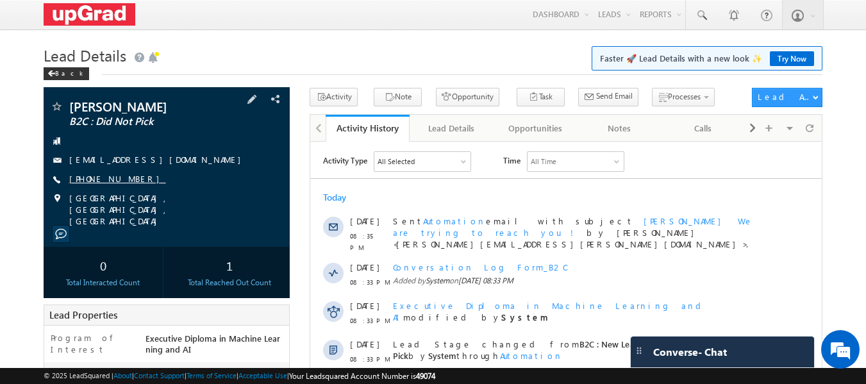
click at [112, 181] on link "[PHONE_NUMBER]" at bounding box center [117, 178] width 97 height 11
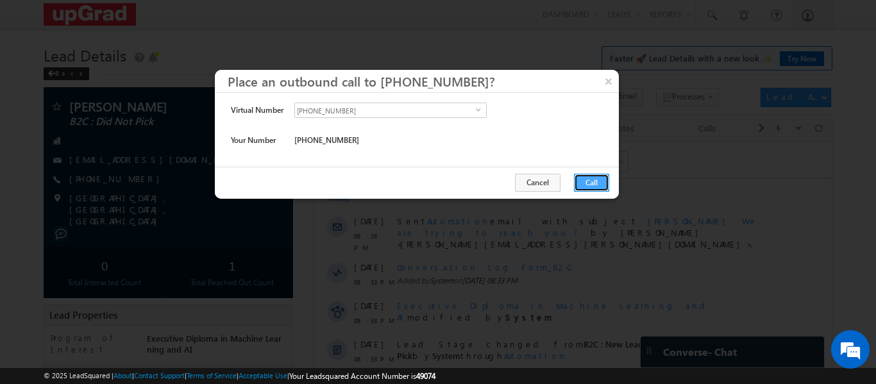
click at [584, 187] on button "Call" at bounding box center [591, 183] width 35 height 18
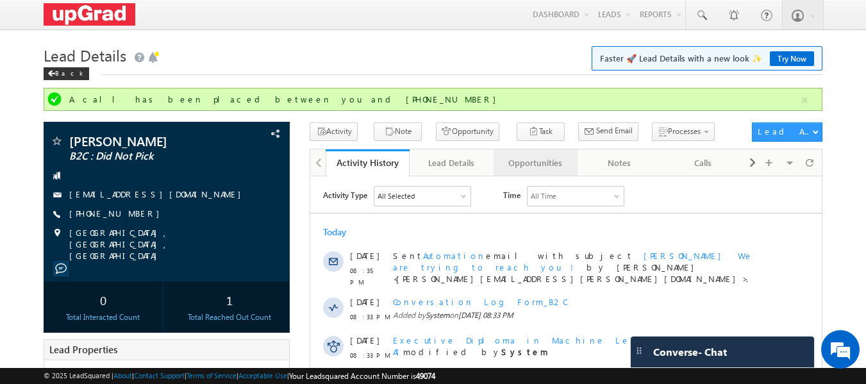
click at [556, 160] on div "Opportunities" at bounding box center [535, 162] width 62 height 15
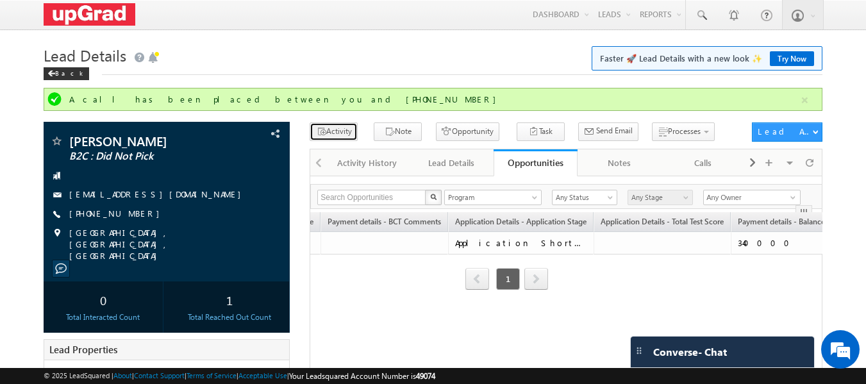
click at [338, 130] on button "Activity" at bounding box center [334, 131] width 48 height 19
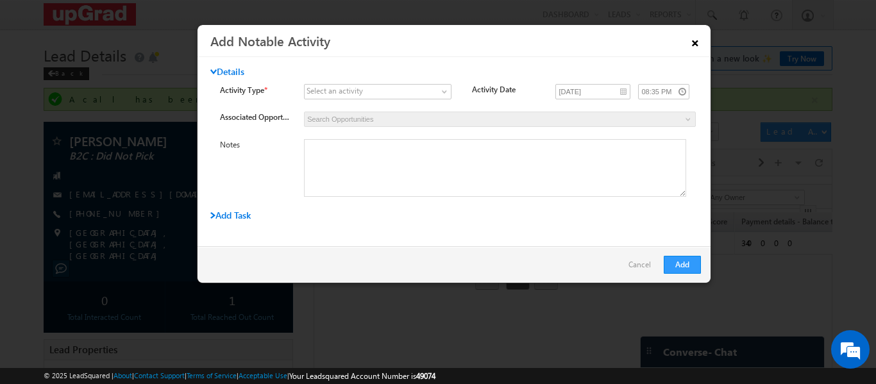
click at [690, 40] on link "×" at bounding box center [695, 40] width 22 height 22
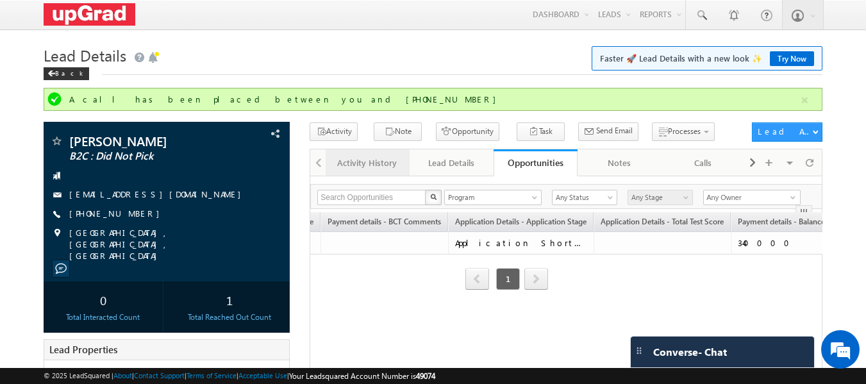
click at [379, 164] on div "Activity History" at bounding box center [367, 162] width 62 height 15
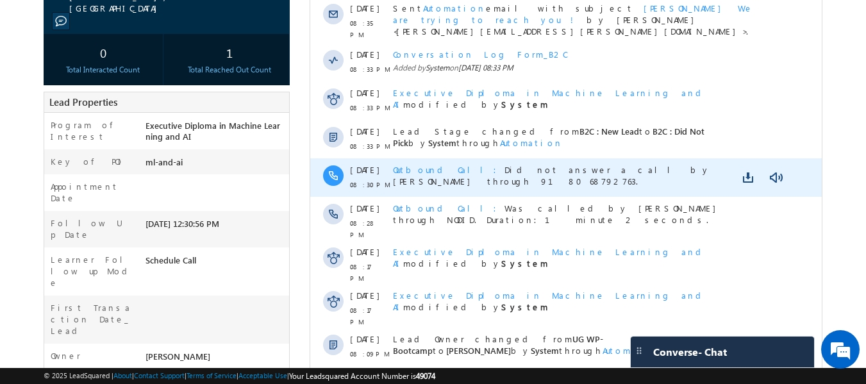
scroll to position [352, 0]
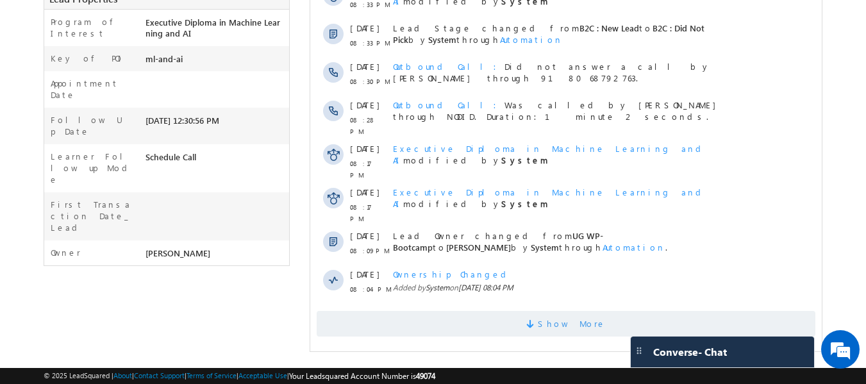
click at [528, 311] on span "Show More" at bounding box center [566, 324] width 499 height 26
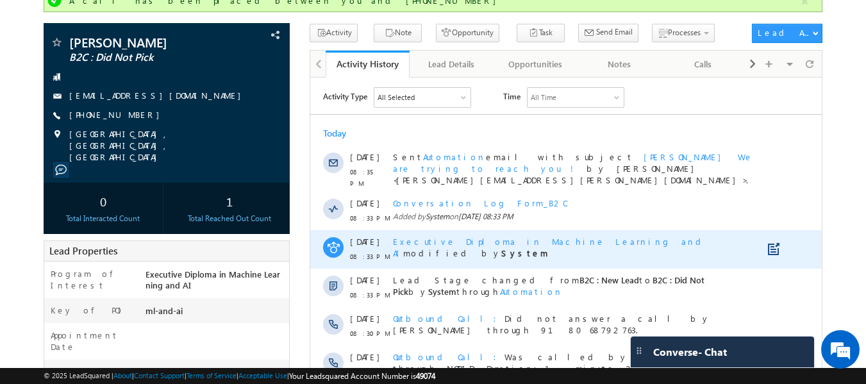
scroll to position [0, 0]
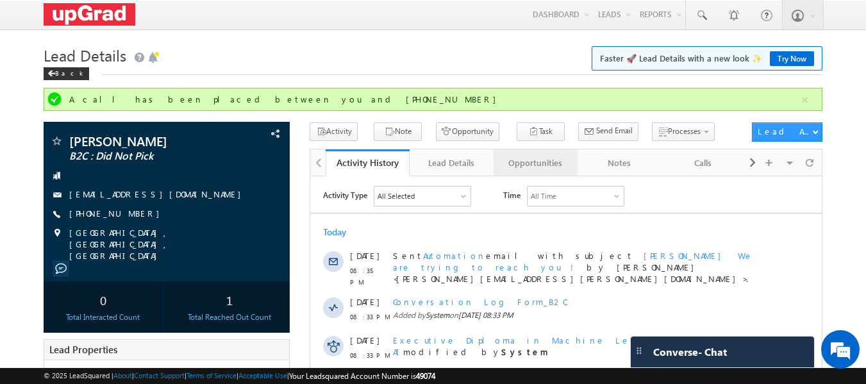
click at [538, 163] on div "Opportunities" at bounding box center [535, 162] width 62 height 15
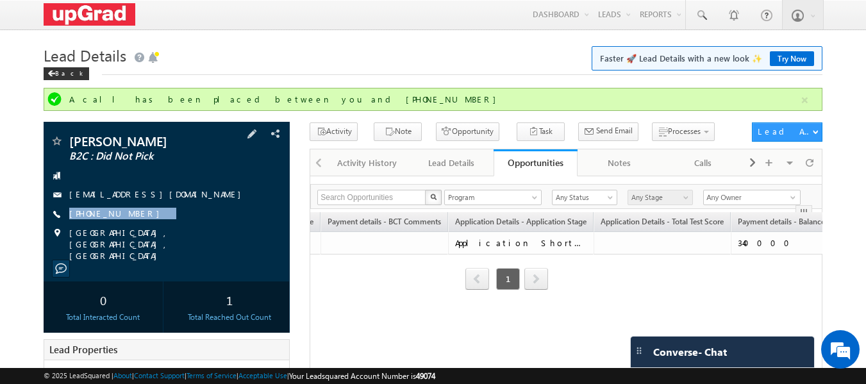
drag, startPoint x: 162, startPoint y: 213, endPoint x: 136, endPoint y: 224, distance: 28.4
click at [136, 224] on div "[PERSON_NAME] B2C : Did Not Pick [EMAIL_ADDRESS][DOMAIN_NAME] [PHONE_NUMBER]" at bounding box center [167, 198] width 234 height 127
copy div "[PHONE_NUMBER]"
